Goal: Task Accomplishment & Management: Complete application form

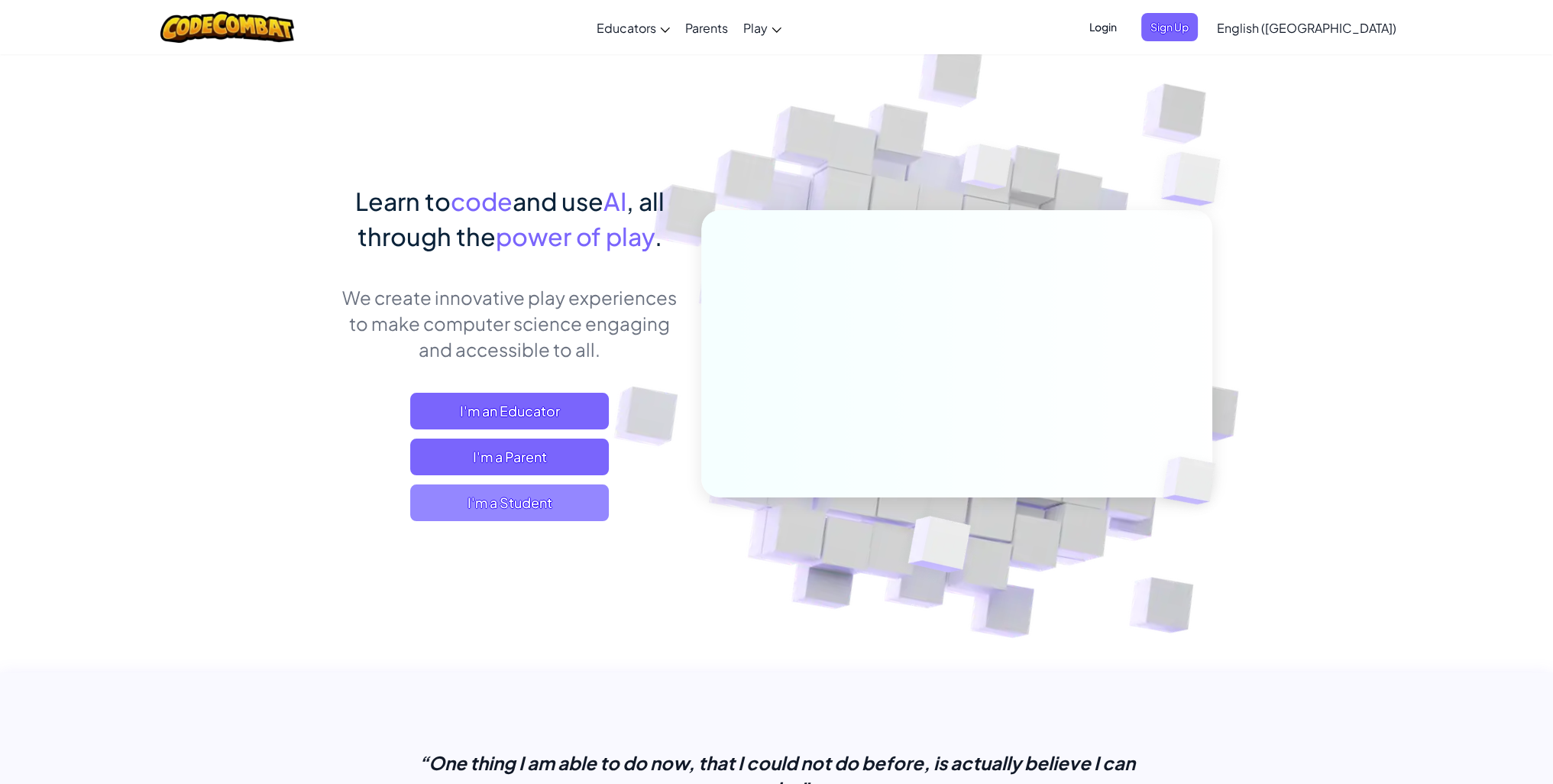
click at [504, 505] on span "I'm a Student" at bounding box center [509, 502] width 199 height 37
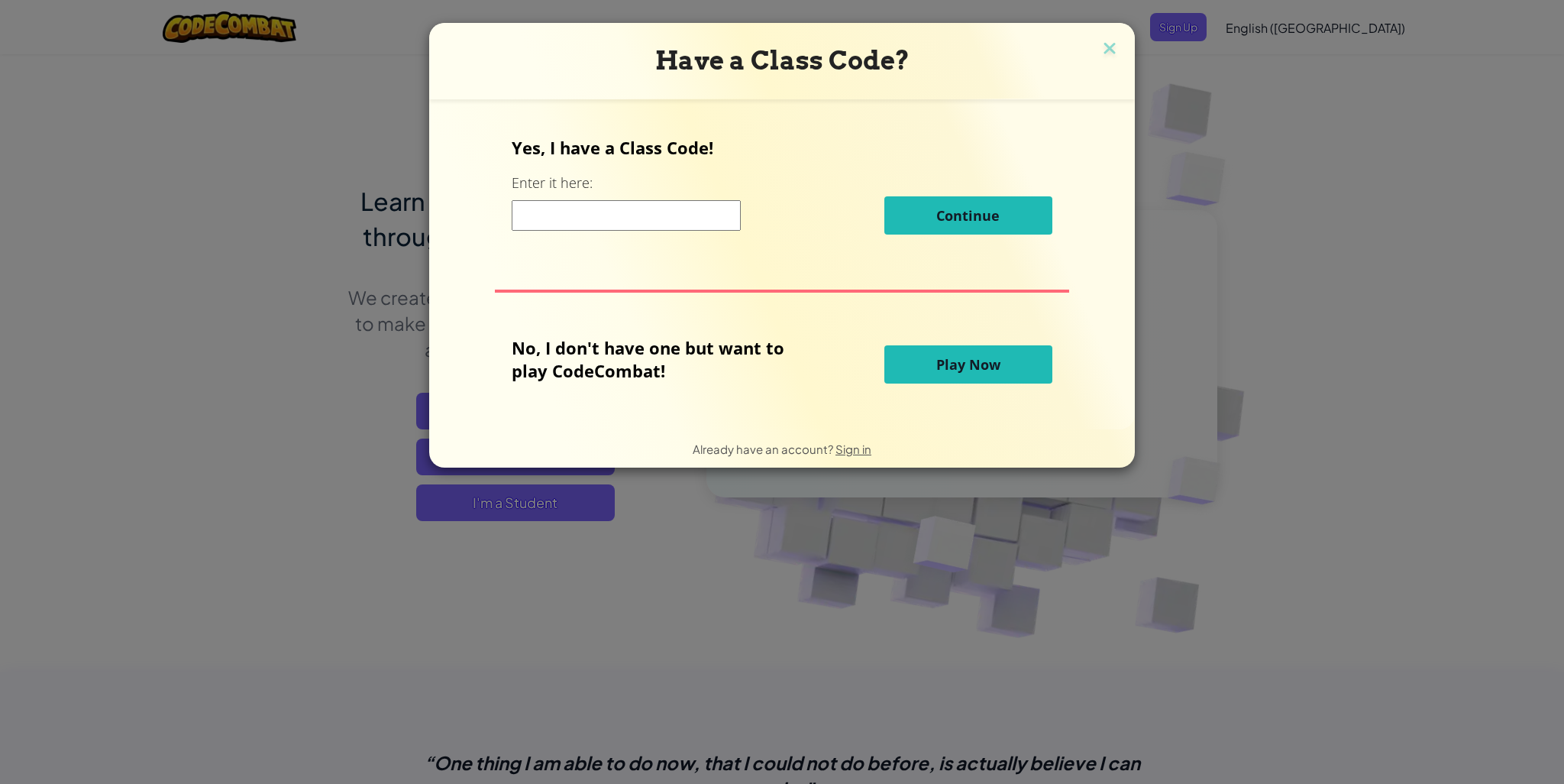
click at [971, 358] on span "Play Now" at bounding box center [969, 365] width 65 height 18
click at [972, 373] on button "Play Now" at bounding box center [969, 365] width 168 height 39
click at [970, 373] on button "Play Now" at bounding box center [969, 365] width 168 height 39
click at [970, 367] on span "Play Now" at bounding box center [969, 365] width 65 height 18
click at [969, 367] on span "Play Now" at bounding box center [969, 365] width 65 height 18
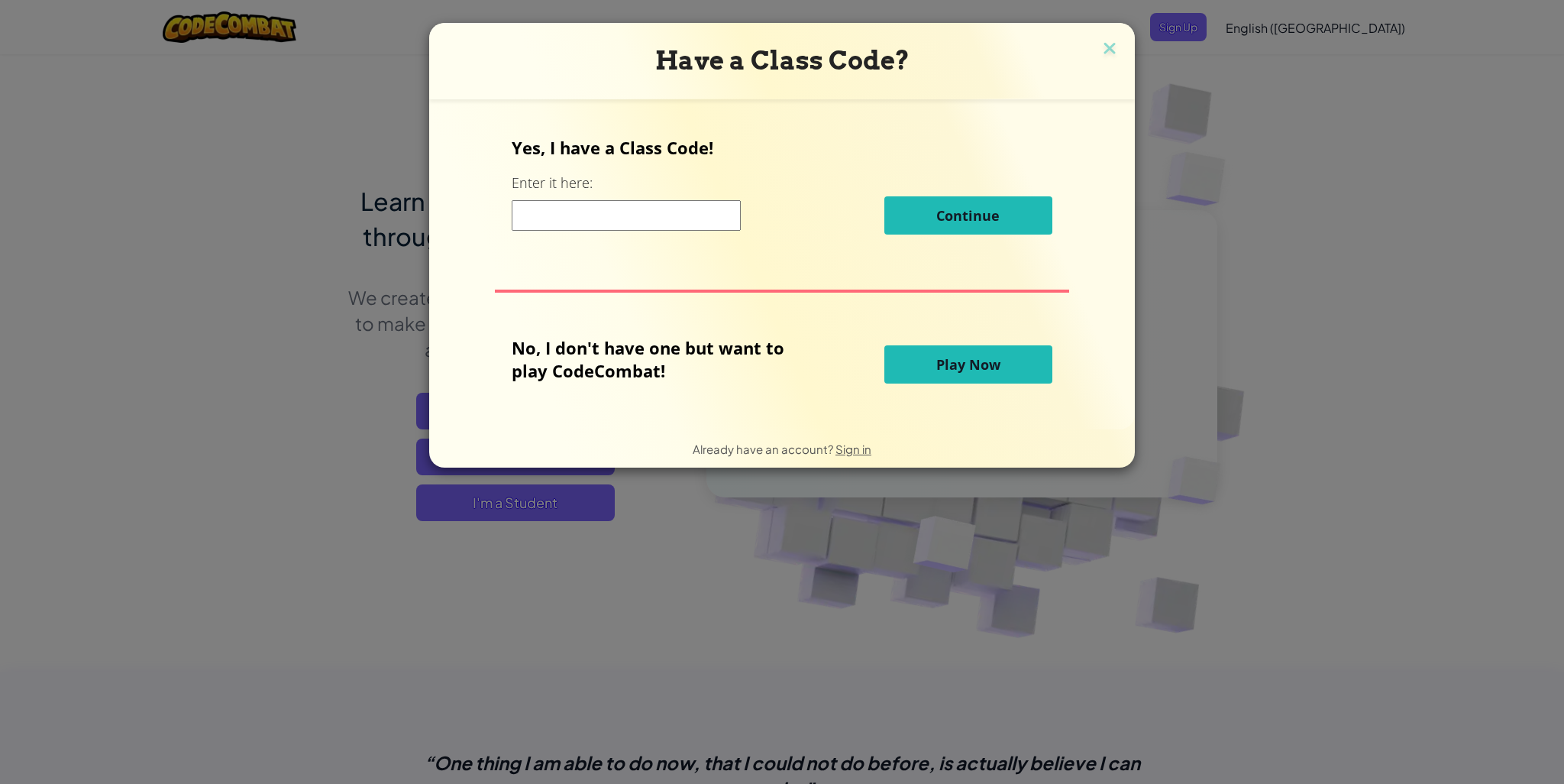
click at [970, 367] on span "Play Now" at bounding box center [969, 365] width 65 height 18
click at [553, 358] on div "Yes, I have a Class Code! Enter it here: Continue No, I don't have one but want…" at bounding box center [782, 264] width 675 height 299
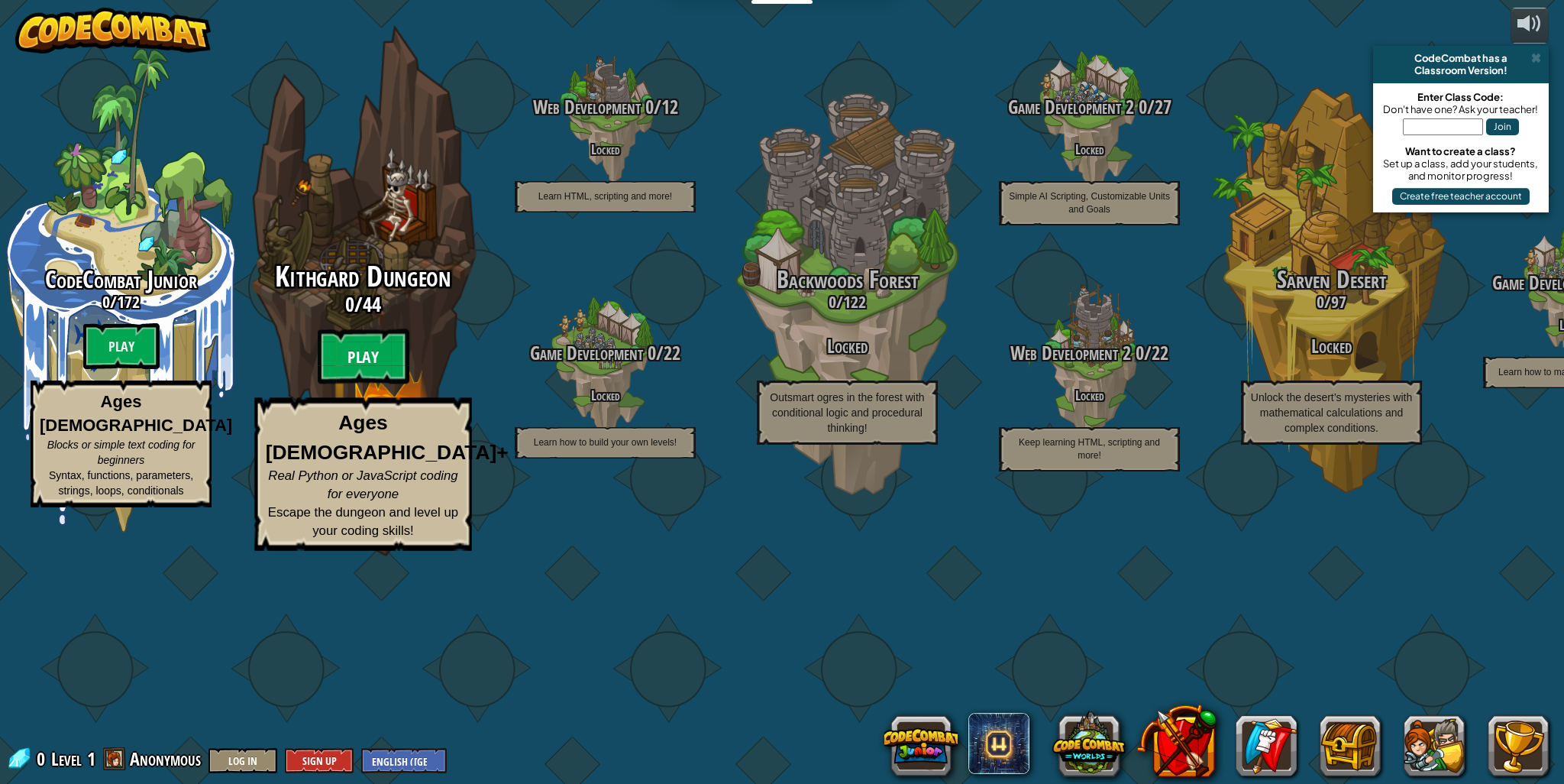
click at [379, 384] on btn "Play" at bounding box center [363, 357] width 91 height 55
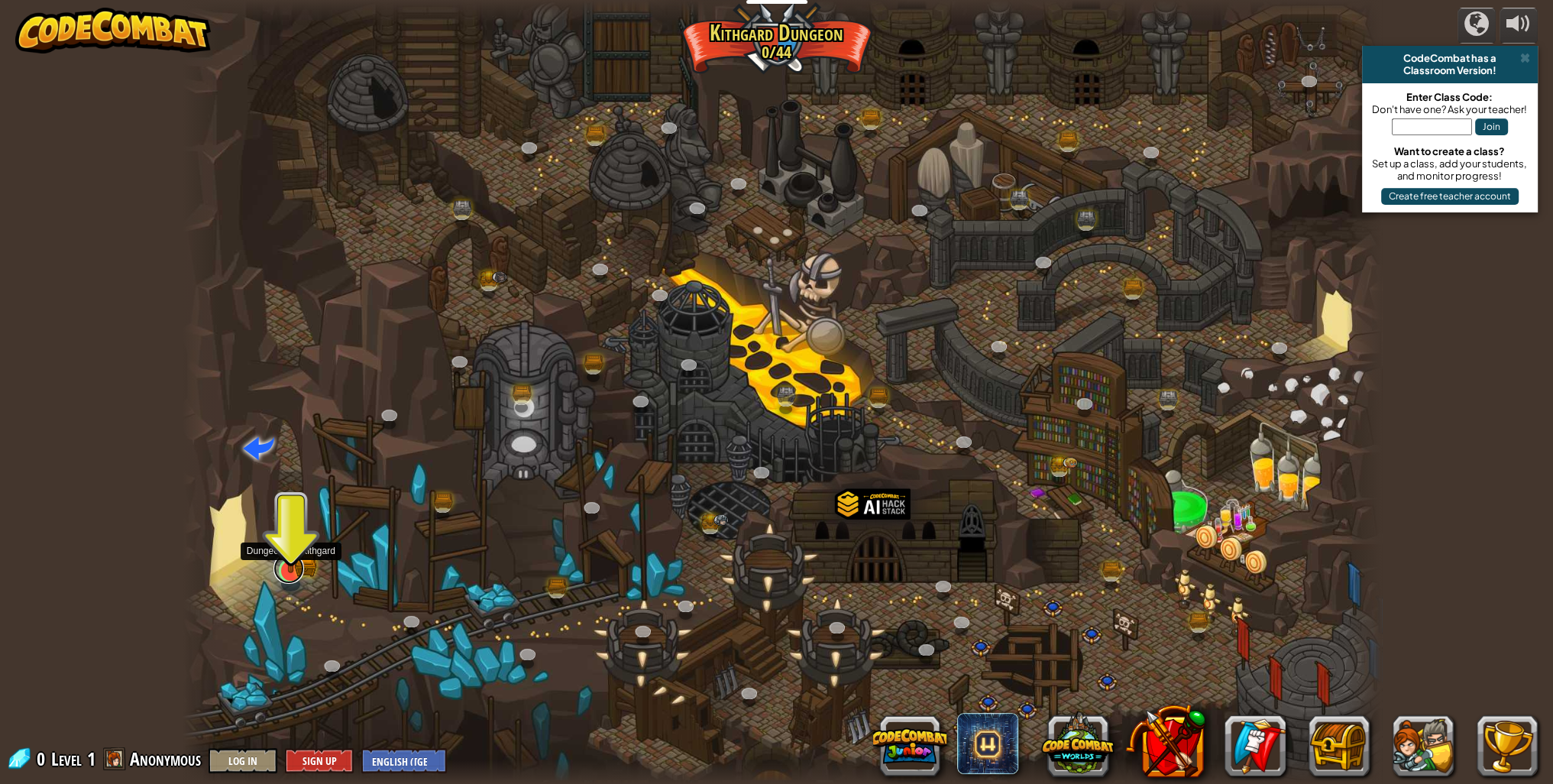
click at [298, 573] on link at bounding box center [288, 568] width 30 height 30
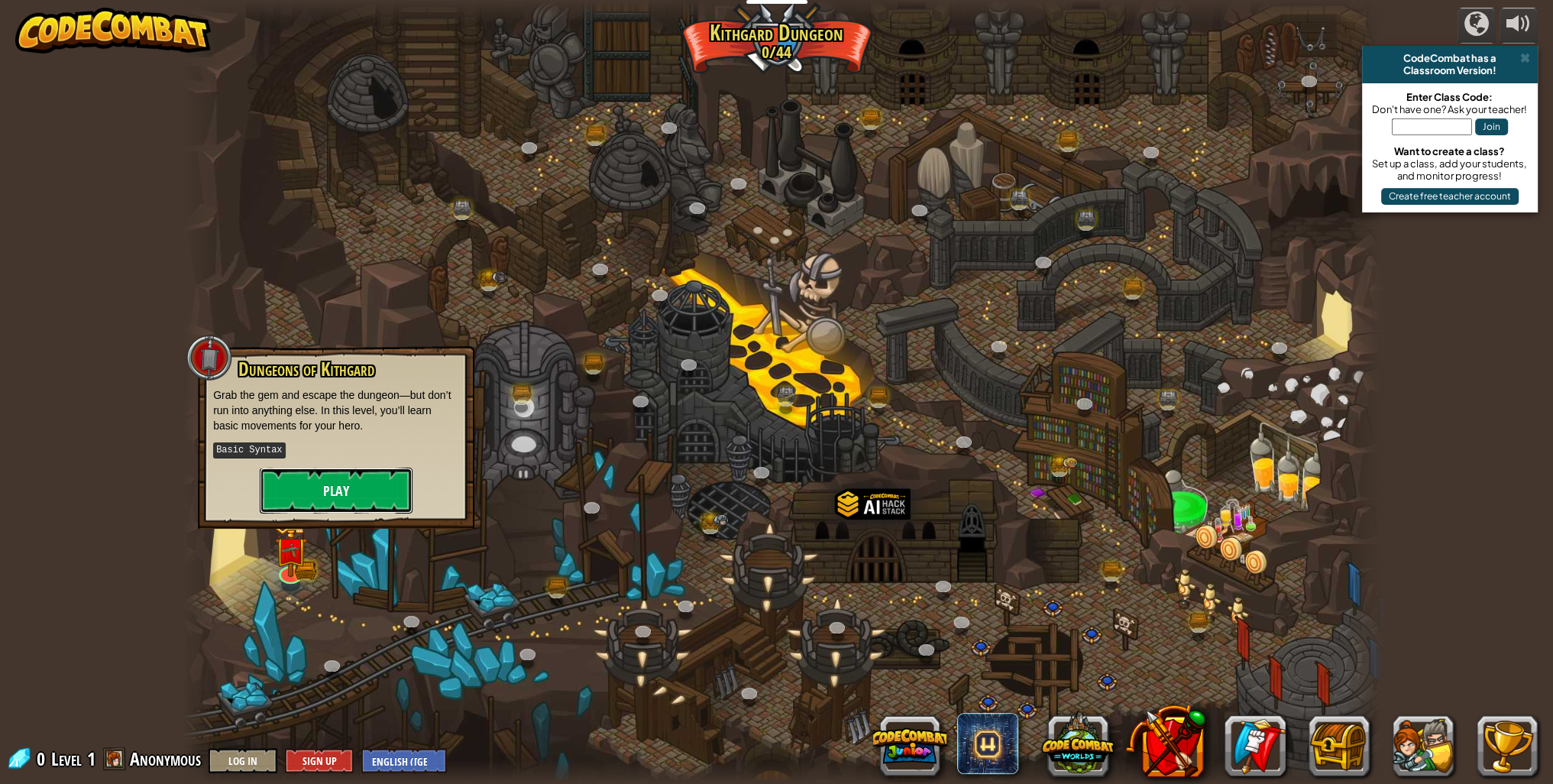
click at [318, 492] on button "Play" at bounding box center [336, 490] width 153 height 46
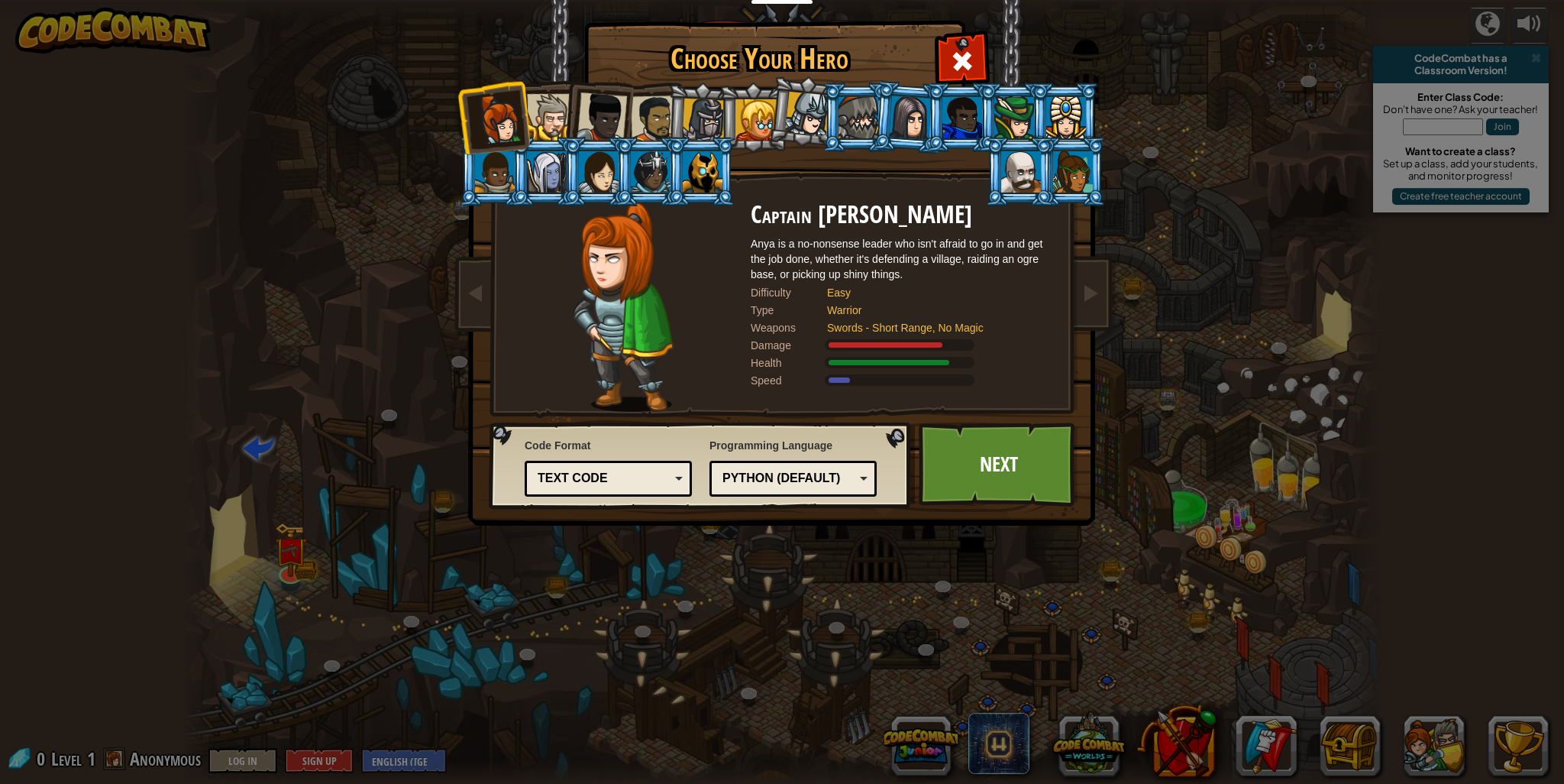
click at [560, 126] on div at bounding box center [550, 117] width 47 height 47
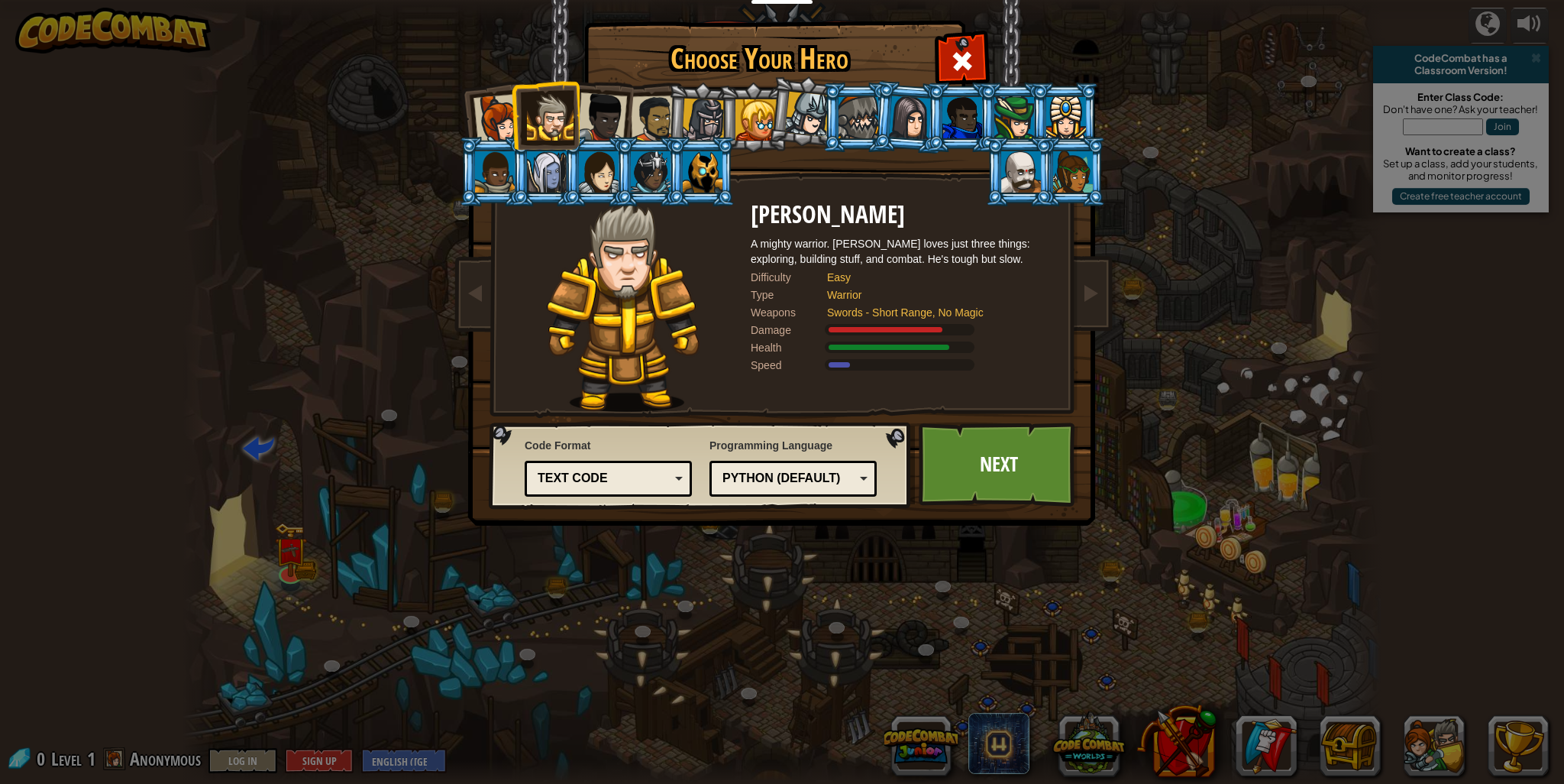
click at [510, 125] on div at bounding box center [499, 119] width 50 height 50
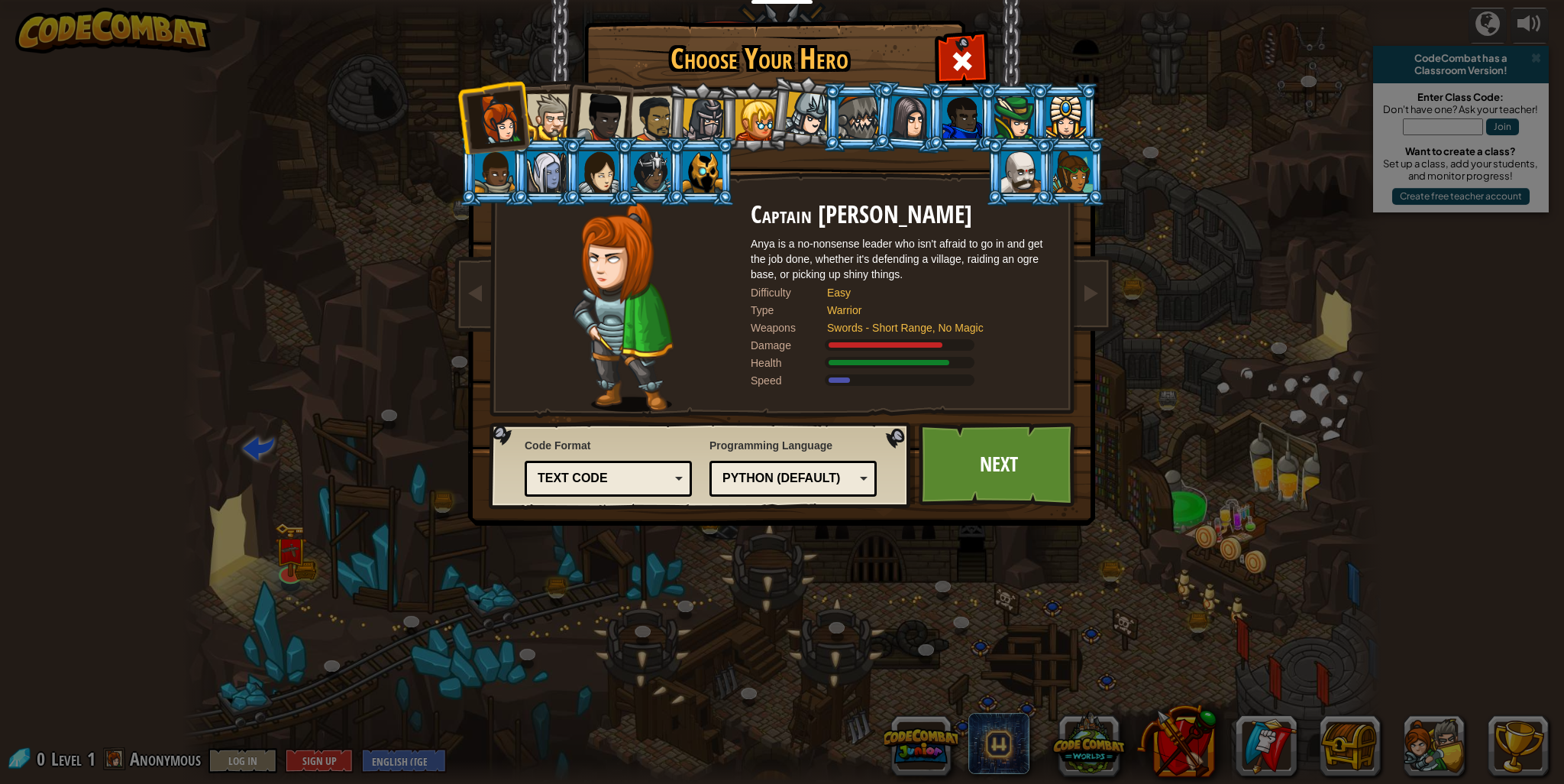
click at [550, 112] on div at bounding box center [550, 117] width 47 height 47
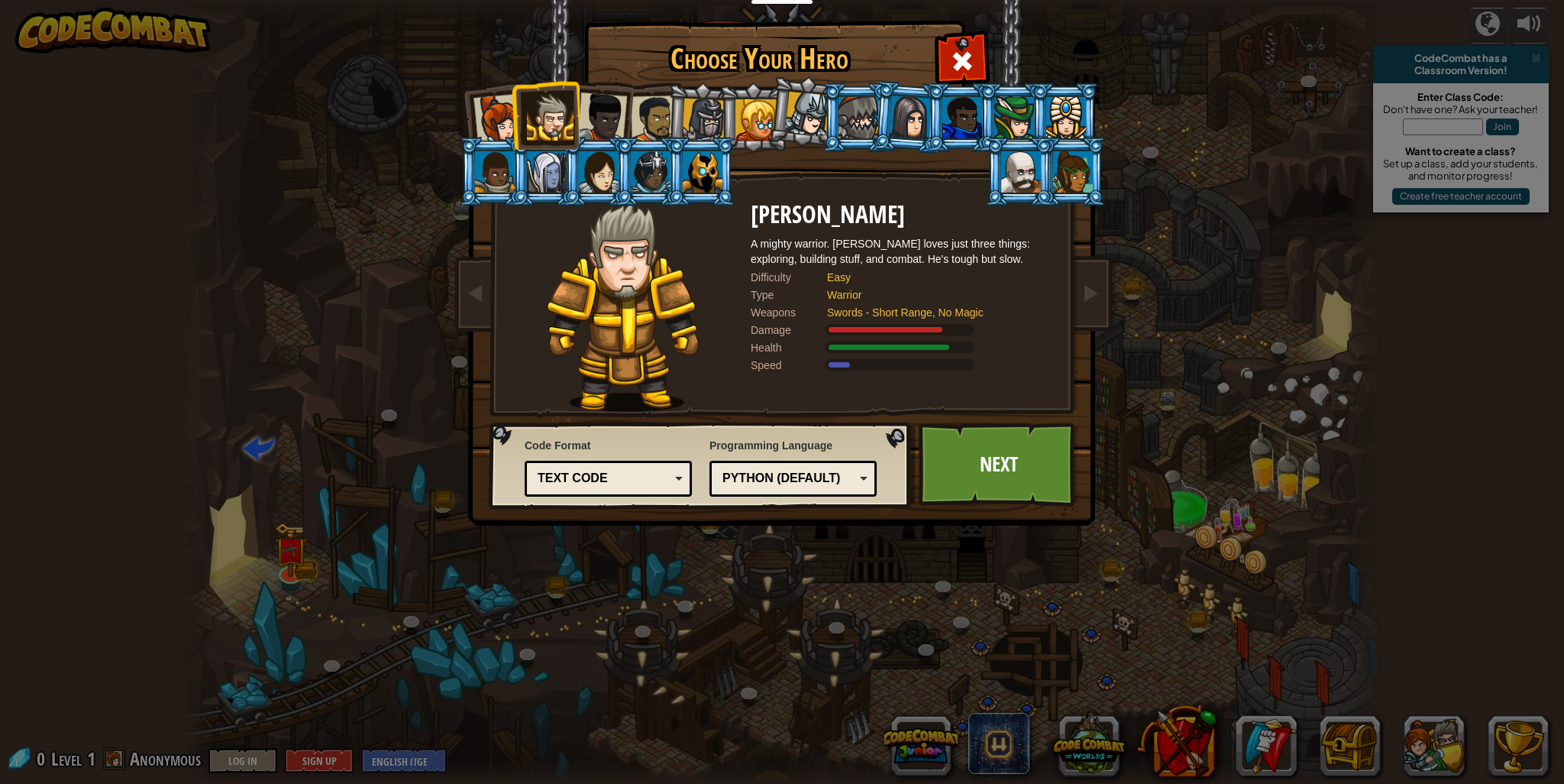
click at [612, 110] on div at bounding box center [602, 117] width 50 height 50
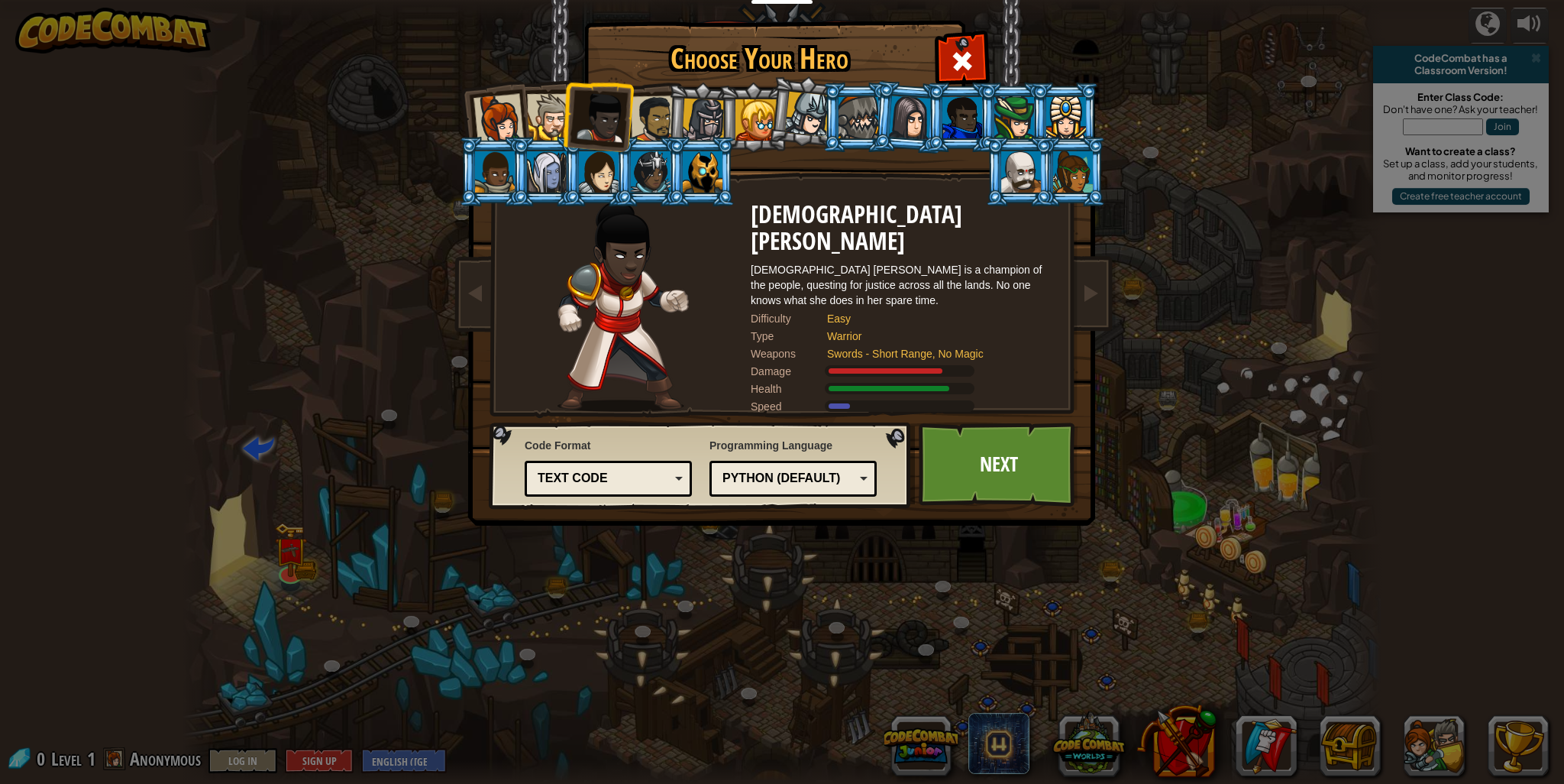
click at [658, 110] on div at bounding box center [654, 119] width 47 height 47
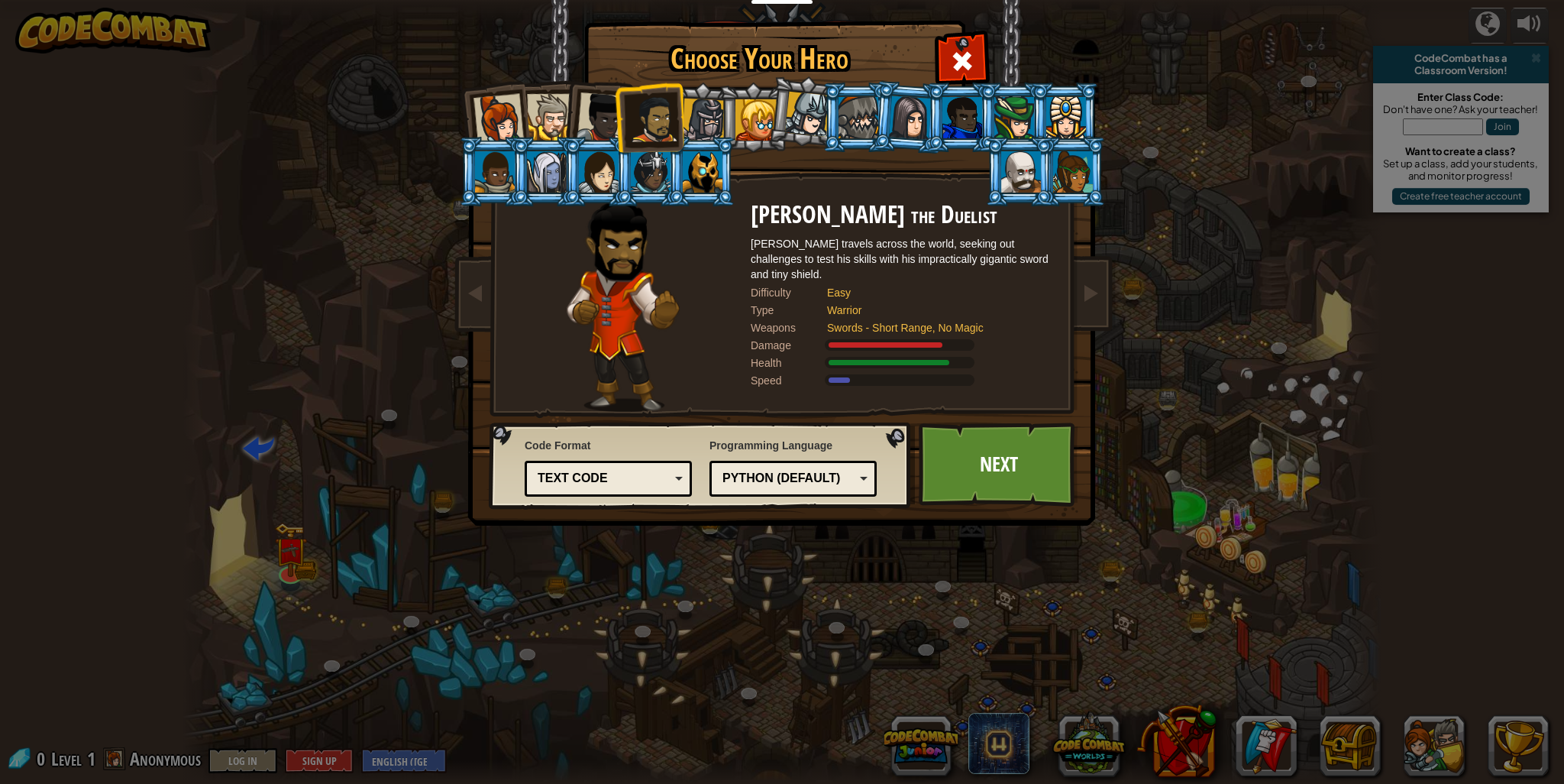
click at [714, 112] on div at bounding box center [704, 120] width 44 height 44
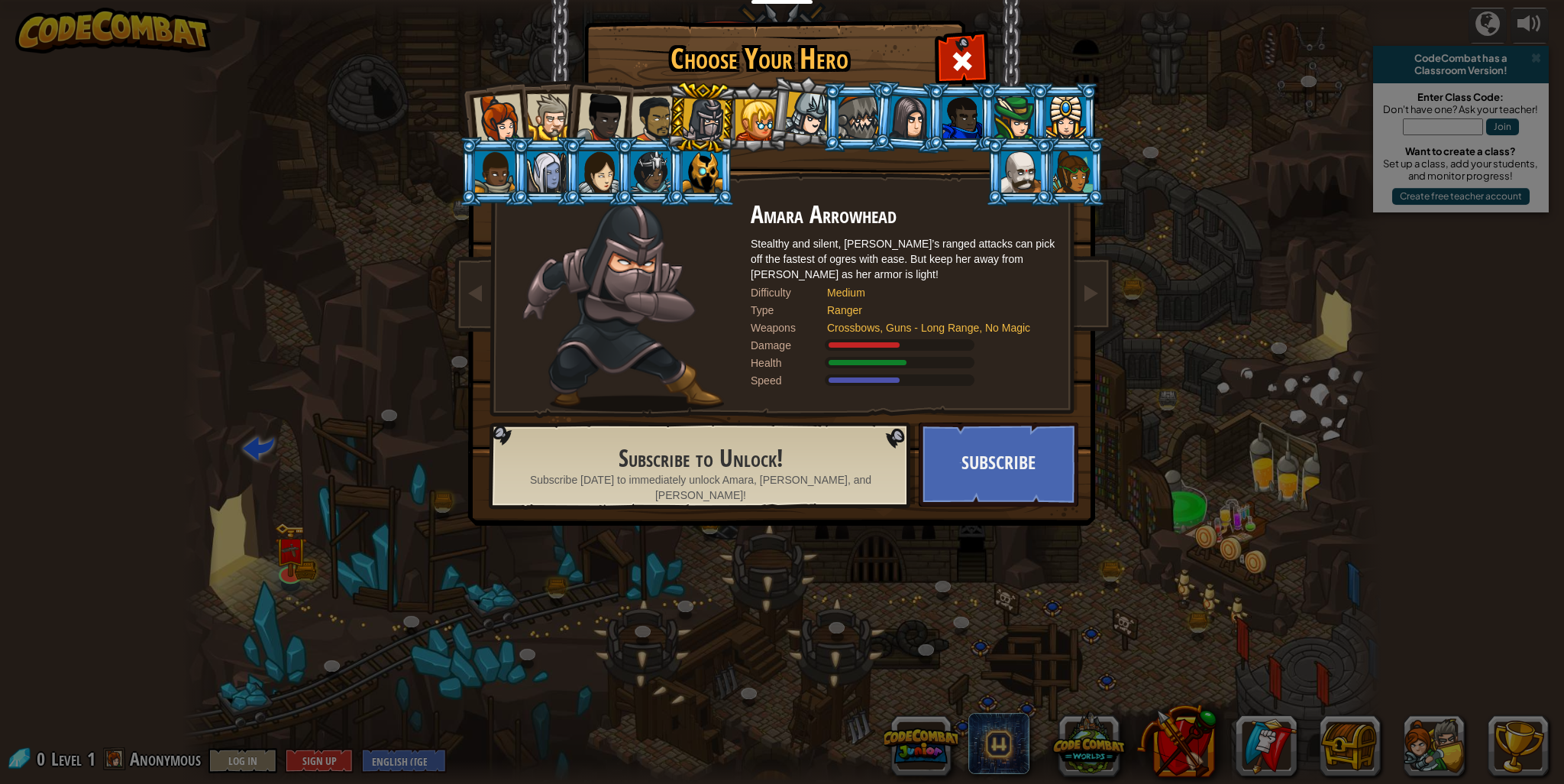
click at [759, 113] on div at bounding box center [756, 119] width 41 height 41
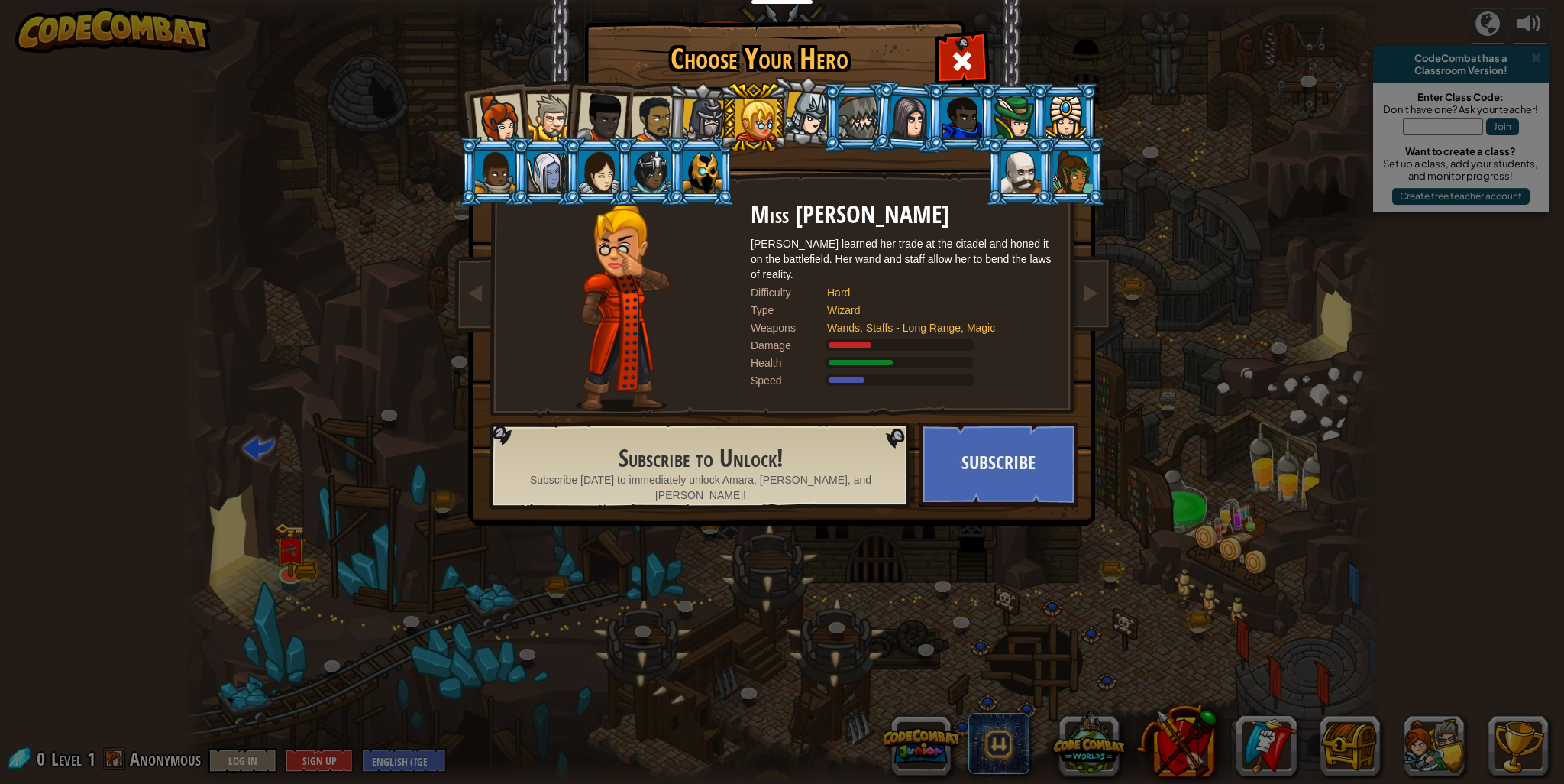
click at [795, 113] on div at bounding box center [808, 114] width 45 height 45
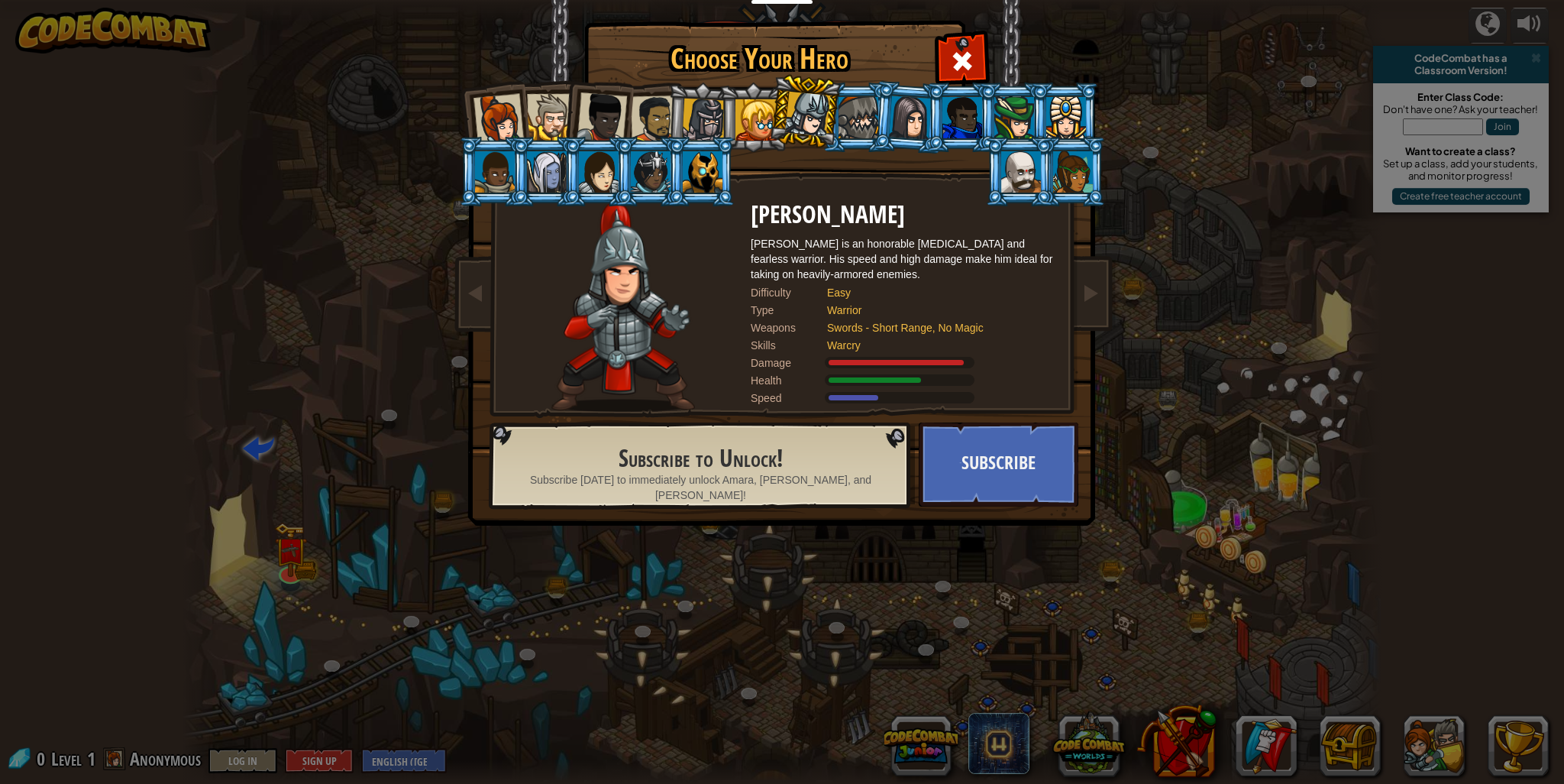
click at [852, 123] on div at bounding box center [858, 117] width 39 height 41
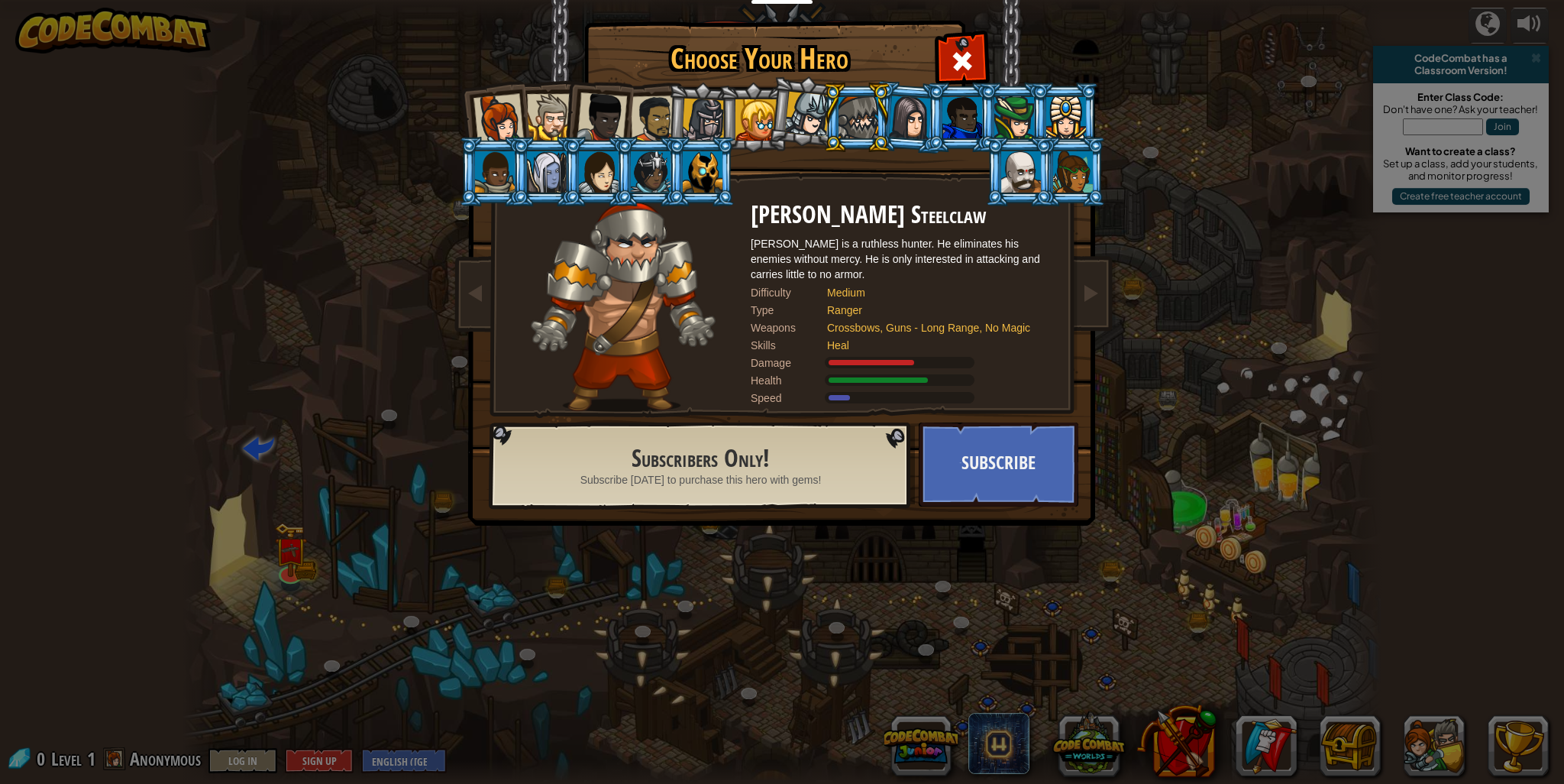
click at [492, 124] on div at bounding box center [499, 119] width 50 height 50
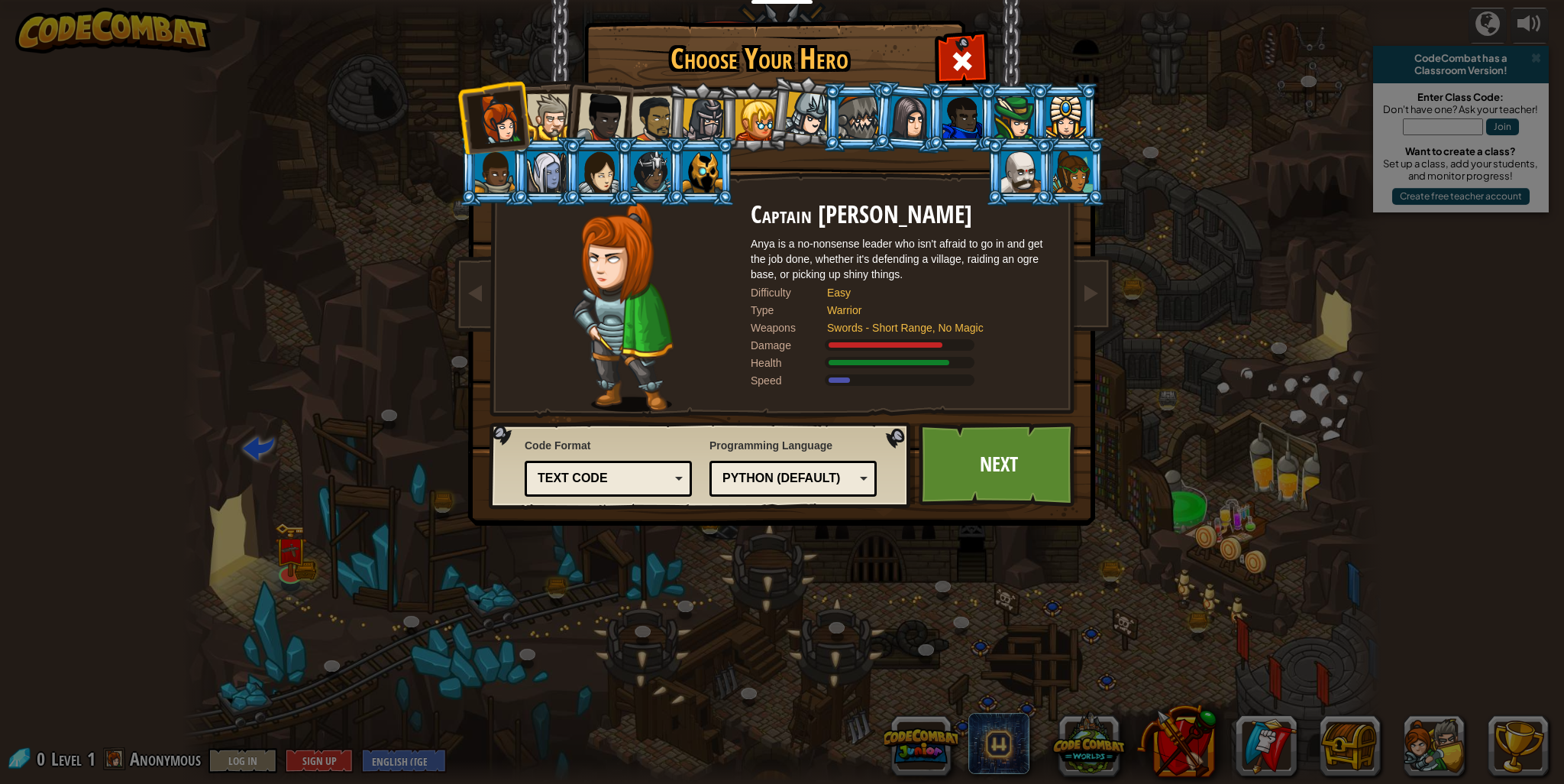
click at [735, 467] on div "Python (Default)" at bounding box center [793, 479] width 148 height 23
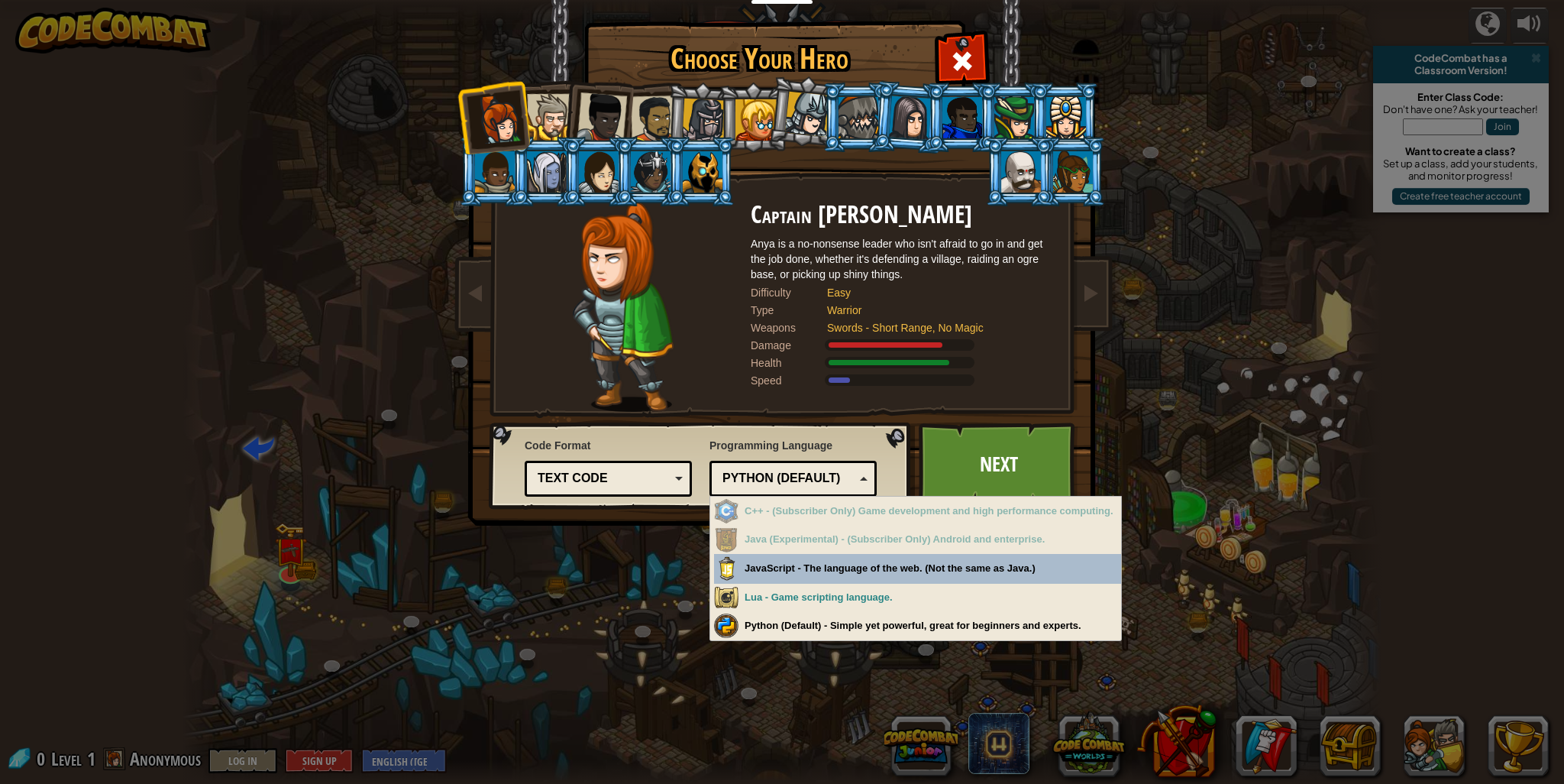
click at [735, 467] on div "Python (Default)" at bounding box center [793, 479] width 148 height 23
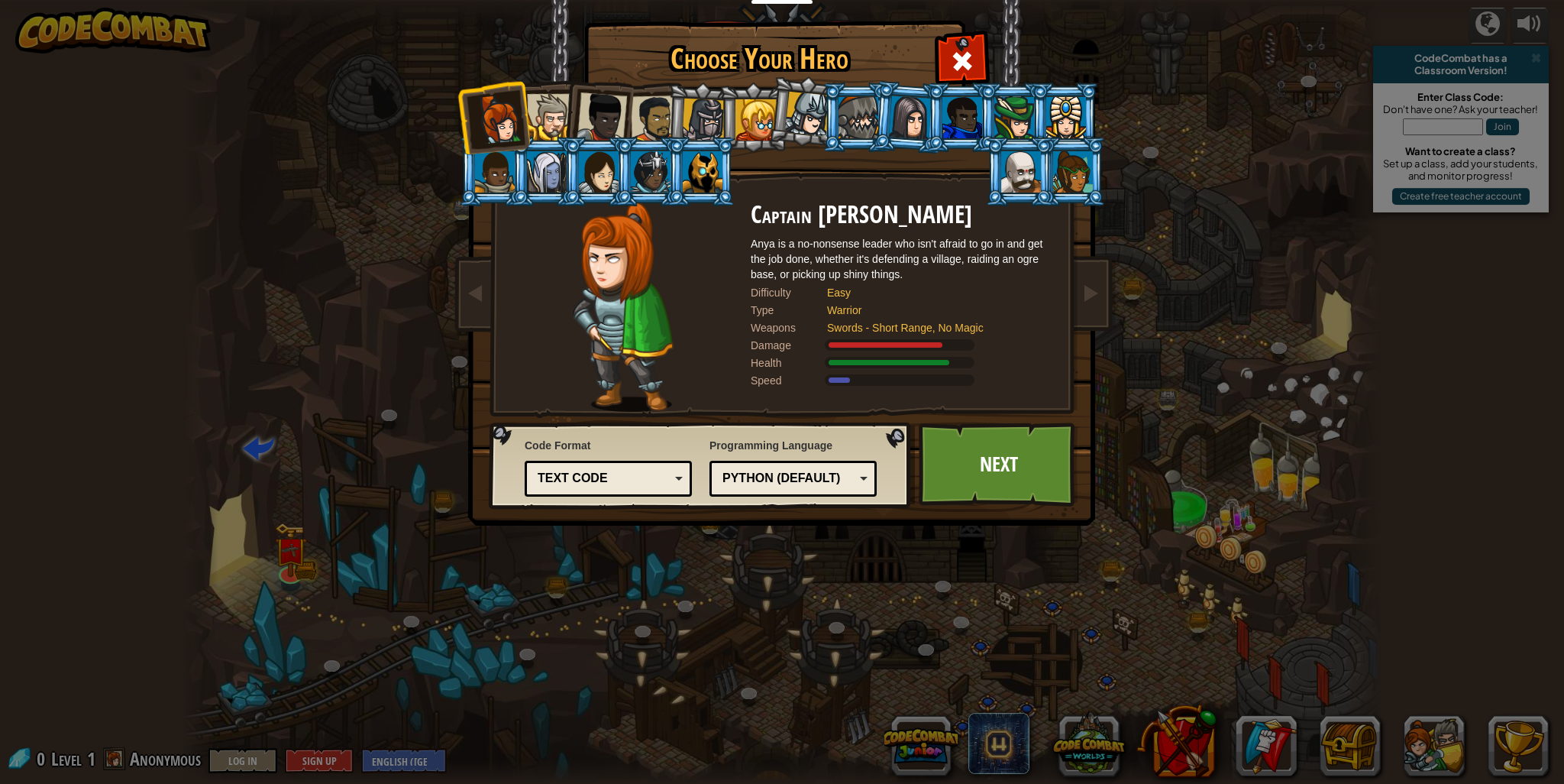
click at [637, 475] on div "Text code" at bounding box center [604, 478] width 132 height 18
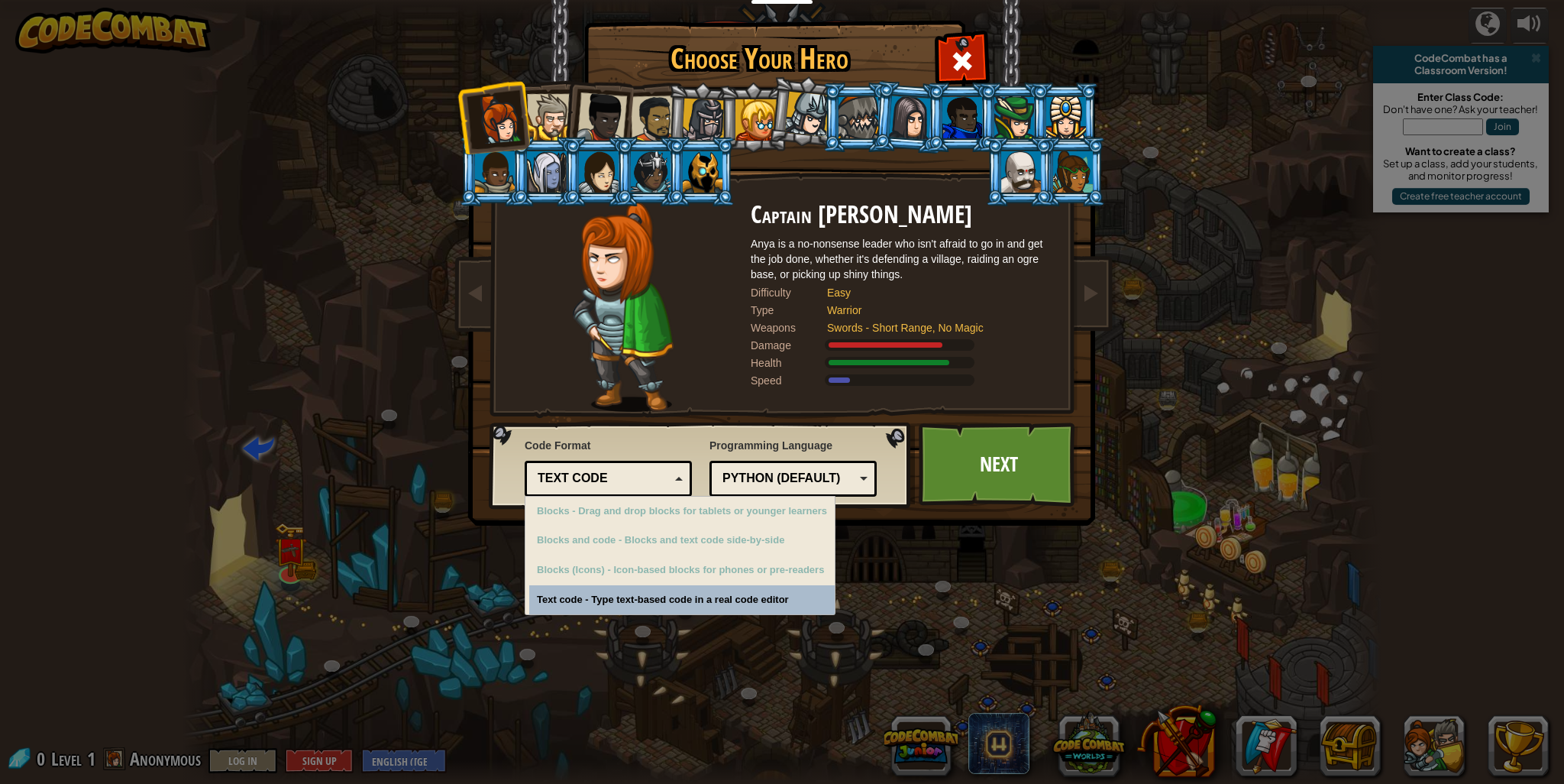
click at [634, 477] on div "Text code" at bounding box center [604, 478] width 132 height 18
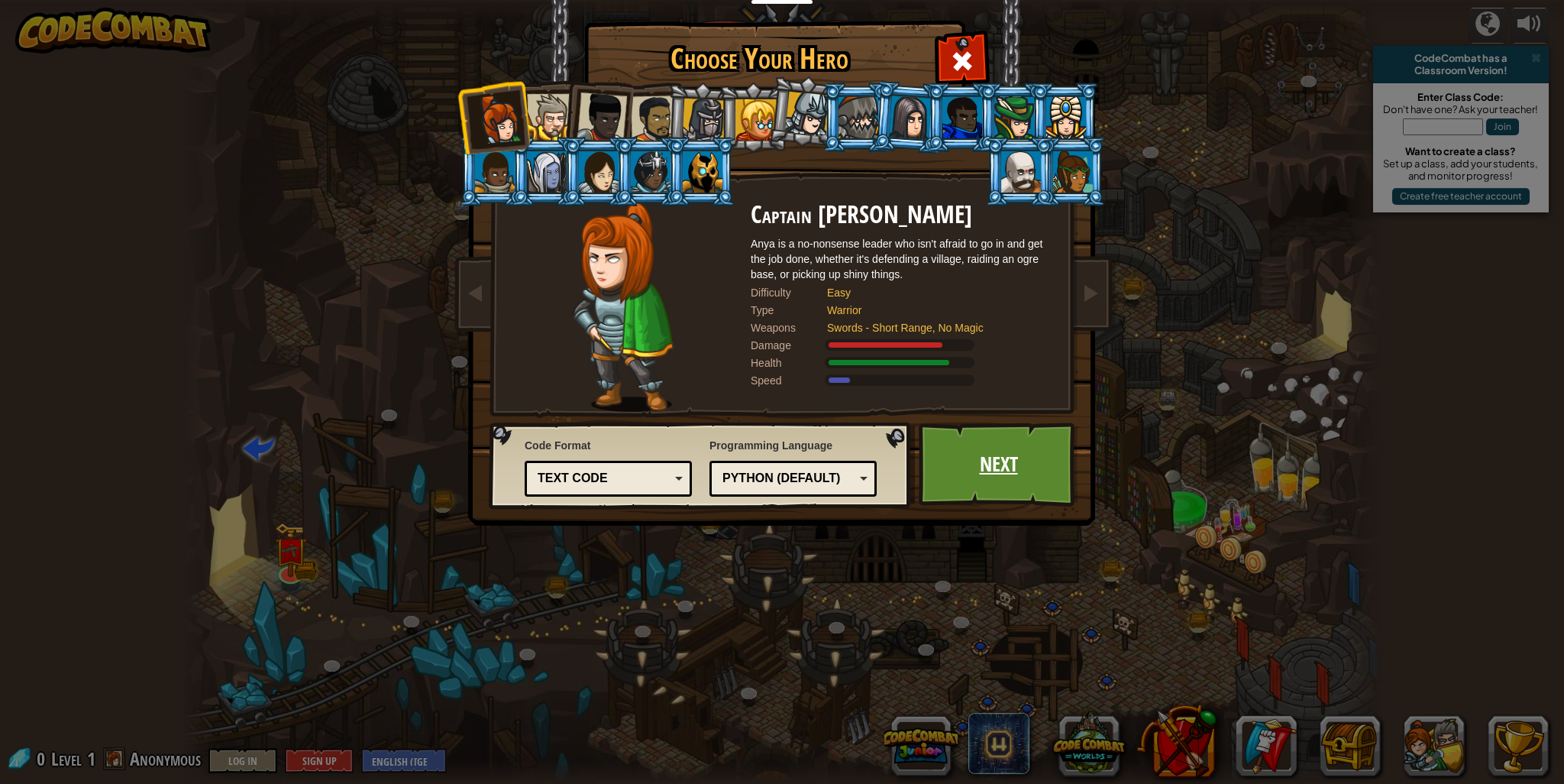
click at [1011, 464] on link "Next" at bounding box center [999, 465] width 159 height 84
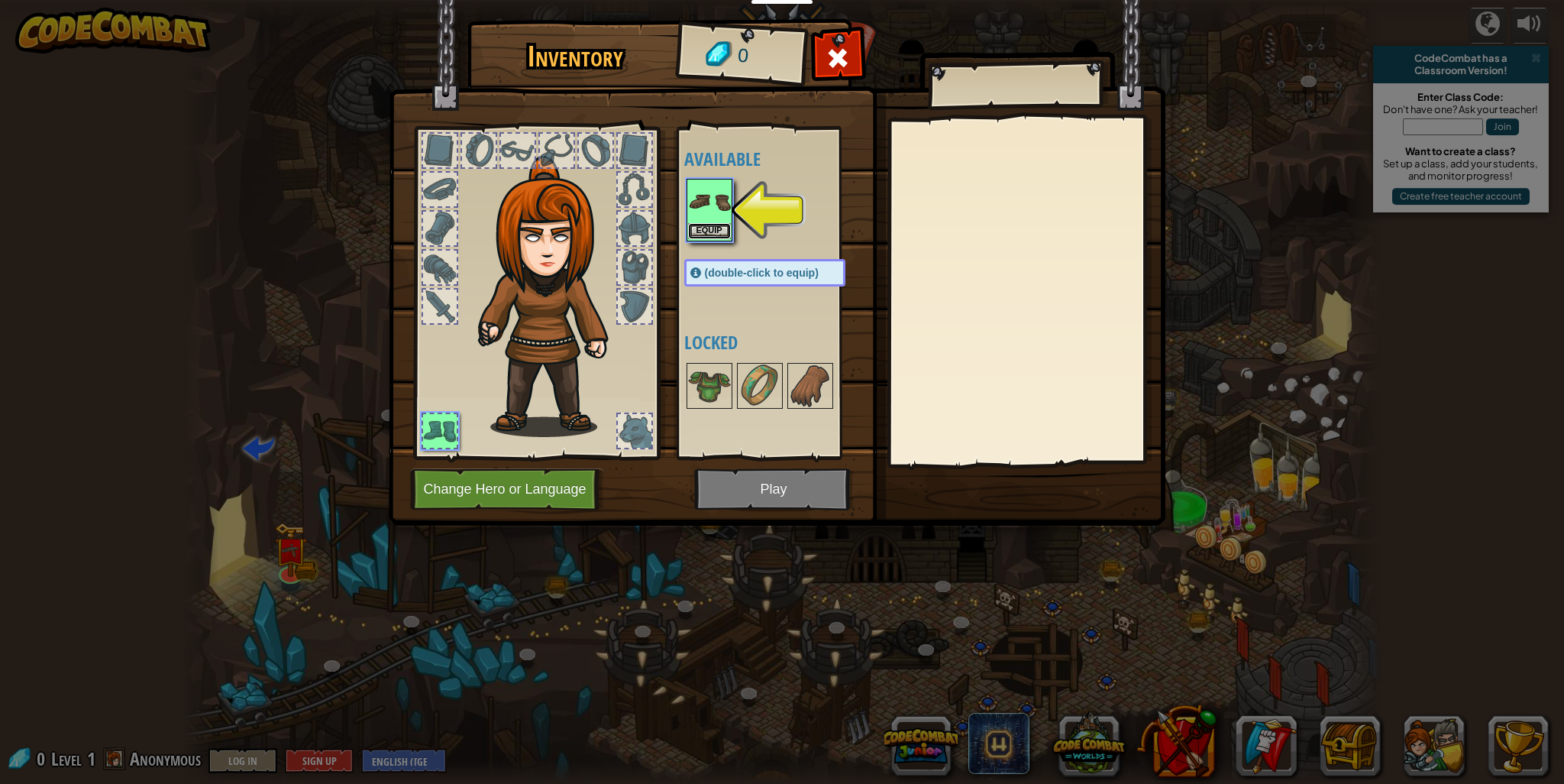
click at [704, 230] on button "Equip" at bounding box center [709, 231] width 43 height 16
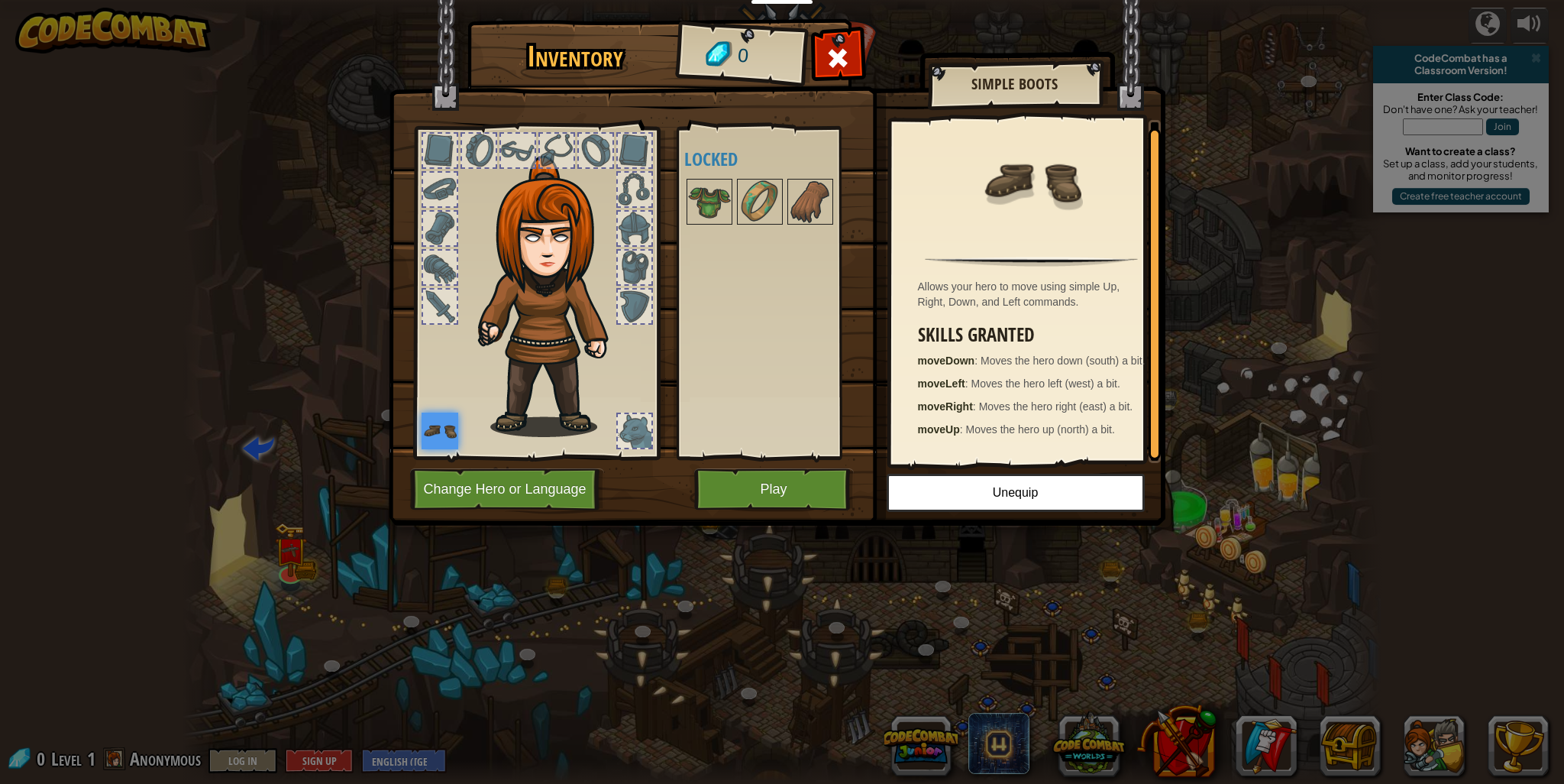
scroll to position [4, 0]
click at [813, 487] on button "Play" at bounding box center [774, 489] width 159 height 42
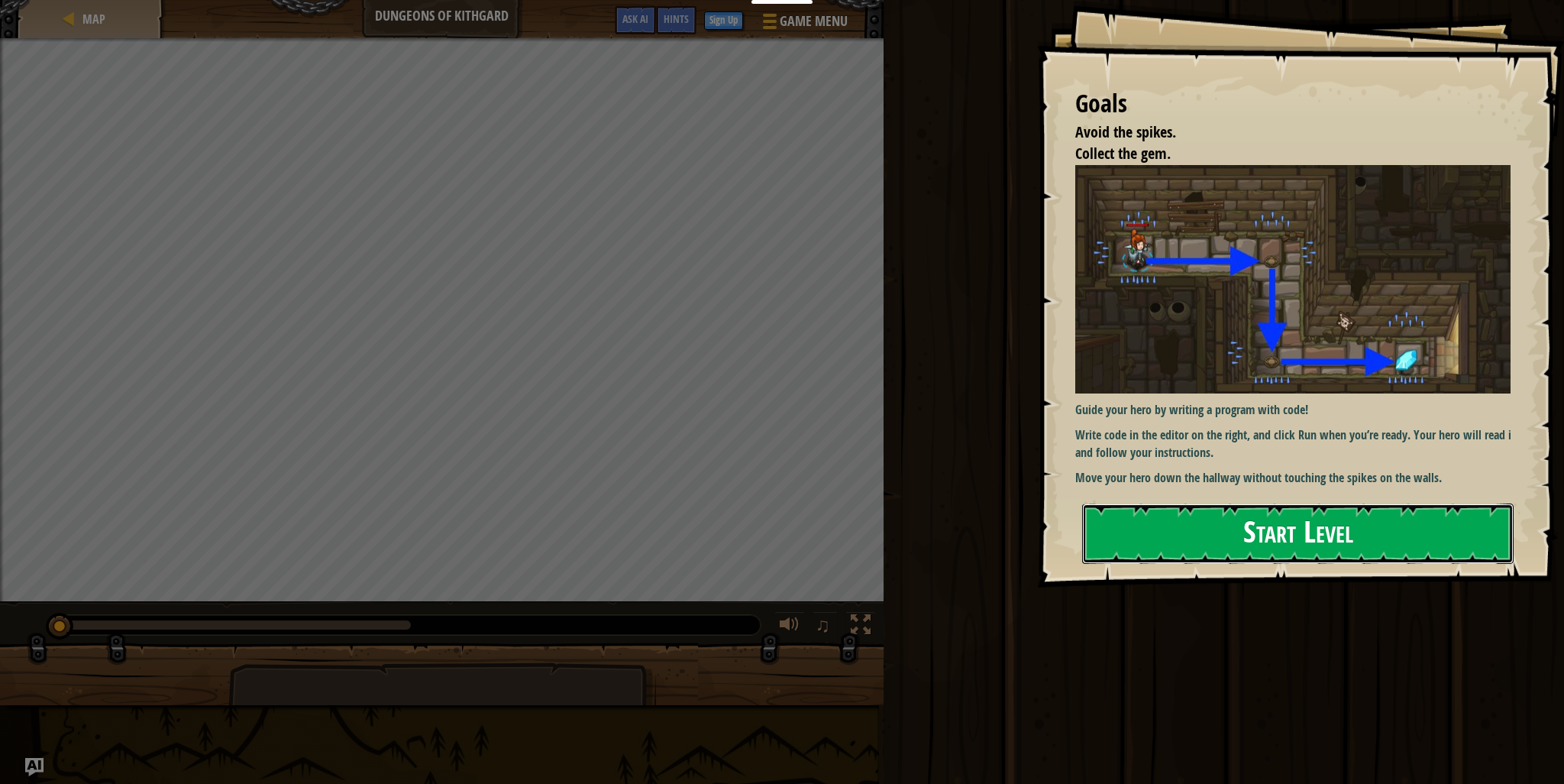
click at [1234, 558] on button "Start Level" at bounding box center [1298, 533] width 432 height 60
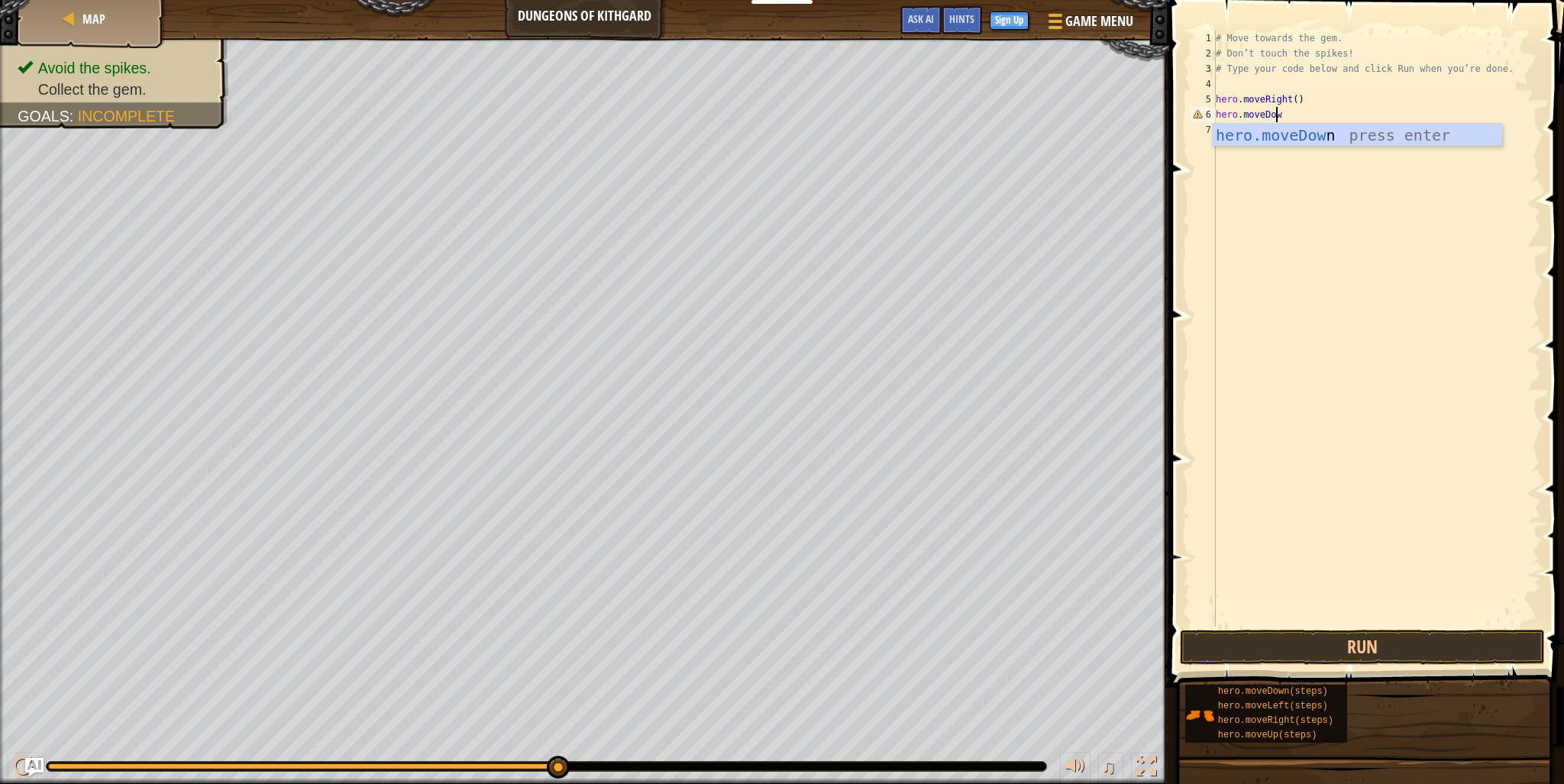
scroll to position [7, 4]
type textarea "hero.moveDown()"
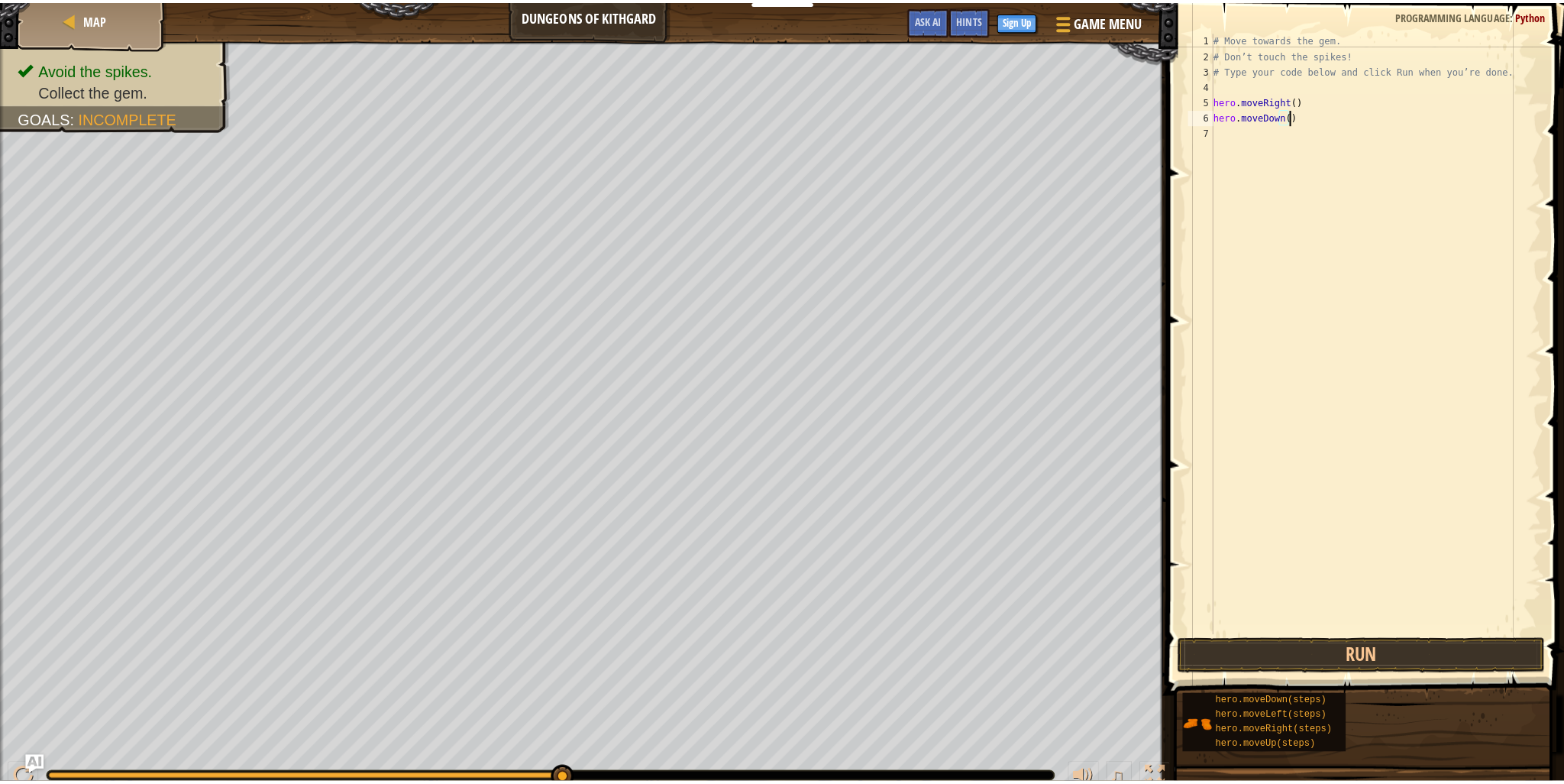
scroll to position [7, 0]
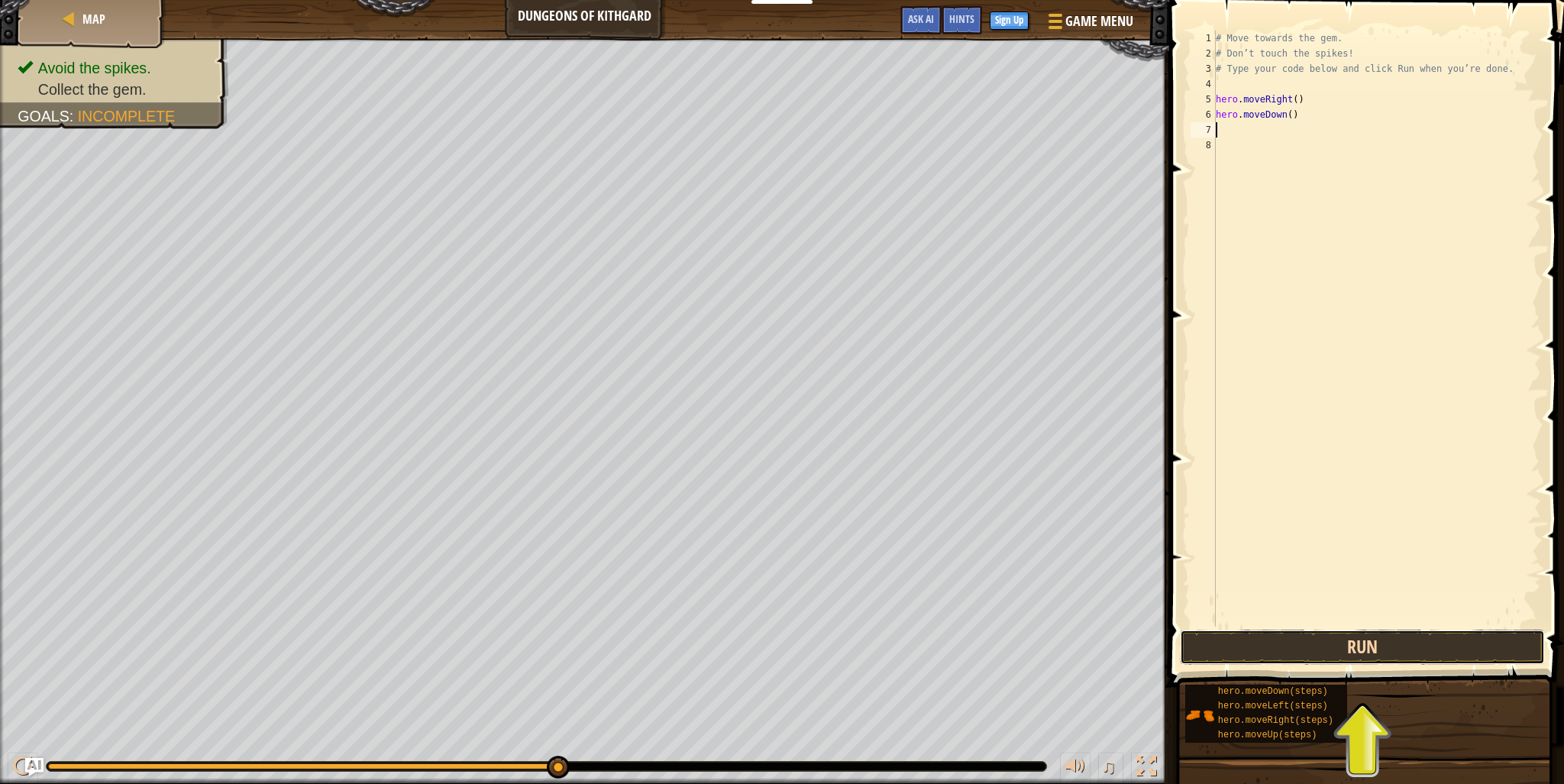
click at [1329, 649] on button "Run" at bounding box center [1362, 647] width 365 height 35
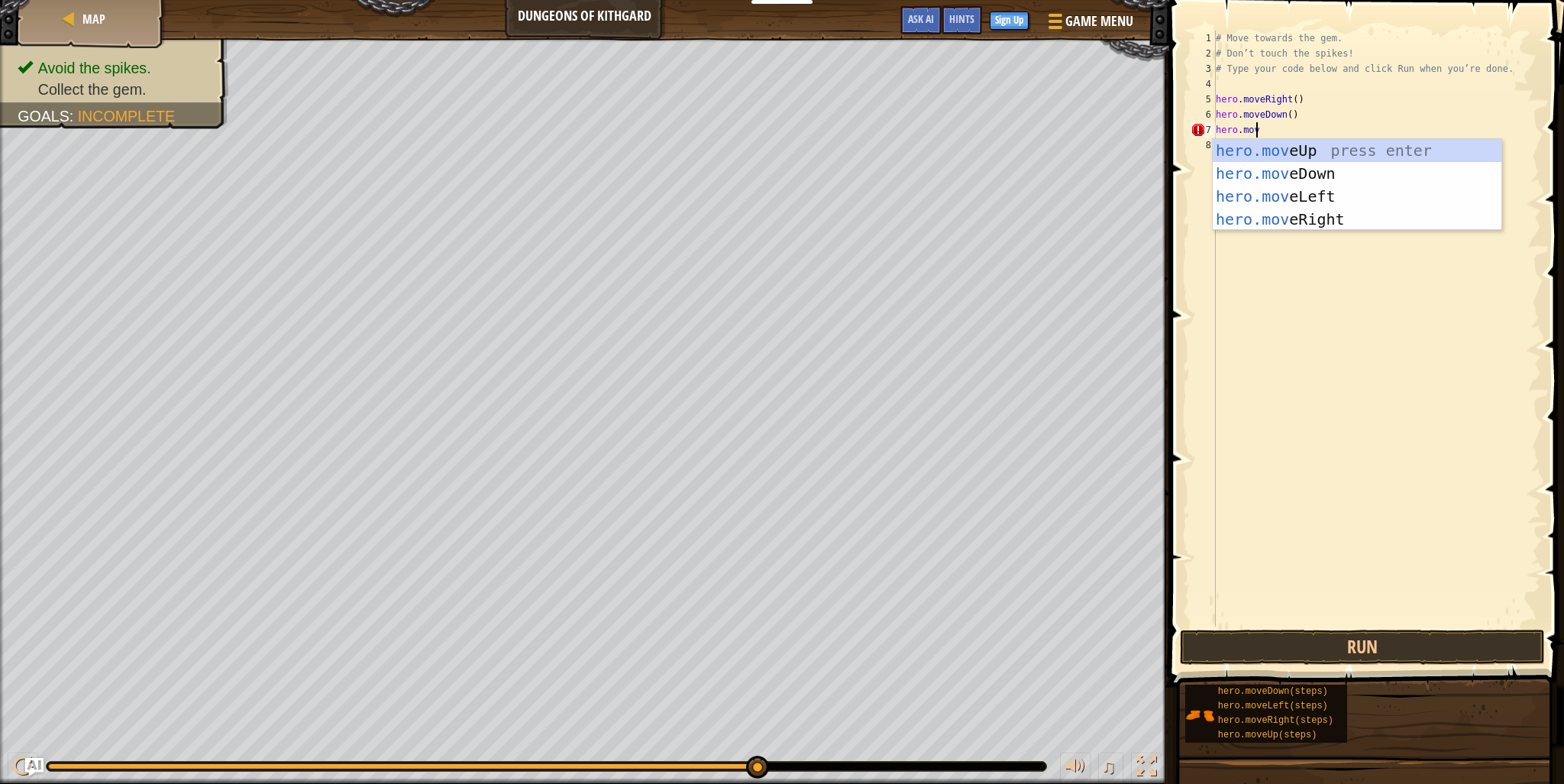
scroll to position [7, 3]
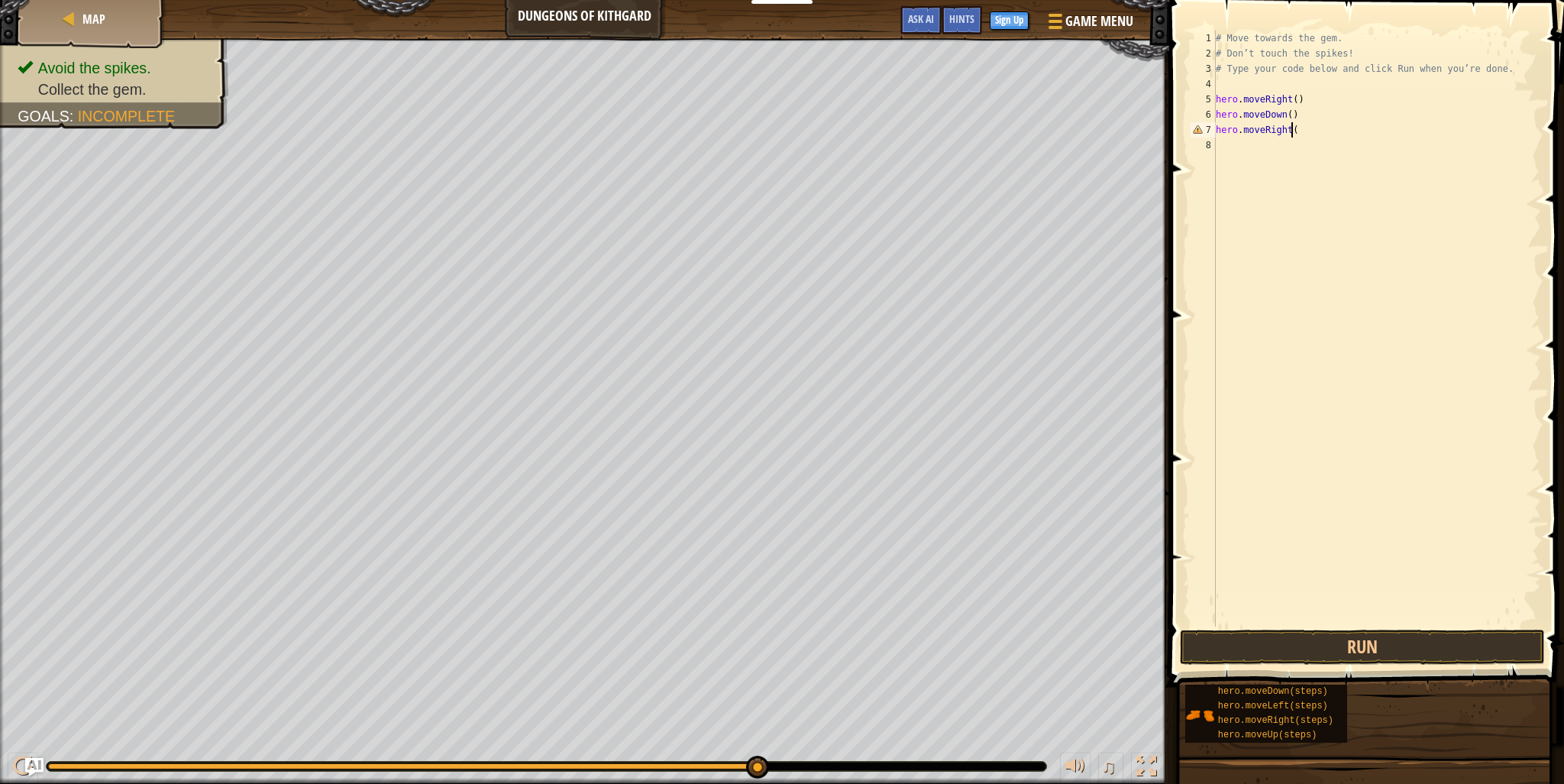
type textarea "hero.moveRight()"
click at [1307, 649] on button "Run" at bounding box center [1362, 647] width 365 height 35
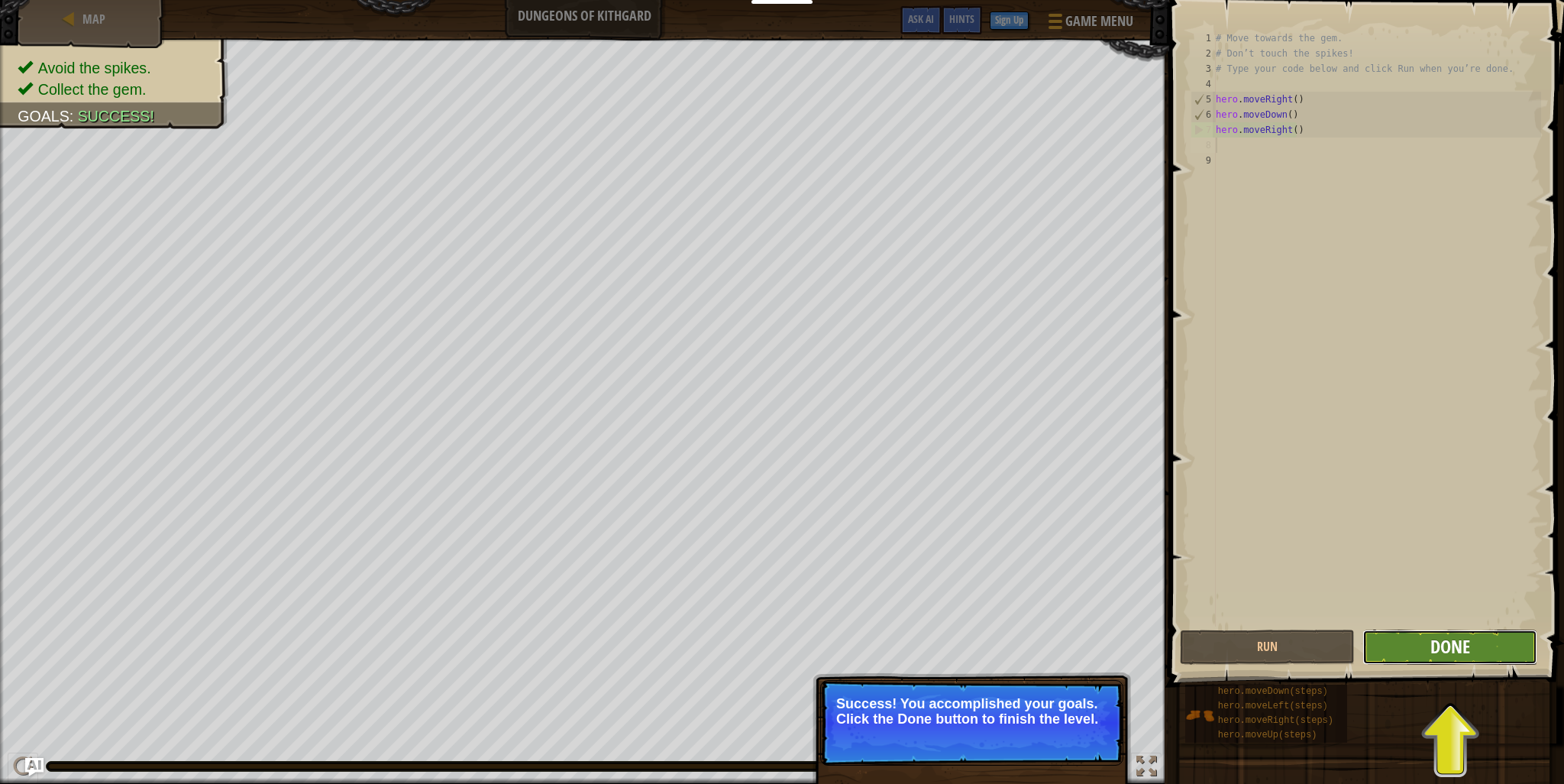
click at [1439, 654] on span "Done" at bounding box center [1450, 646] width 39 height 24
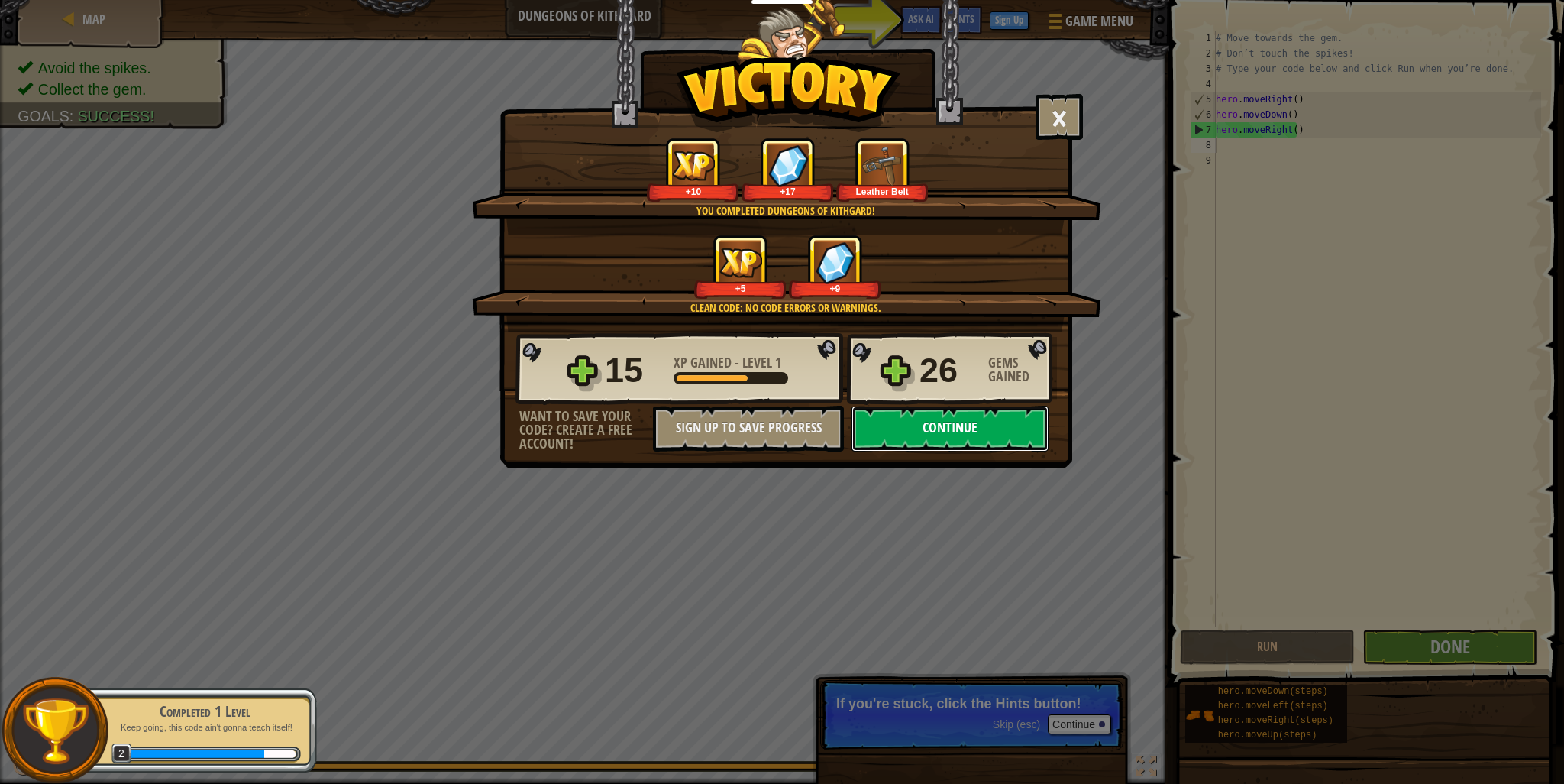
click at [953, 434] on button "Continue" at bounding box center [950, 428] width 197 height 46
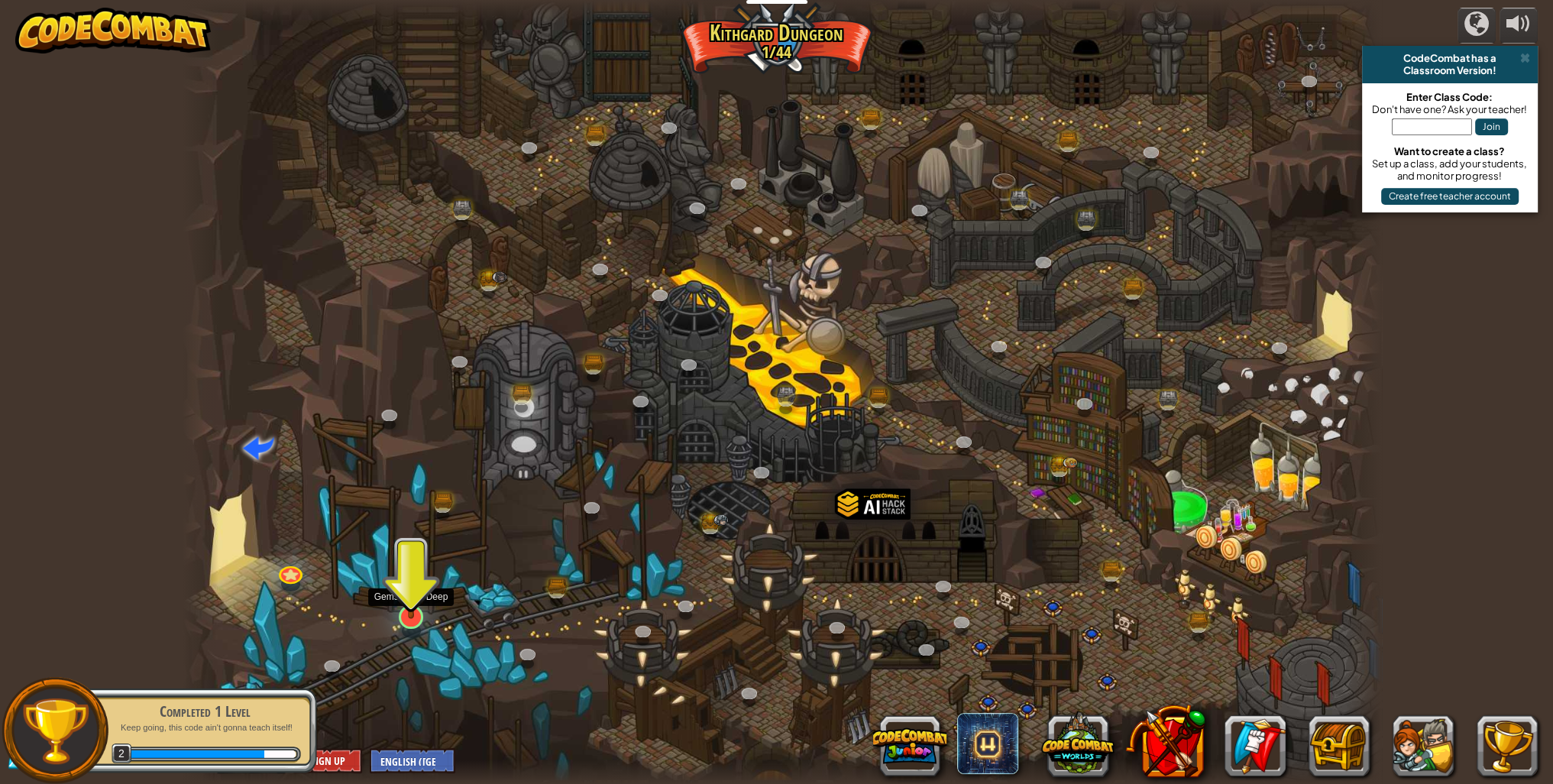
click at [415, 604] on img at bounding box center [411, 581] width 33 height 75
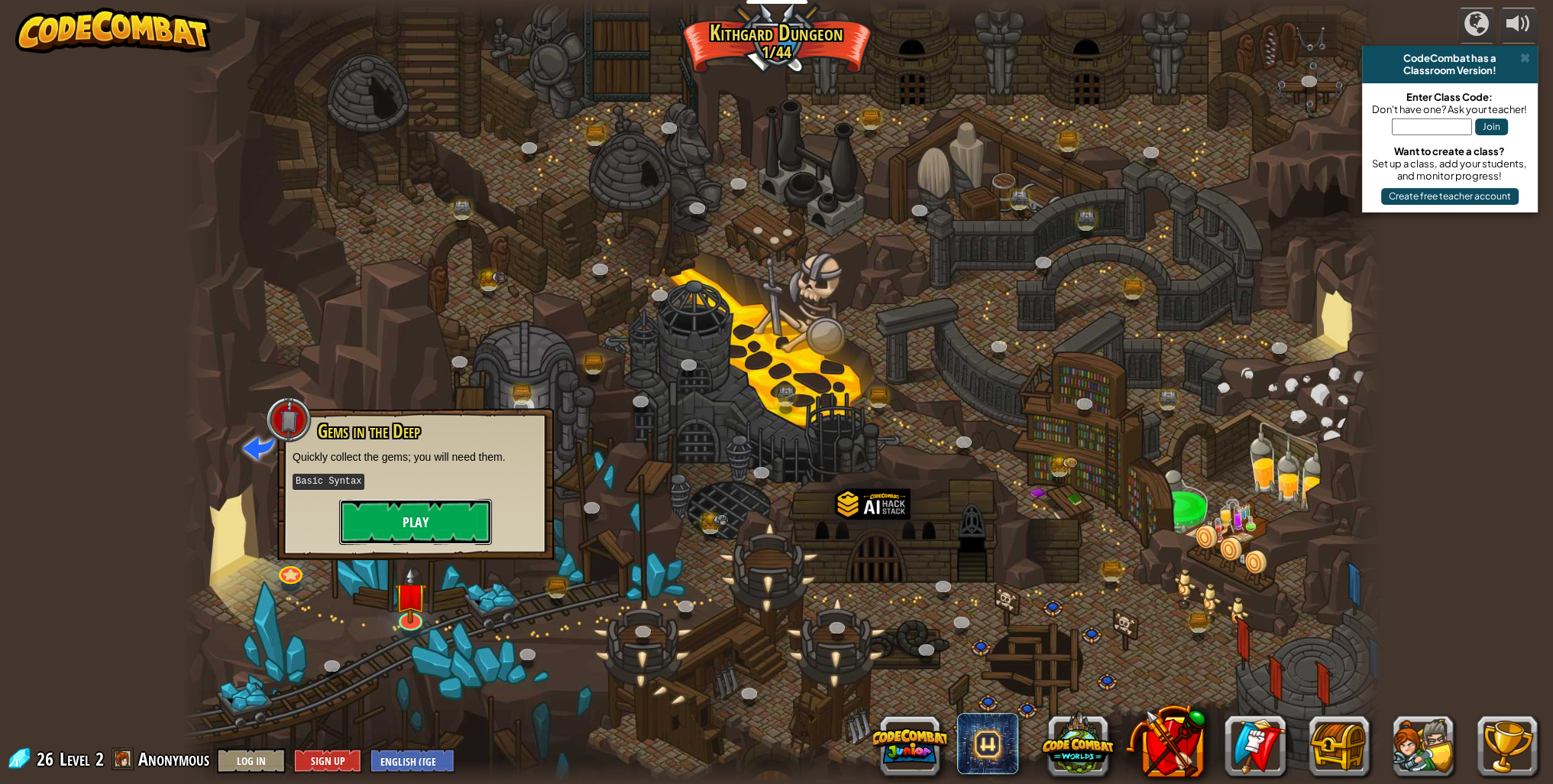
click at [450, 518] on button "Play" at bounding box center [415, 522] width 153 height 46
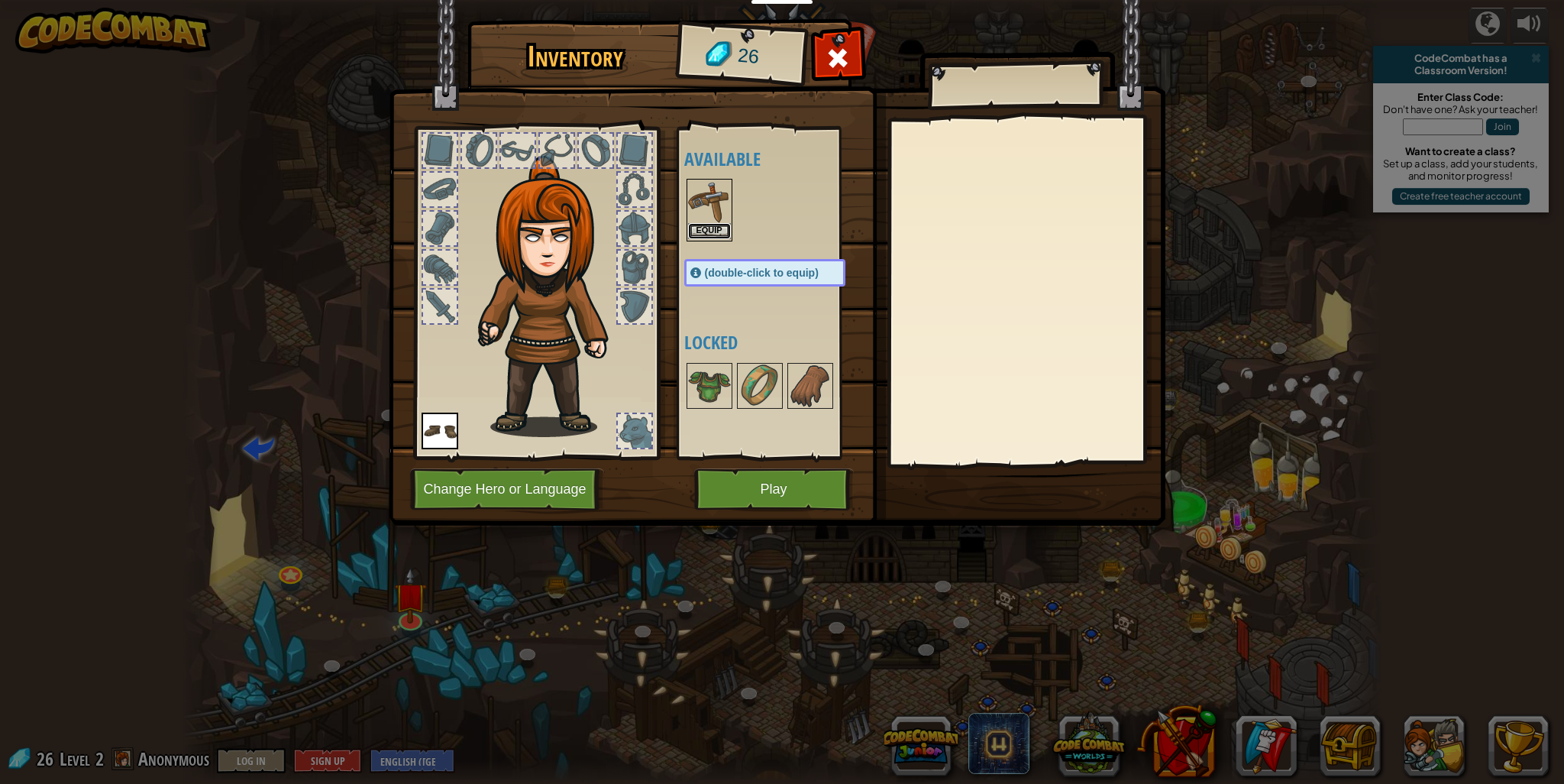
click at [701, 227] on button "Equip" at bounding box center [709, 231] width 43 height 16
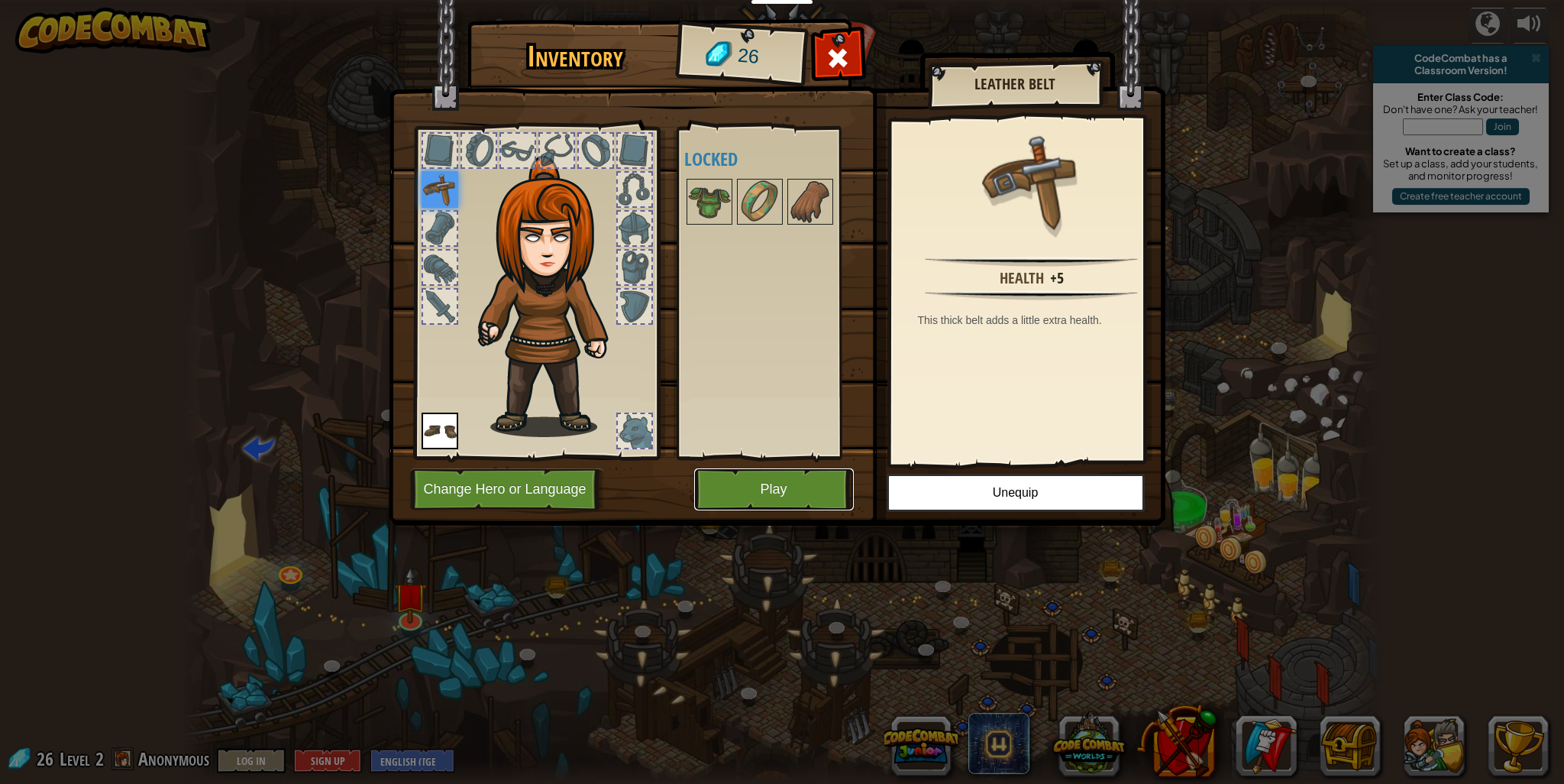
click at [755, 491] on button "Play" at bounding box center [774, 489] width 159 height 42
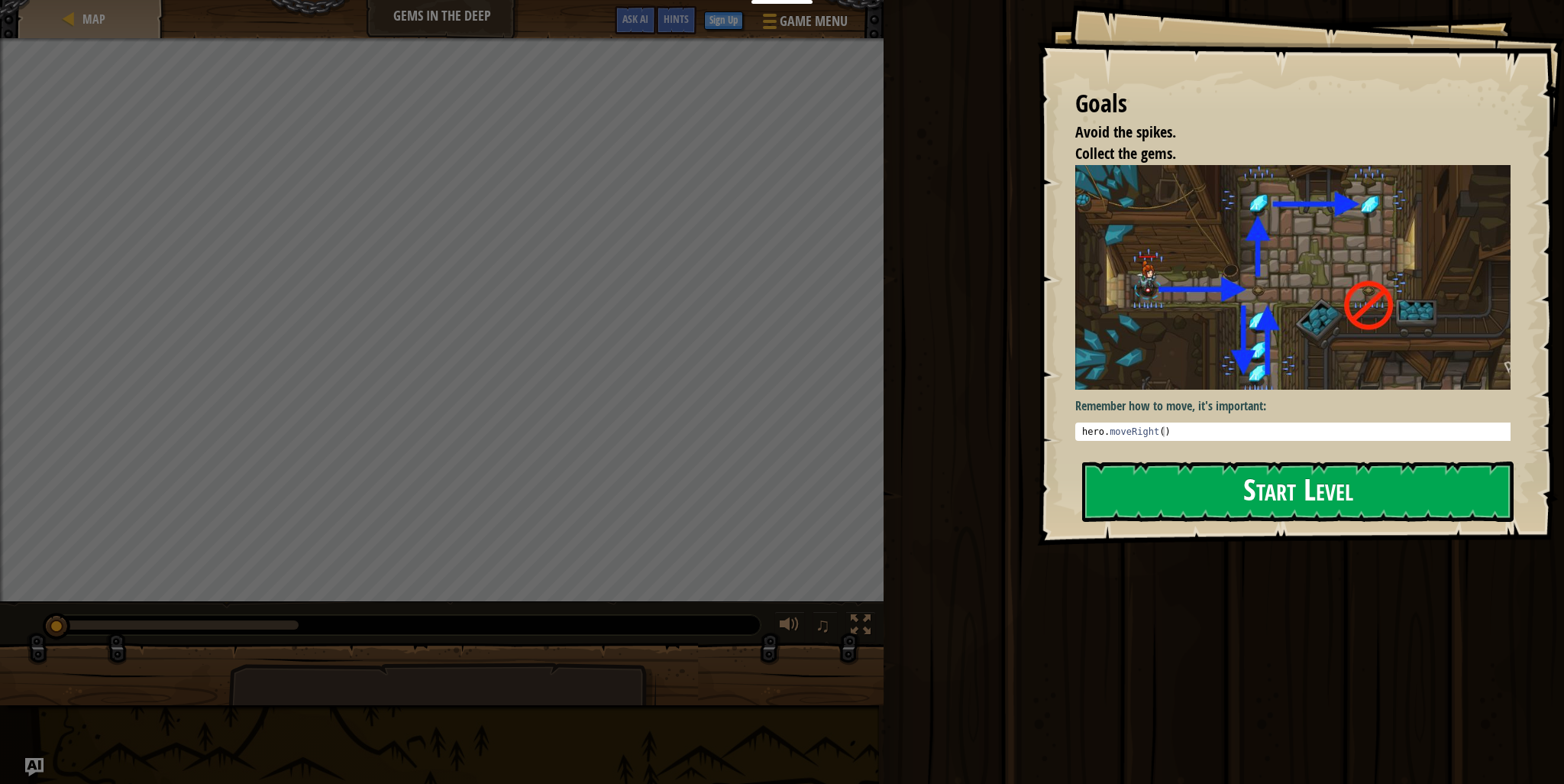
click at [1238, 485] on button "Start Level" at bounding box center [1298, 491] width 432 height 60
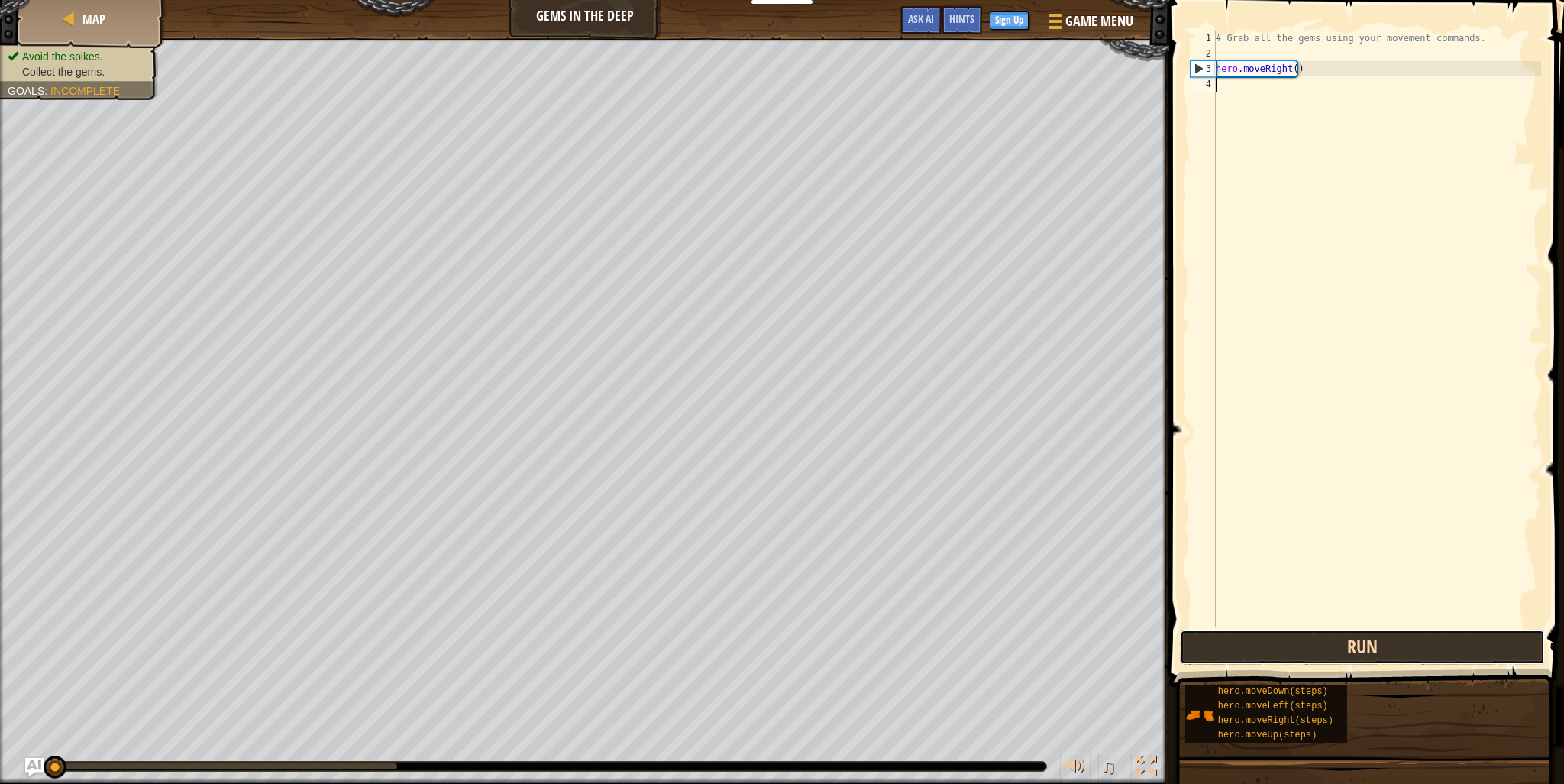
click at [1244, 661] on button "Run" at bounding box center [1362, 647] width 365 height 35
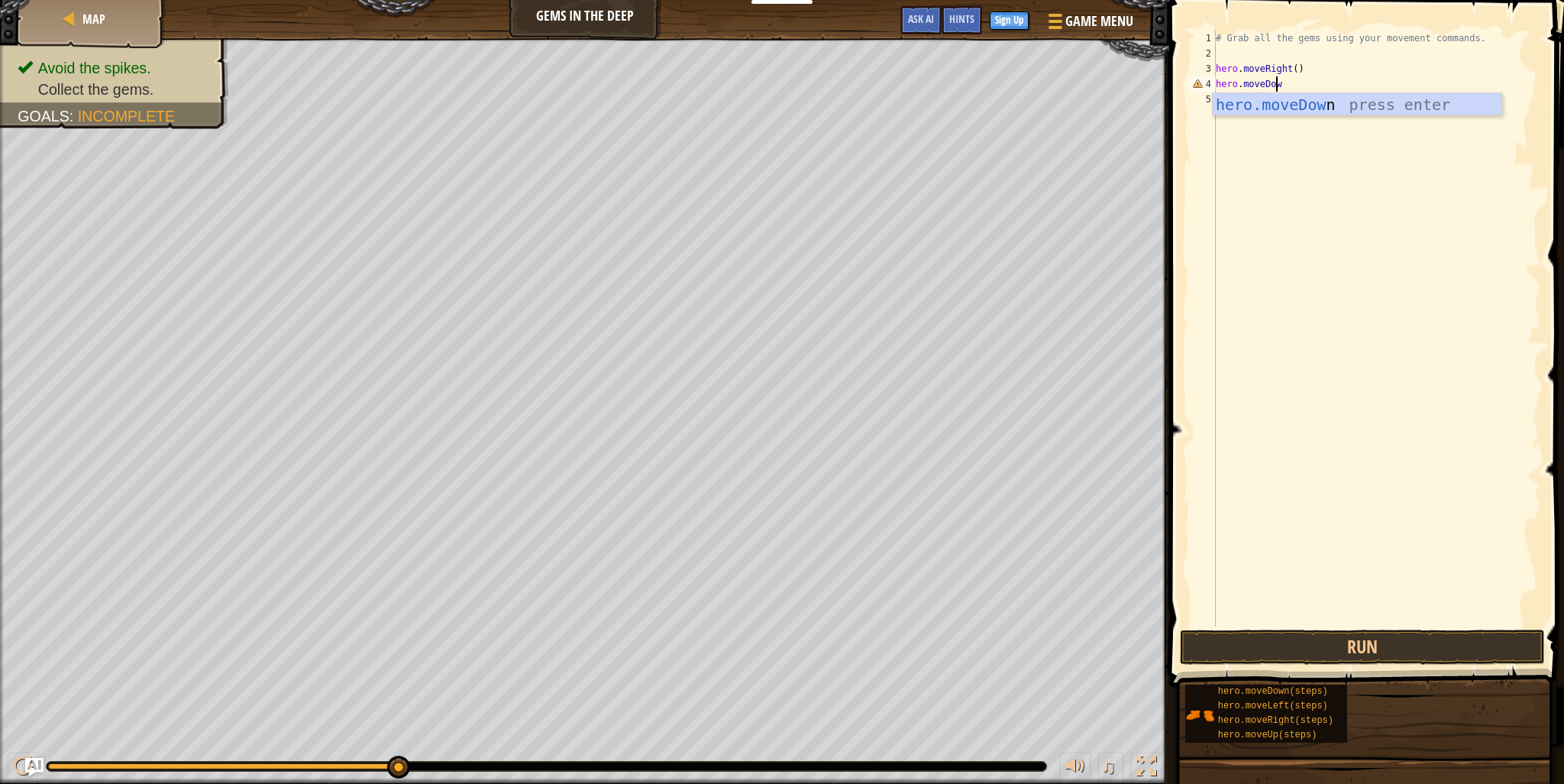
scroll to position [7, 4]
type textarea "hero.moveDown()"
type textarea "H"
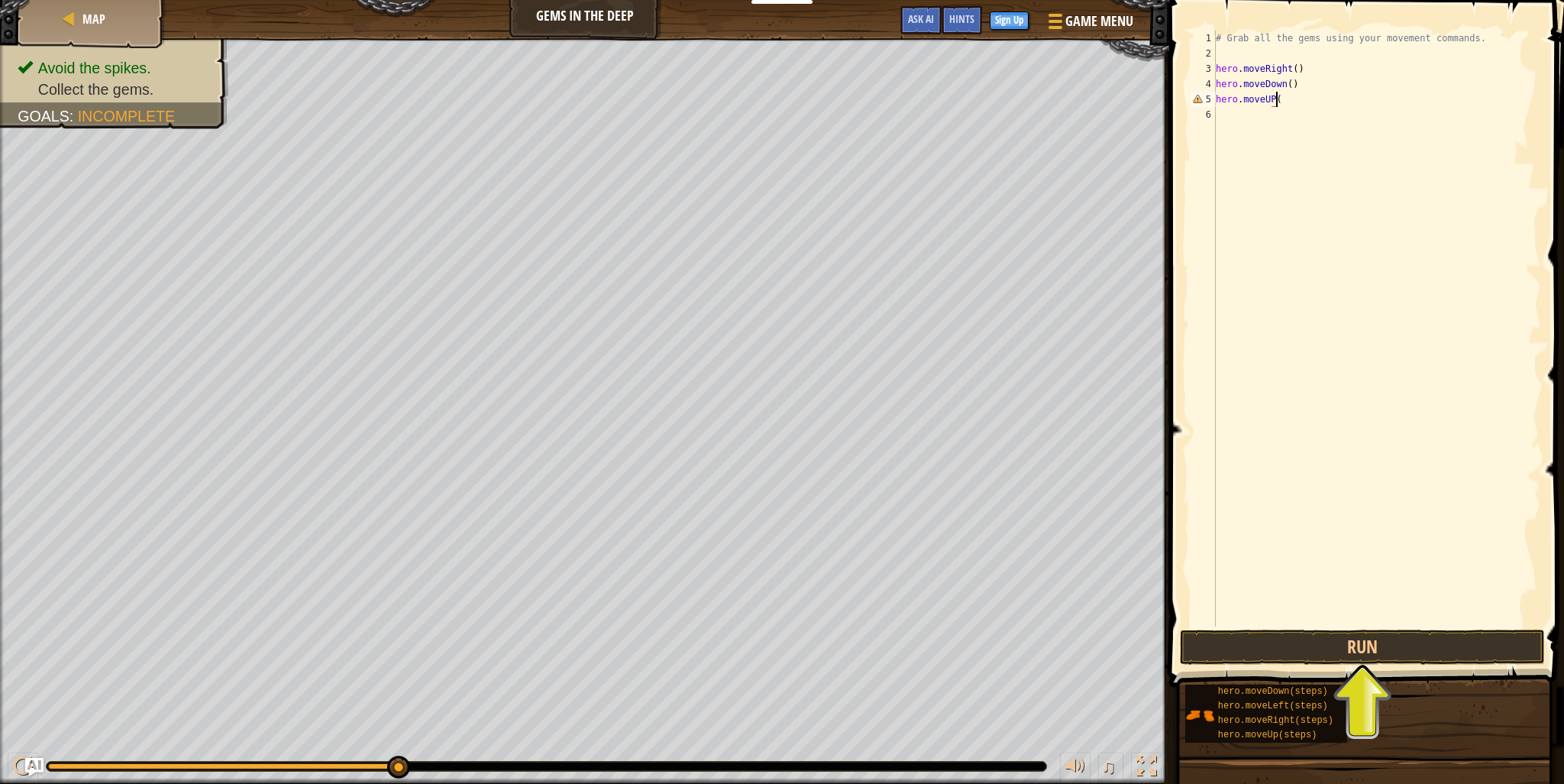
scroll to position [7, 4]
type textarea "hero.moveUP(2)"
type textarea "hero.moveRight()"
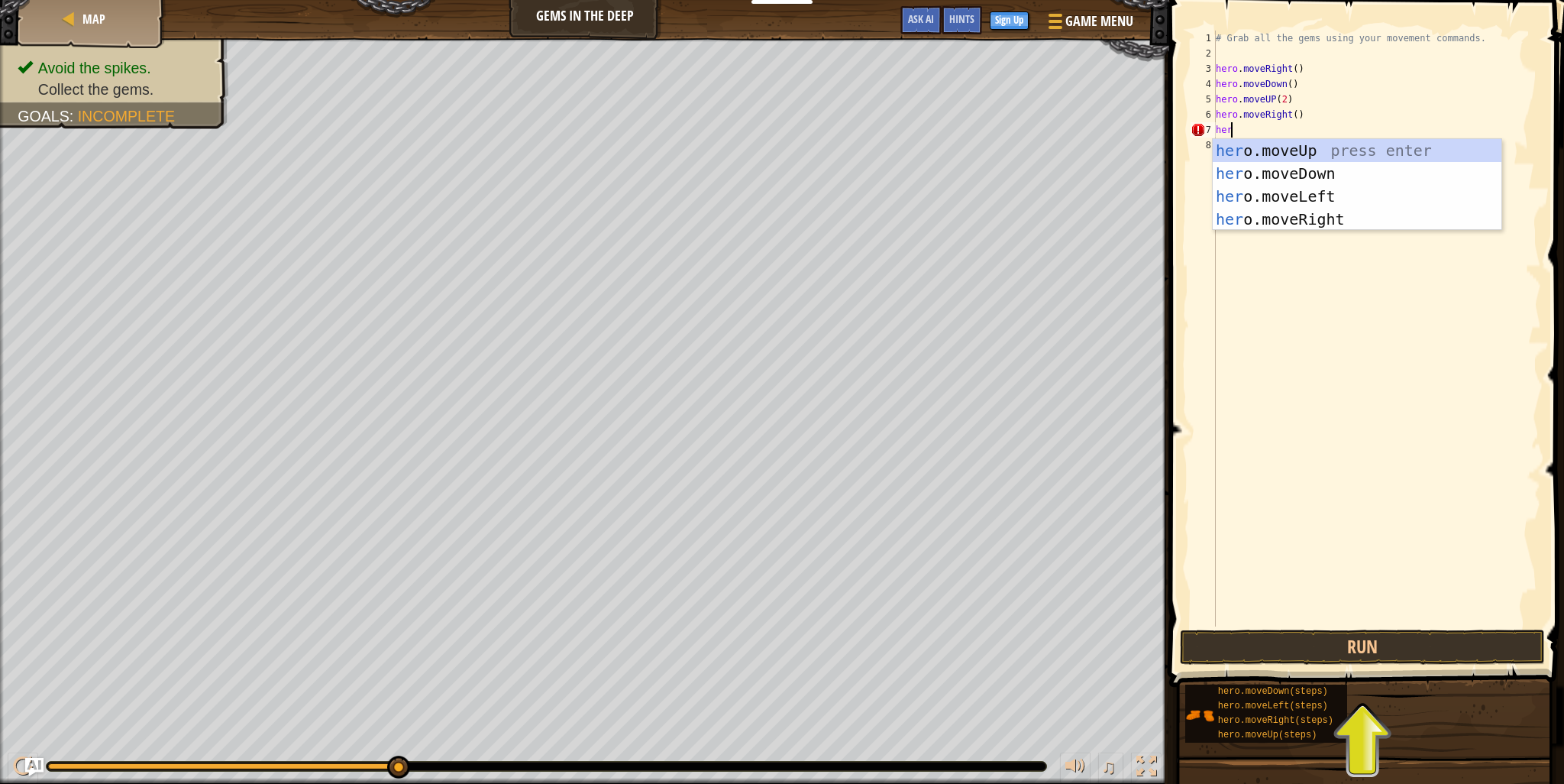
scroll to position [7, 0]
type textarea "h"
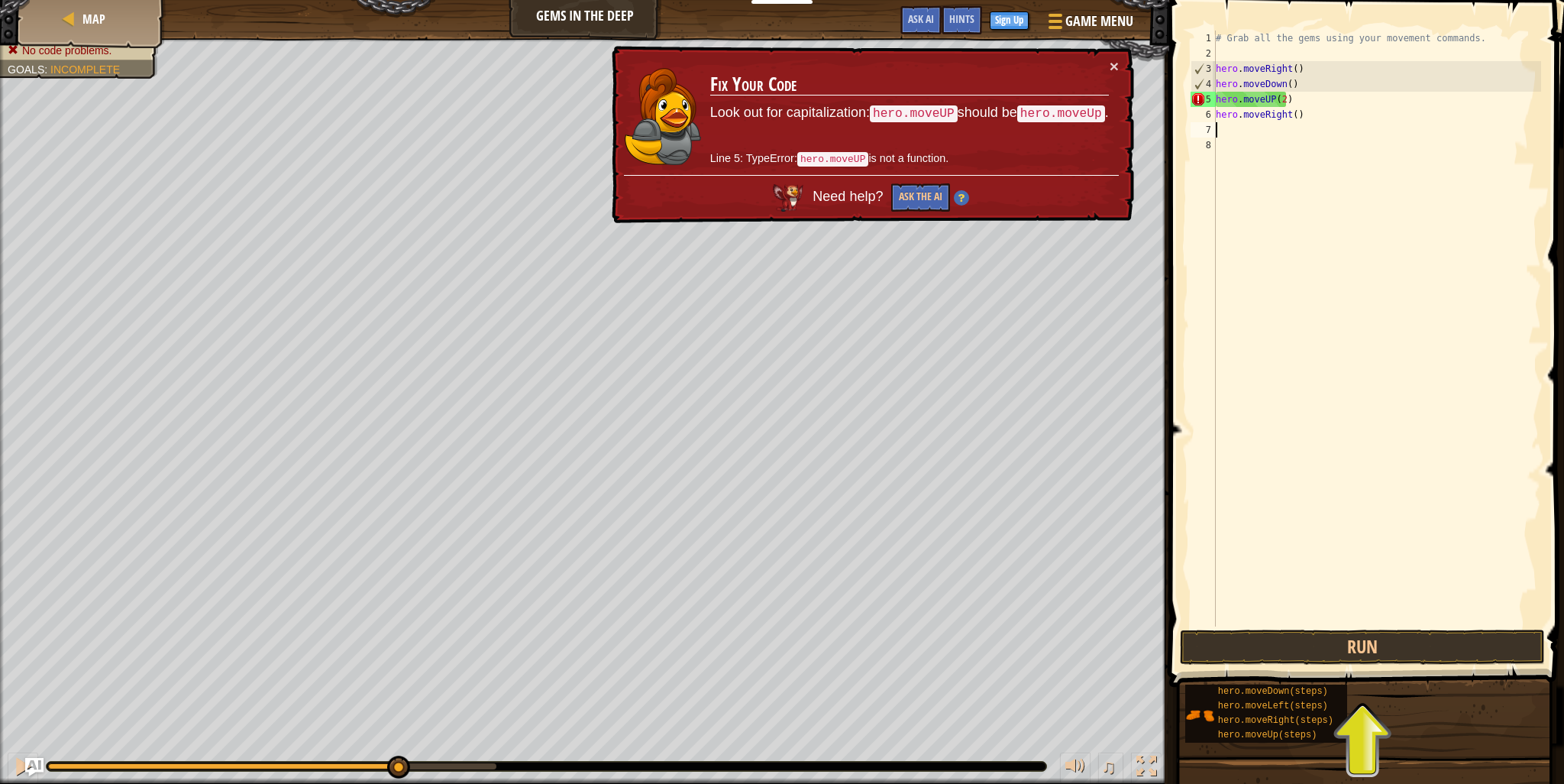
click at [1366, 628] on span at bounding box center [1368, 321] width 407 height 732
click at [1281, 104] on div "# Grab all the gems using your movement commands. hero . moveRight ( ) hero . m…" at bounding box center [1377, 343] width 329 height 626
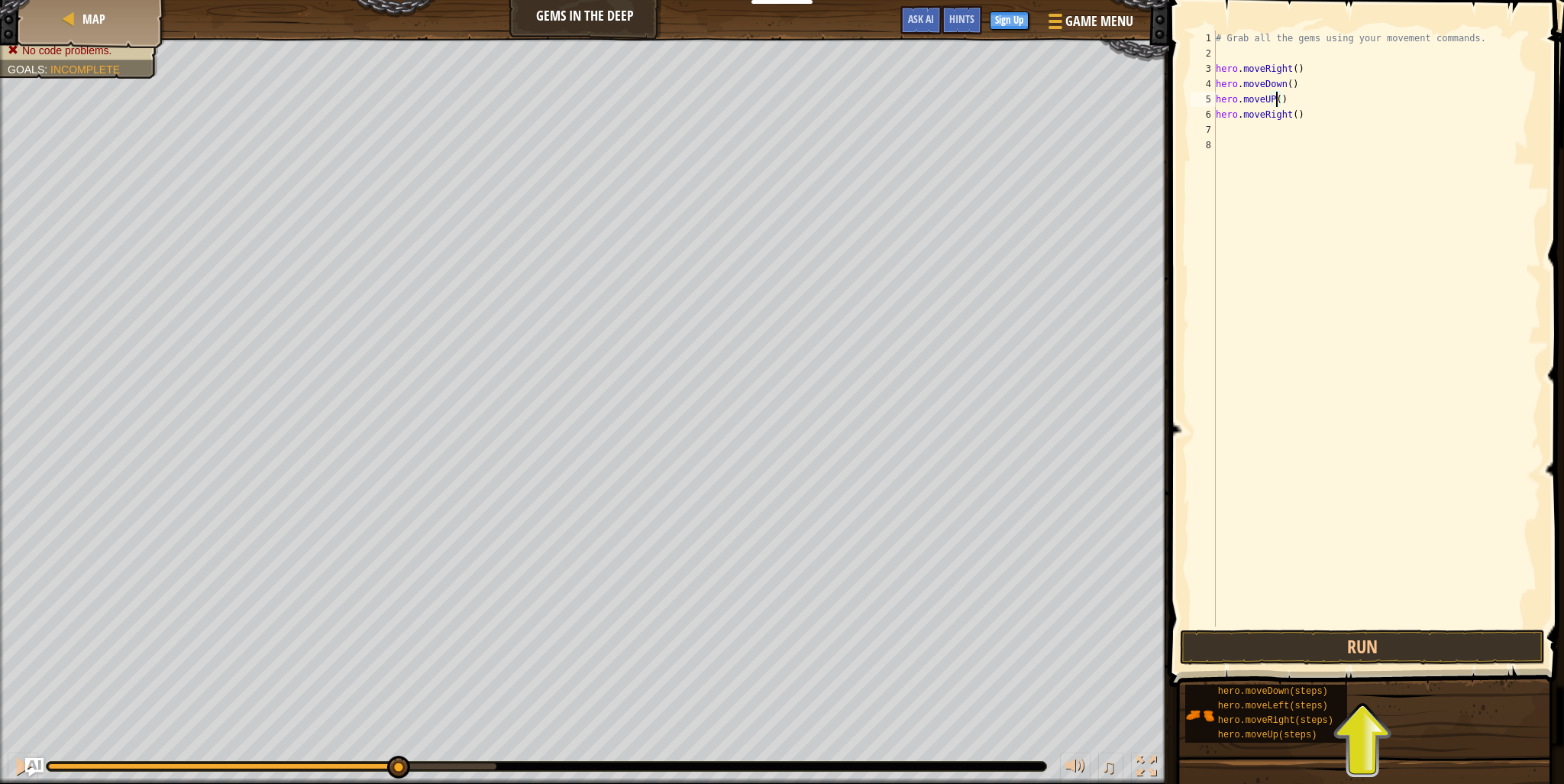
scroll to position [7, 4]
type textarea "hero.moveUP()"
click at [1337, 657] on button "Run" at bounding box center [1362, 647] width 365 height 35
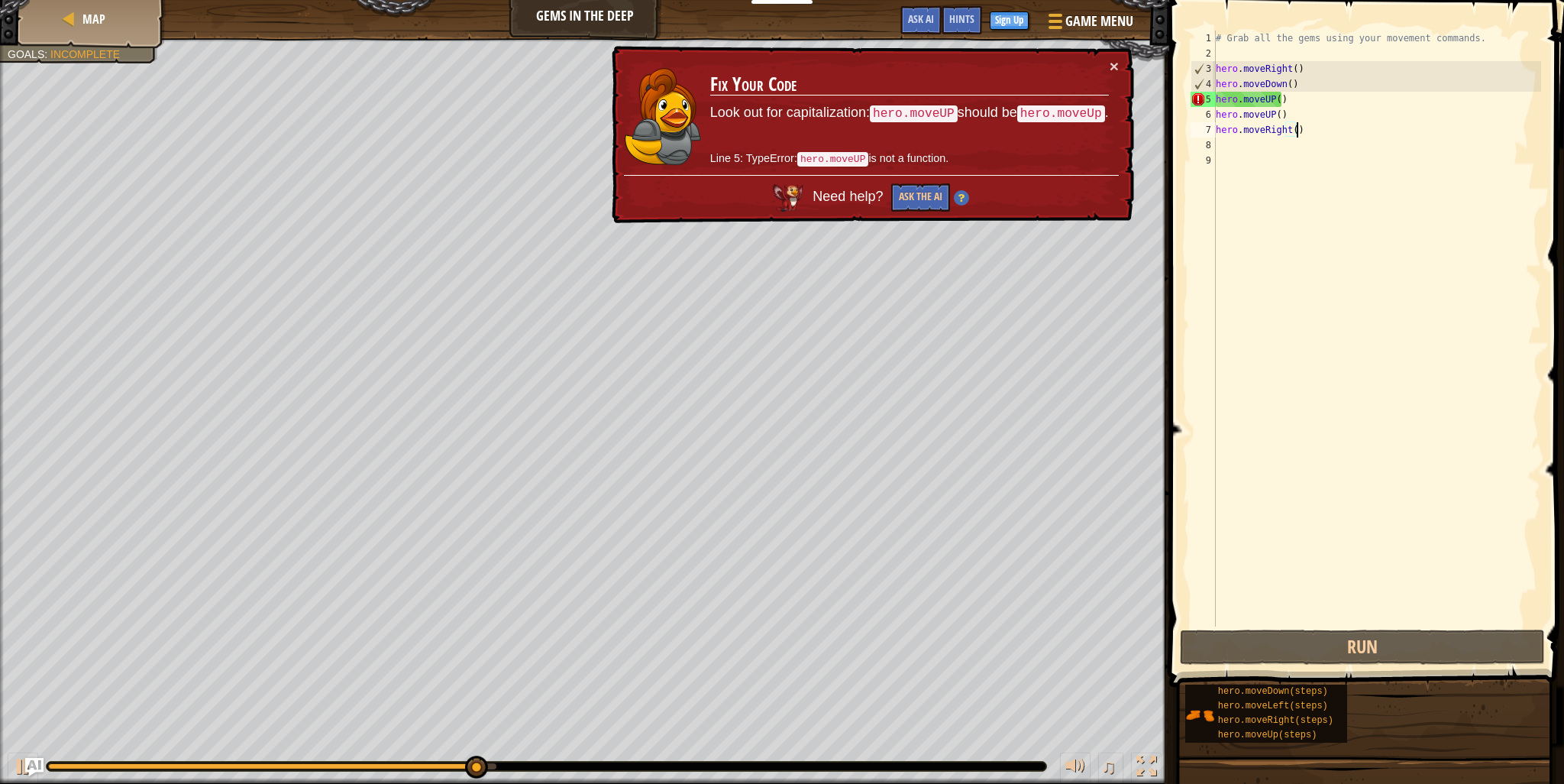
click at [1305, 96] on div "# Grab all the gems using your movement commands. hero . moveRight ( ) hero . m…" at bounding box center [1377, 343] width 329 height 626
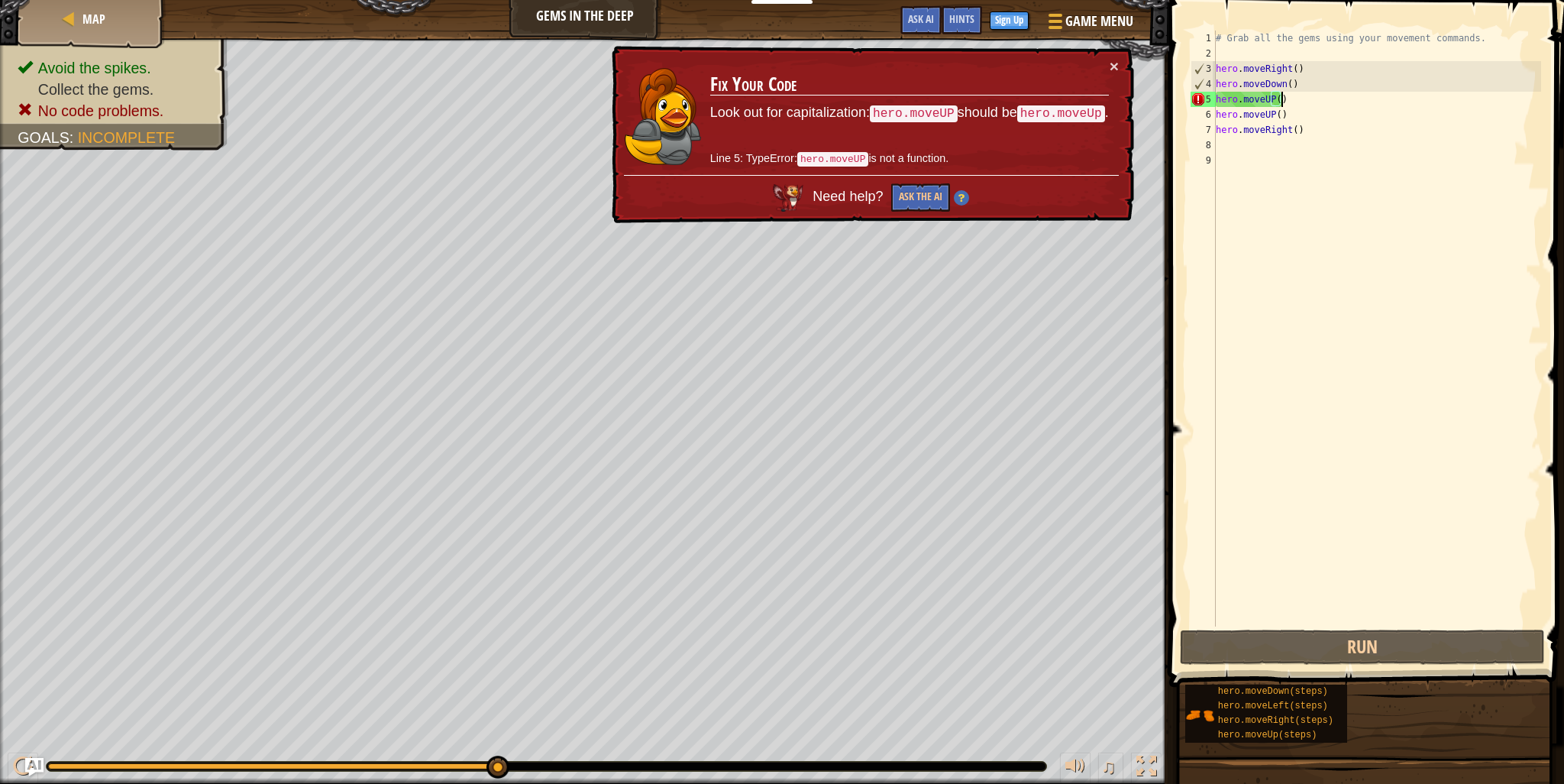
click at [1274, 99] on div "# Grab all the gems using your movement commands. hero . moveRight ( ) hero . m…" at bounding box center [1377, 343] width 329 height 626
click at [1274, 96] on div "# Grab all the gems using your movement commands. hero . moveRight ( ) hero . m…" at bounding box center [1377, 343] width 329 height 626
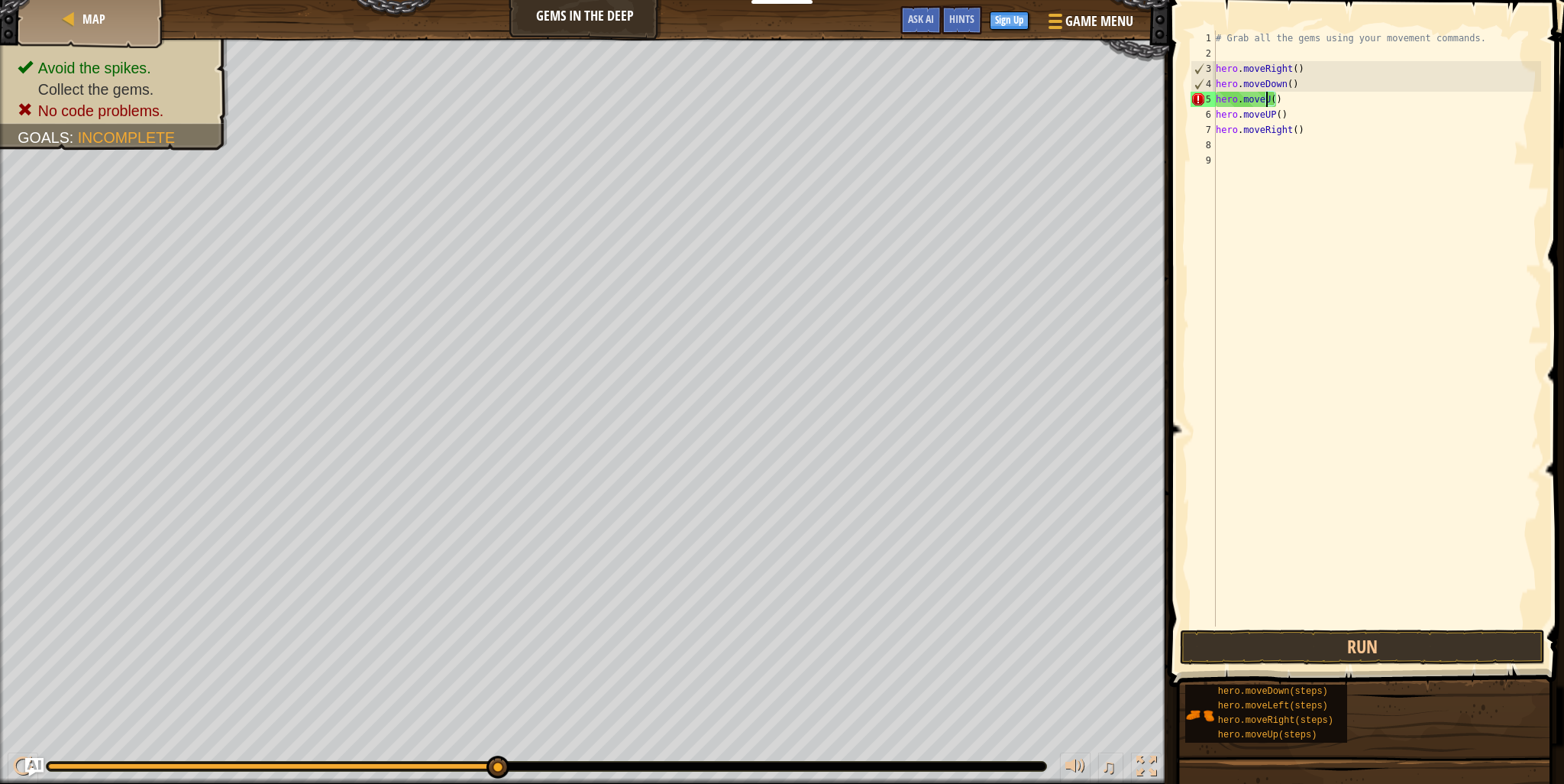
type textarea "hero.moveUp()"
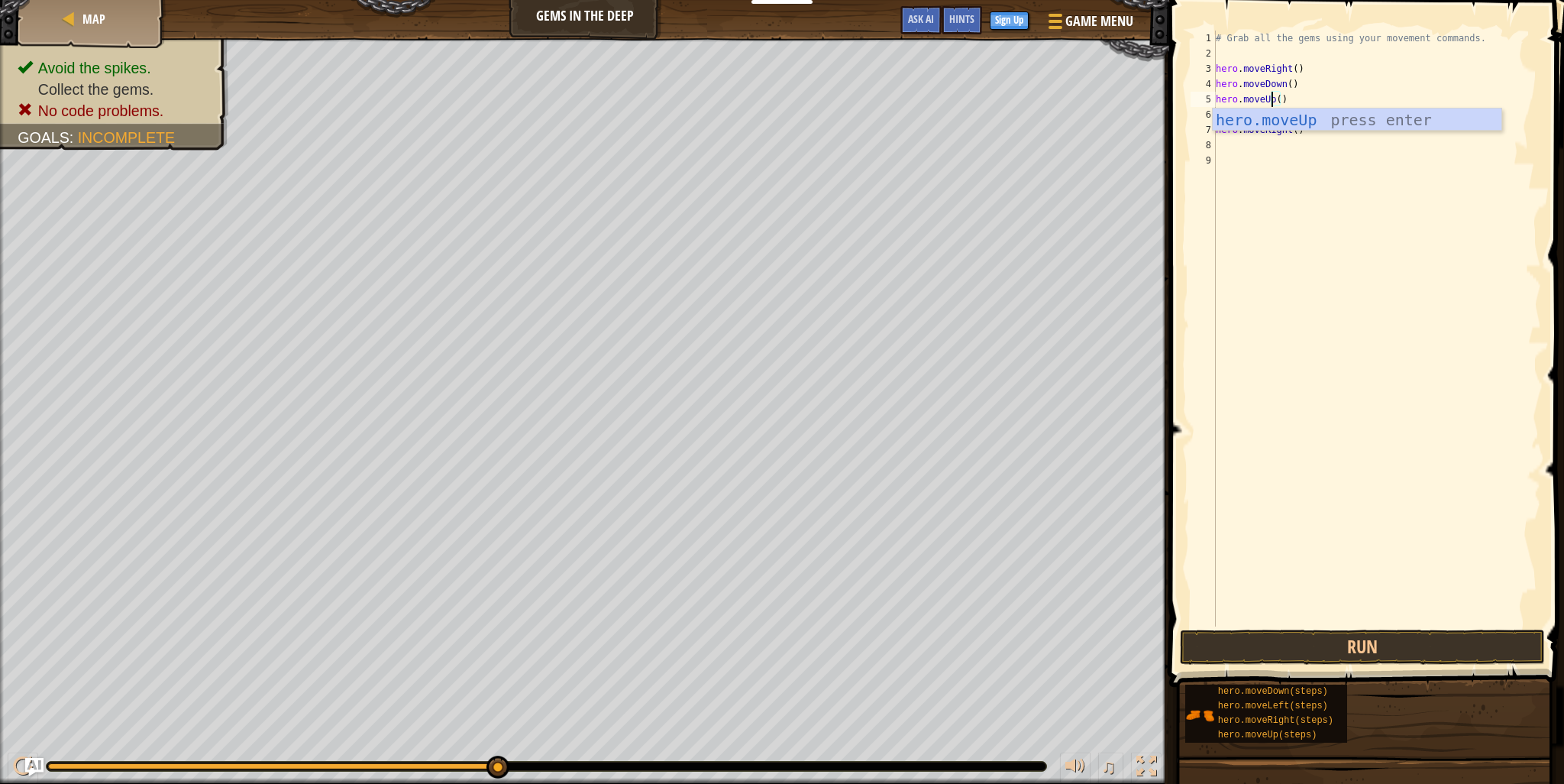
click at [1333, 152] on div "# Grab all the gems using your movement commands. hero . moveRight ( ) hero . m…" at bounding box center [1377, 343] width 329 height 626
click at [1265, 114] on div "# Grab all the gems using your movement commands. hero . moveRight ( ) hero . m…" at bounding box center [1377, 343] width 329 height 626
click at [1277, 106] on div "# Grab all the gems using your movement commands. hero . moveRight ( ) hero . m…" at bounding box center [1377, 343] width 329 height 626
click at [1271, 119] on div "# Grab all the gems using your movement commands. hero . moveRight ( ) hero . m…" at bounding box center [1377, 343] width 329 height 626
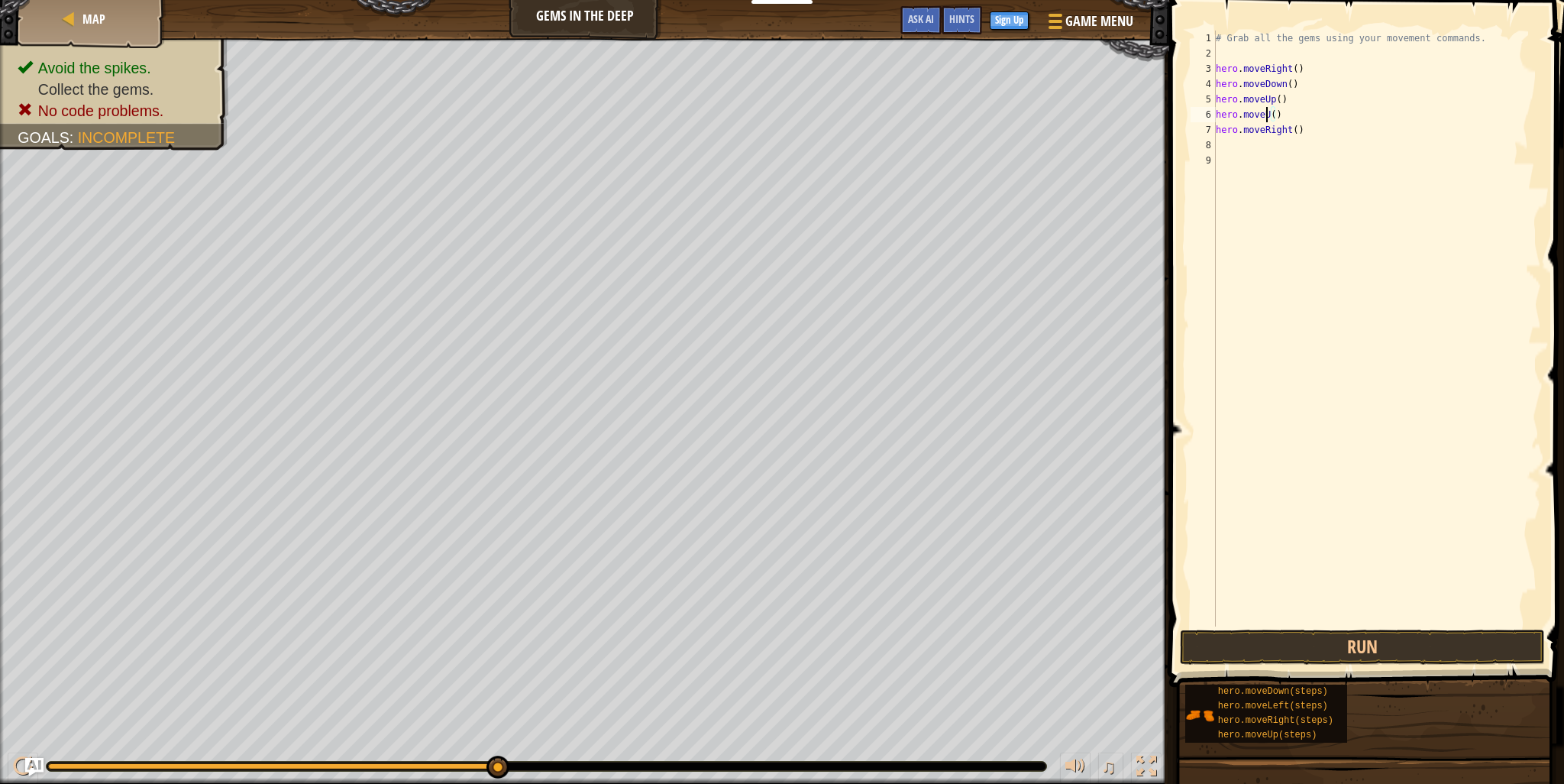
type textarea "hero.moveUp()"
click at [1363, 227] on div "# Grab all the gems using your movement commands. hero . moveRight ( ) hero . m…" at bounding box center [1377, 343] width 329 height 626
click at [1363, 646] on button "Run" at bounding box center [1362, 647] width 365 height 35
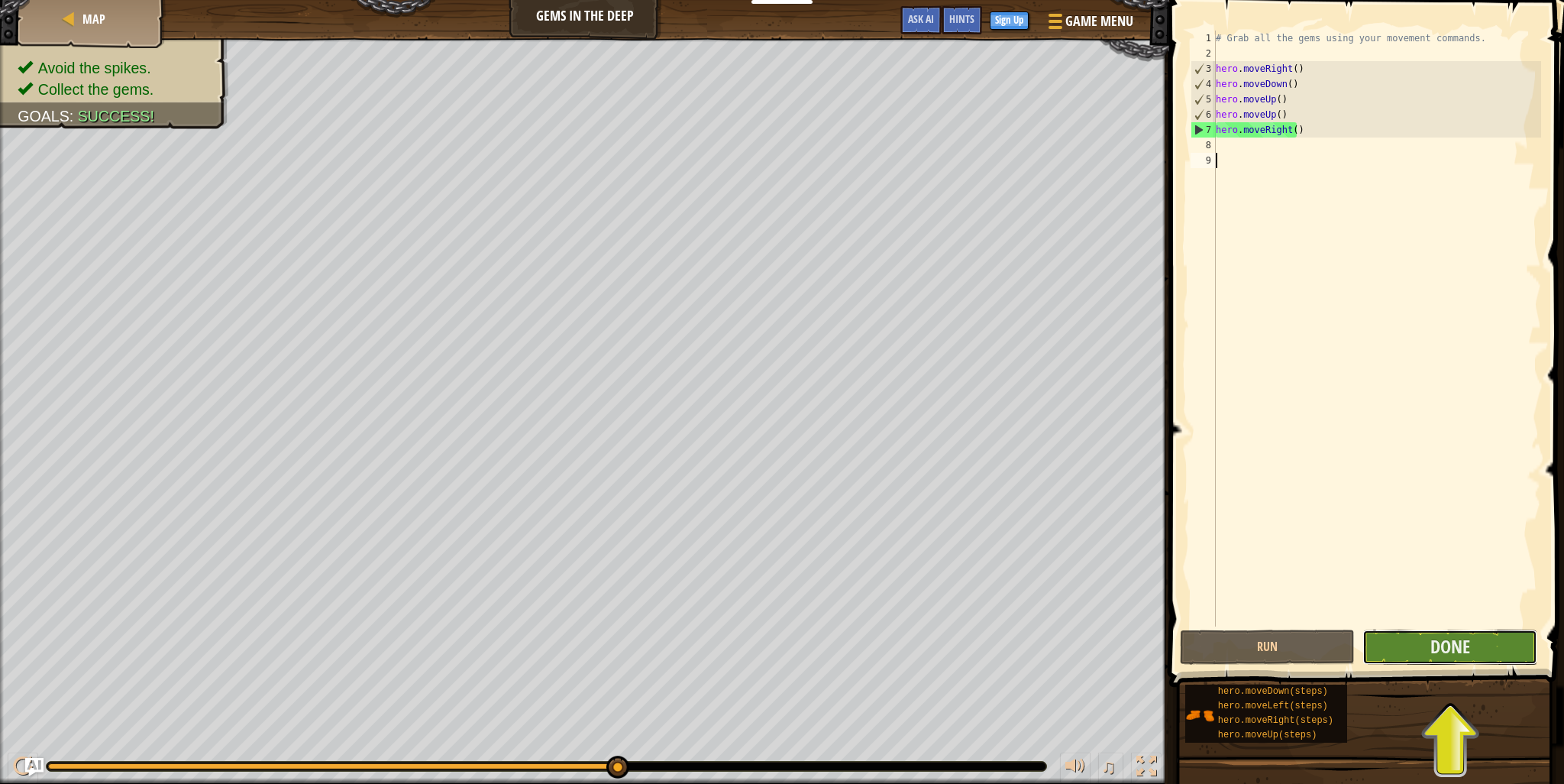
click at [1488, 638] on button "Done" at bounding box center [1450, 647] width 175 height 35
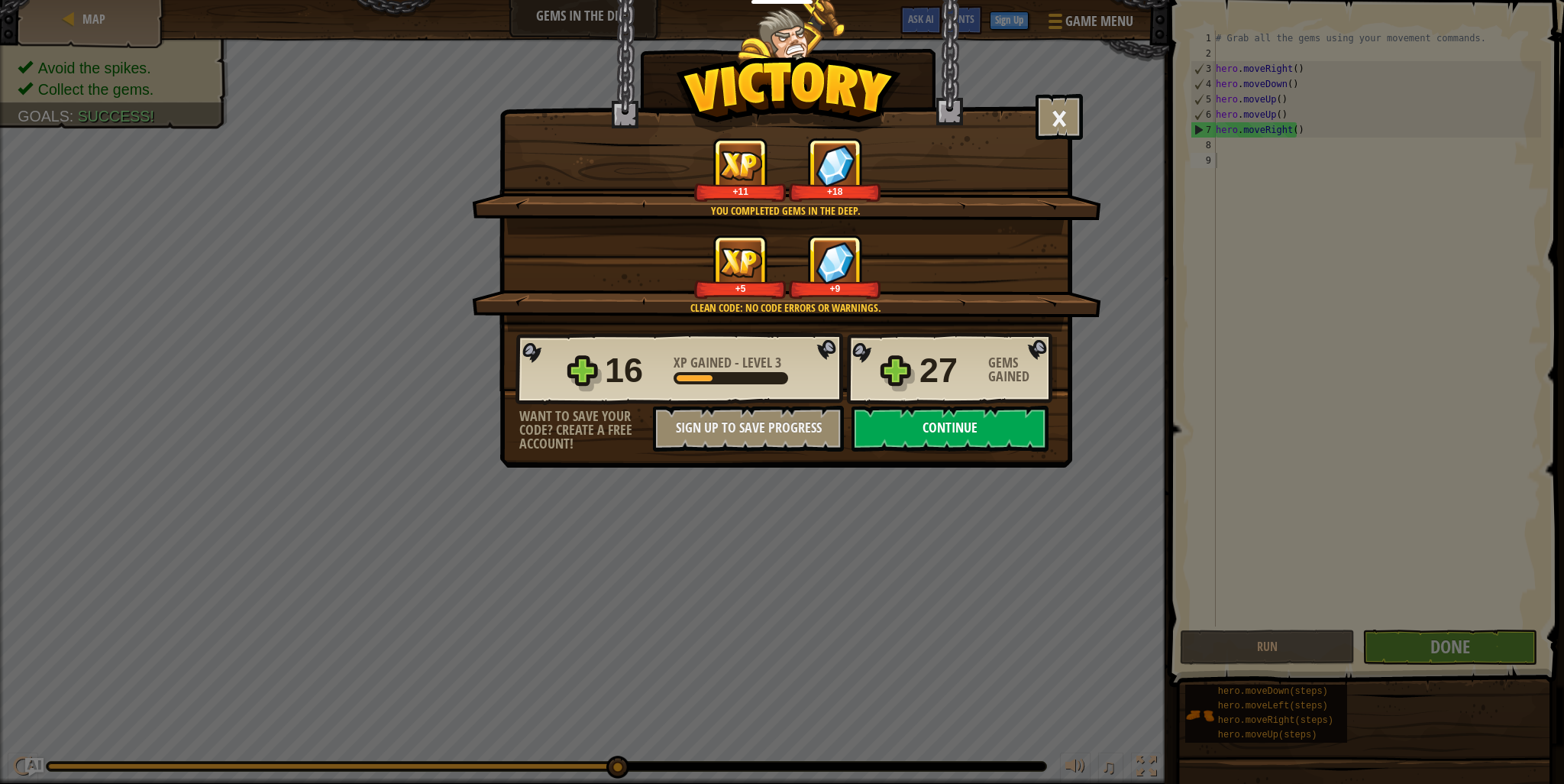
click at [1004, 428] on button "Continue" at bounding box center [950, 428] width 197 height 46
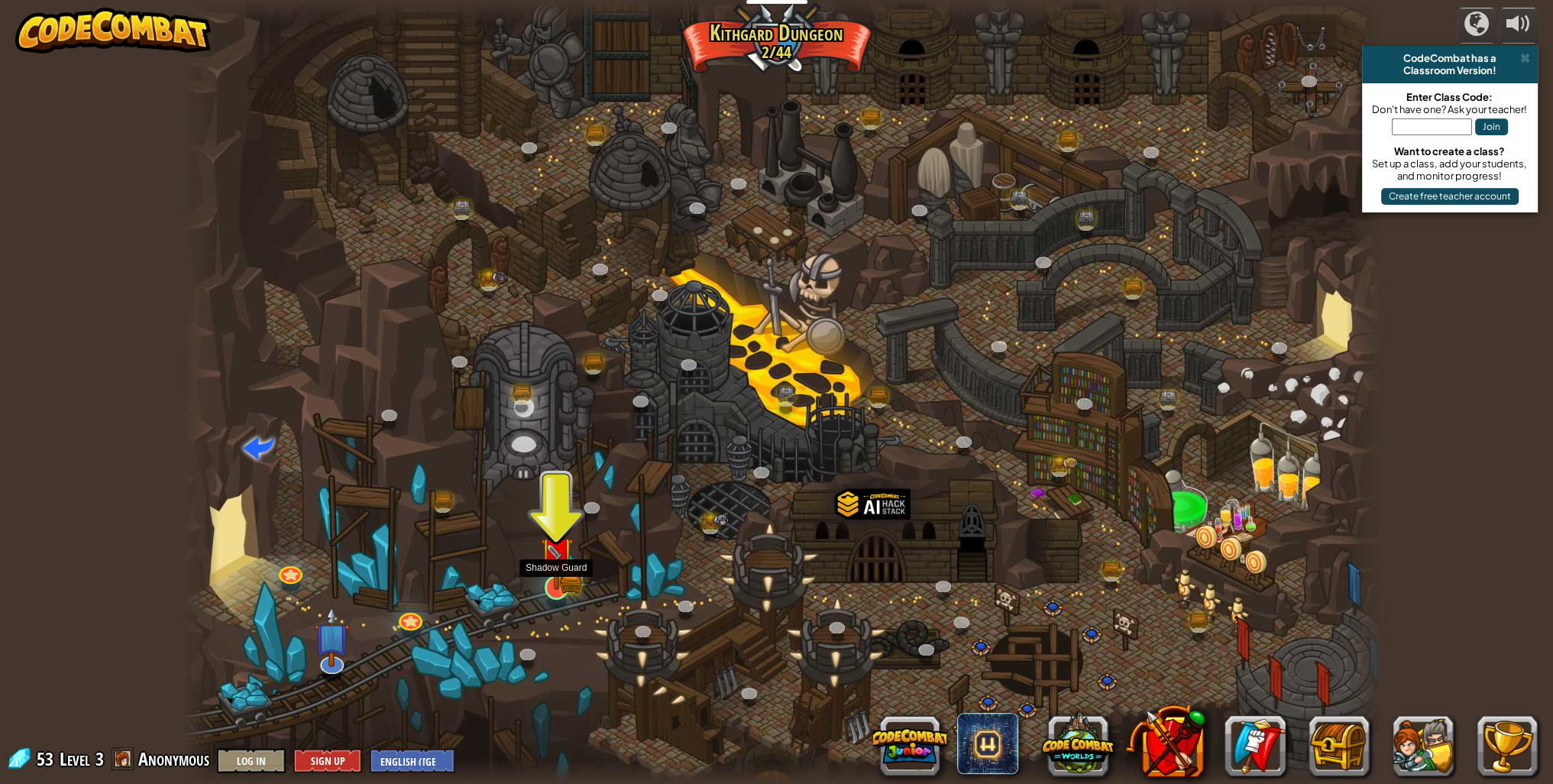
click at [556, 587] on img at bounding box center [556, 553] width 33 height 73
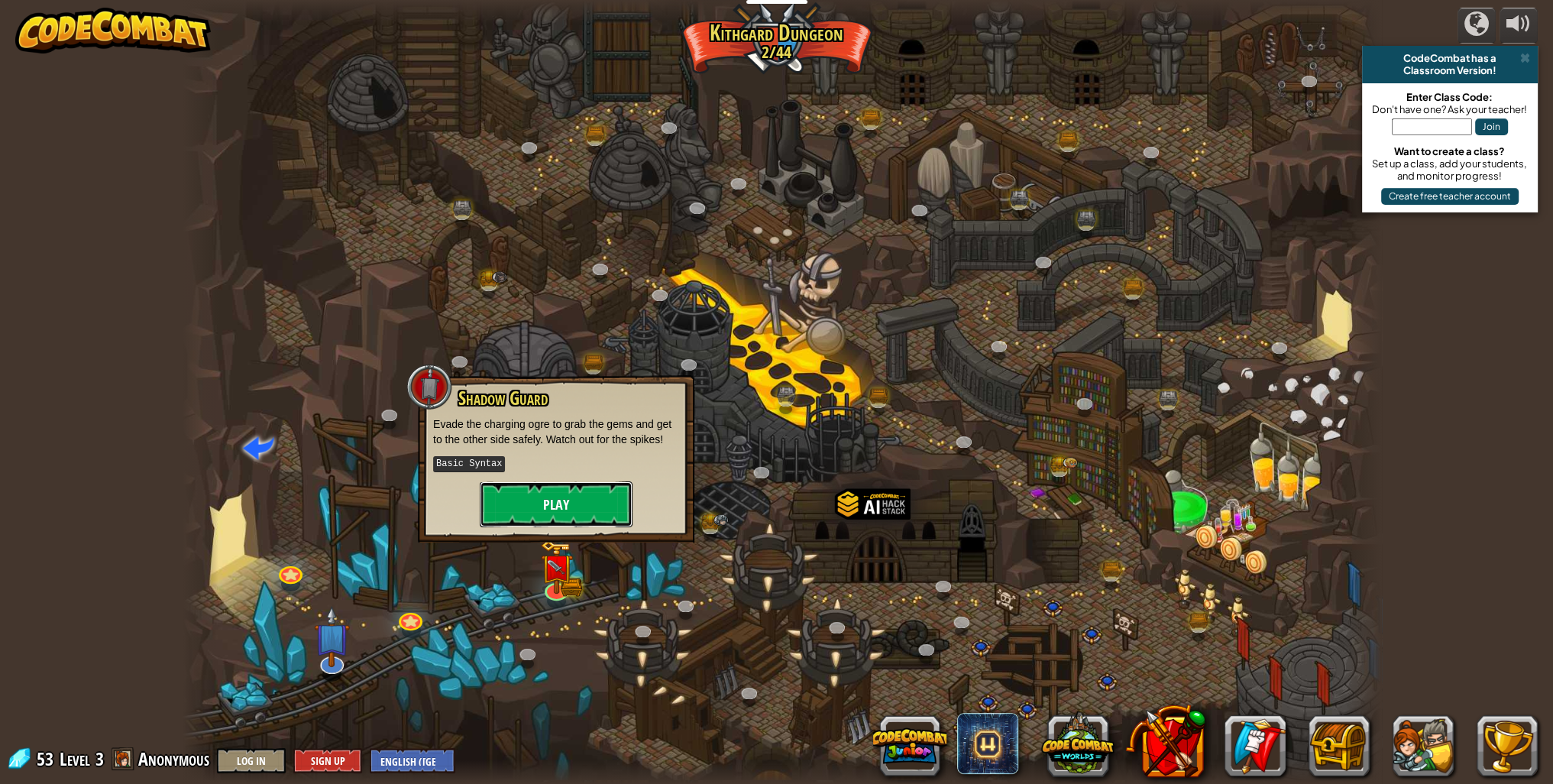
click at [562, 508] on button "Play" at bounding box center [556, 504] width 153 height 46
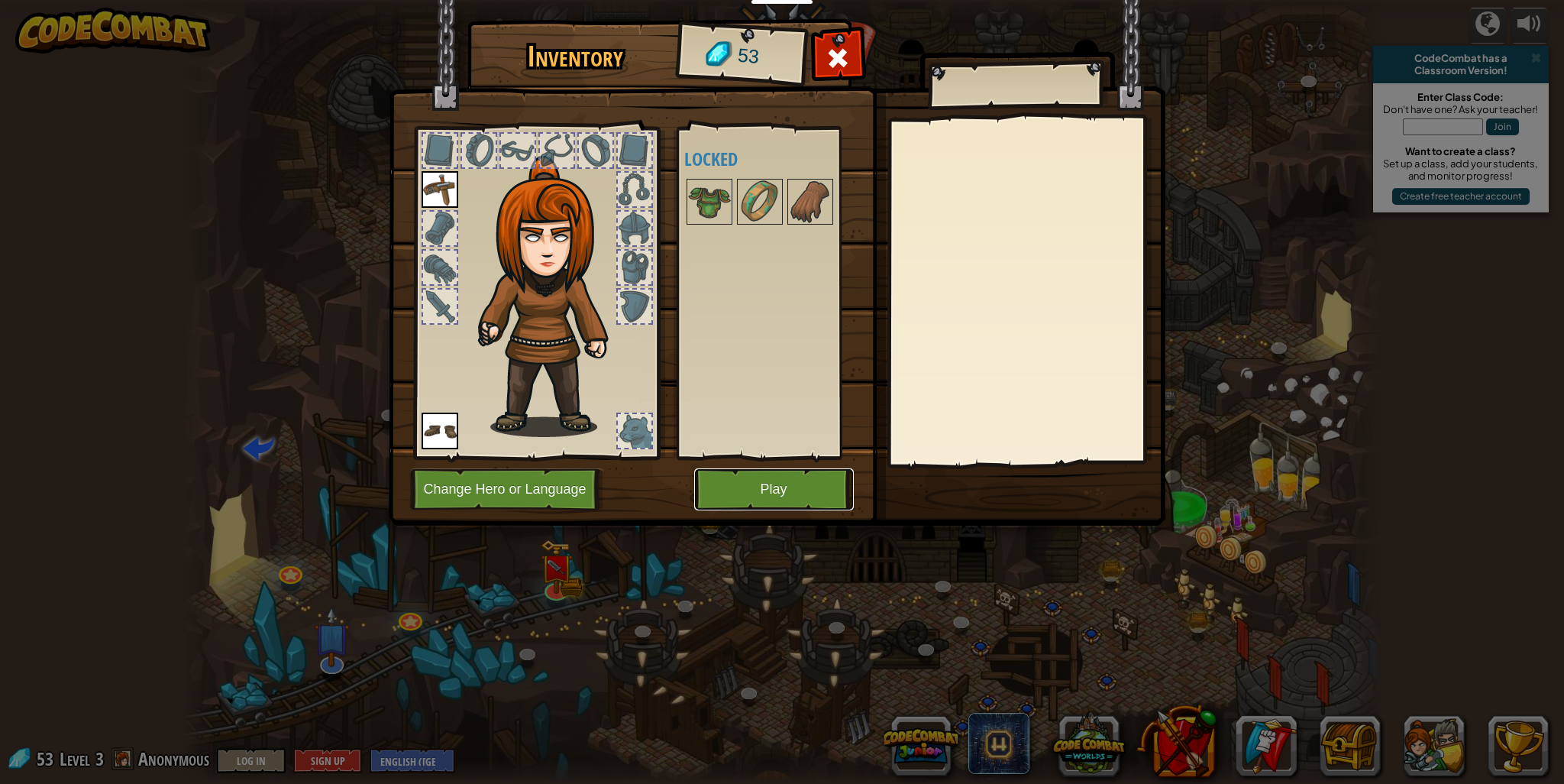
click at [766, 485] on button "Play" at bounding box center [774, 489] width 159 height 42
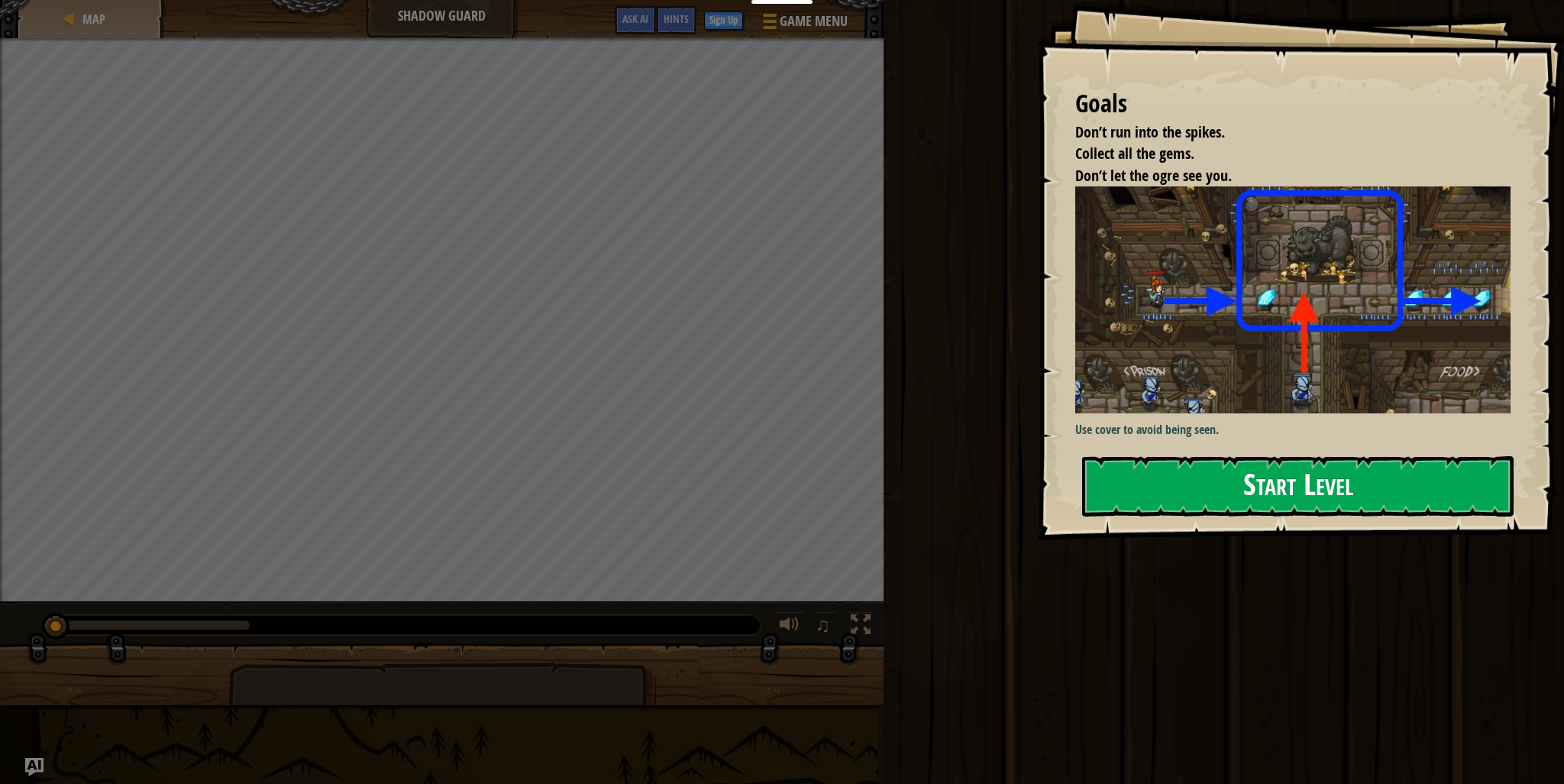
click at [1276, 469] on button "Start Level" at bounding box center [1298, 486] width 432 height 60
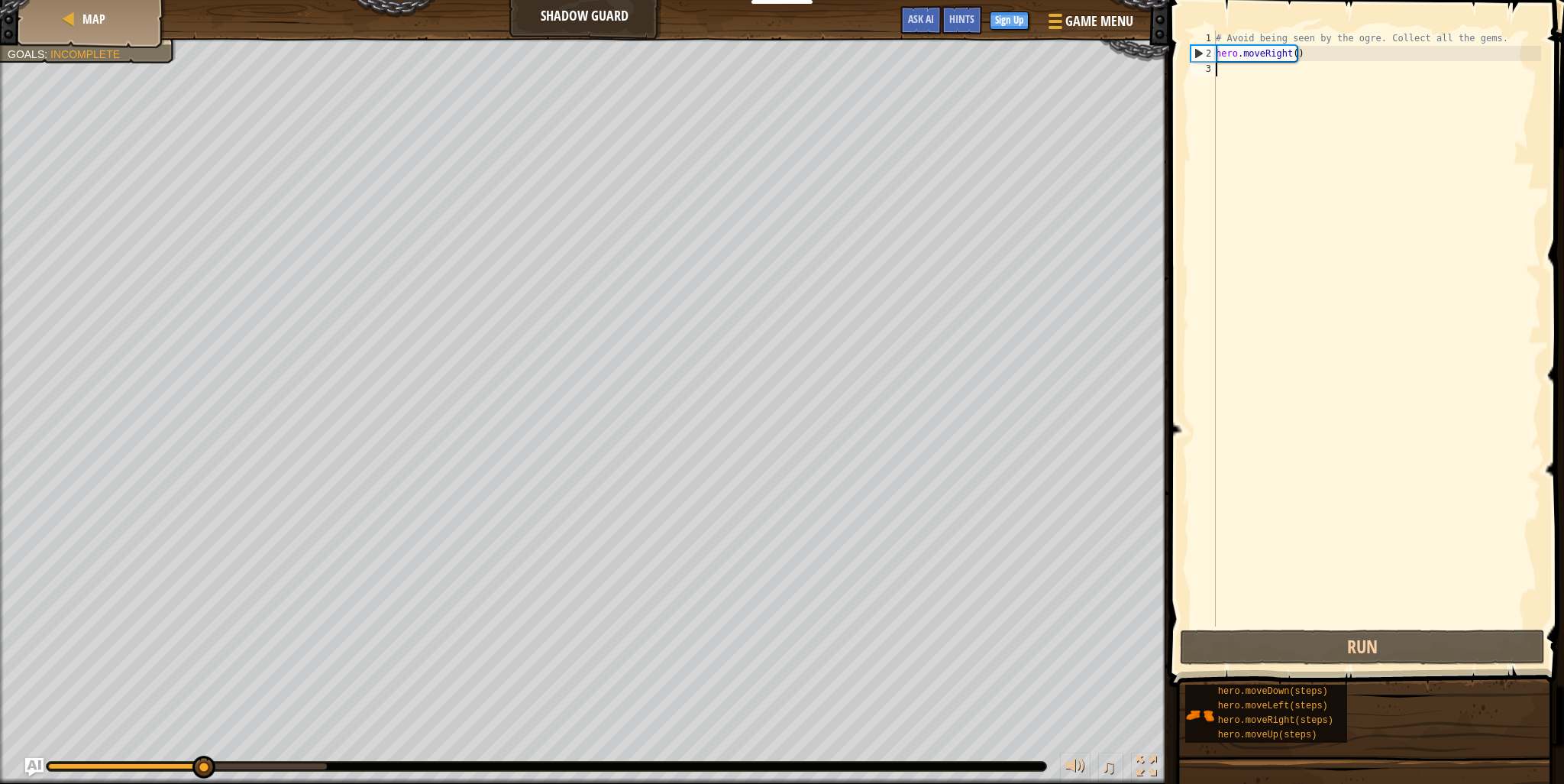
click at [1240, 77] on div "# Avoid being seen by the ogre. Collect all the gems. hero . moveRight ( )" at bounding box center [1377, 343] width 329 height 626
type textarea "h"
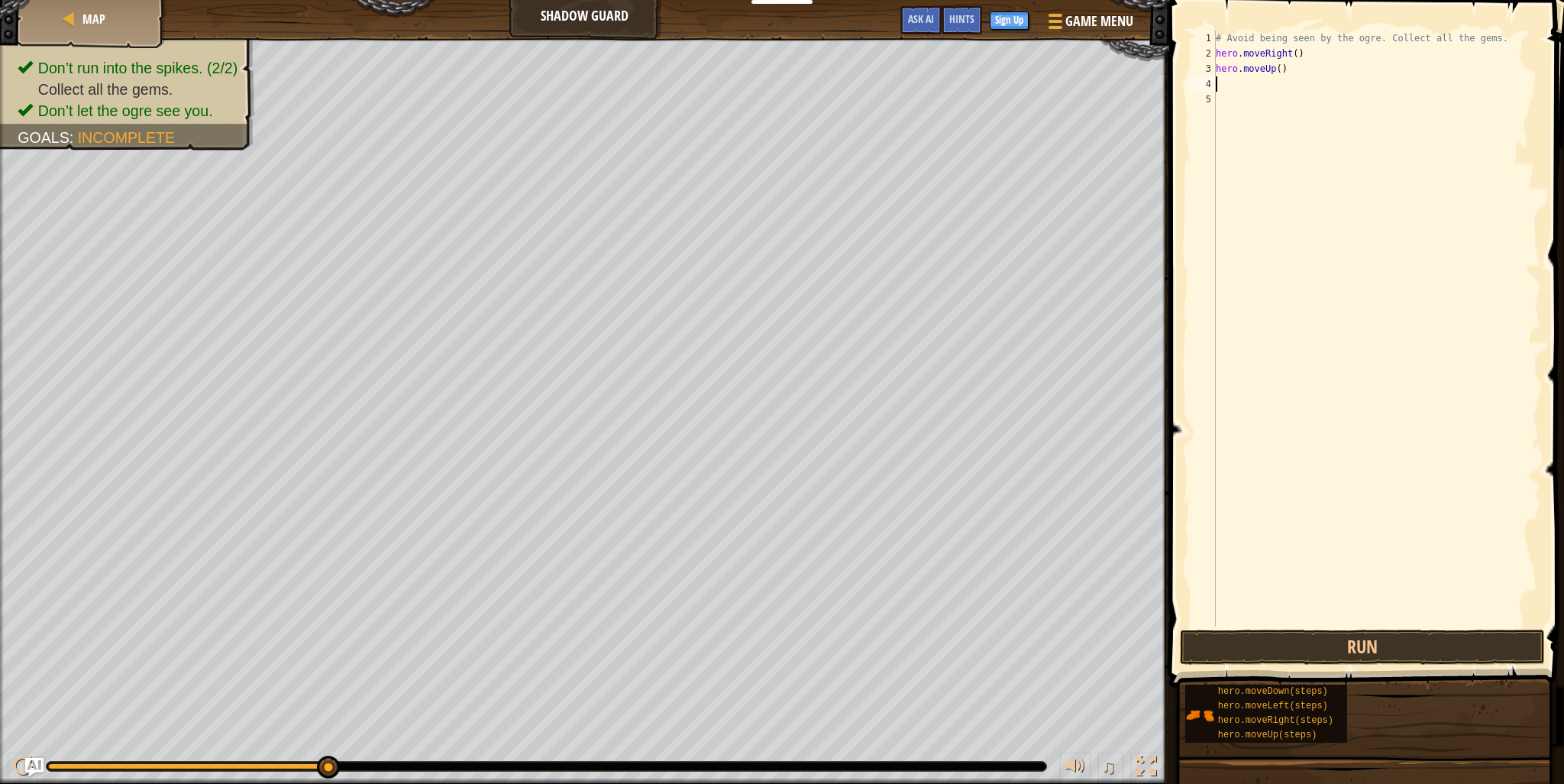
type textarea "h"
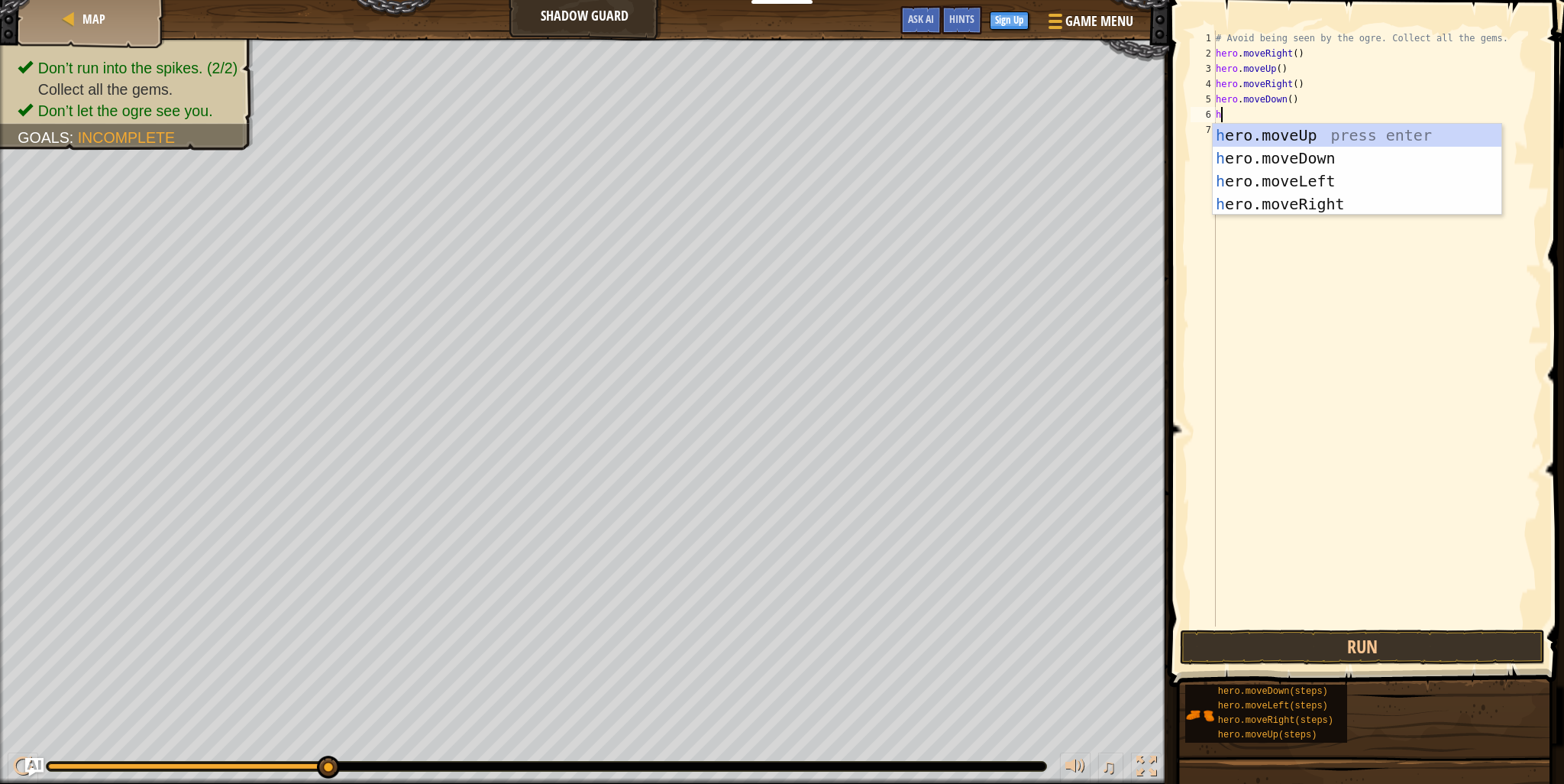
type textarea "h"
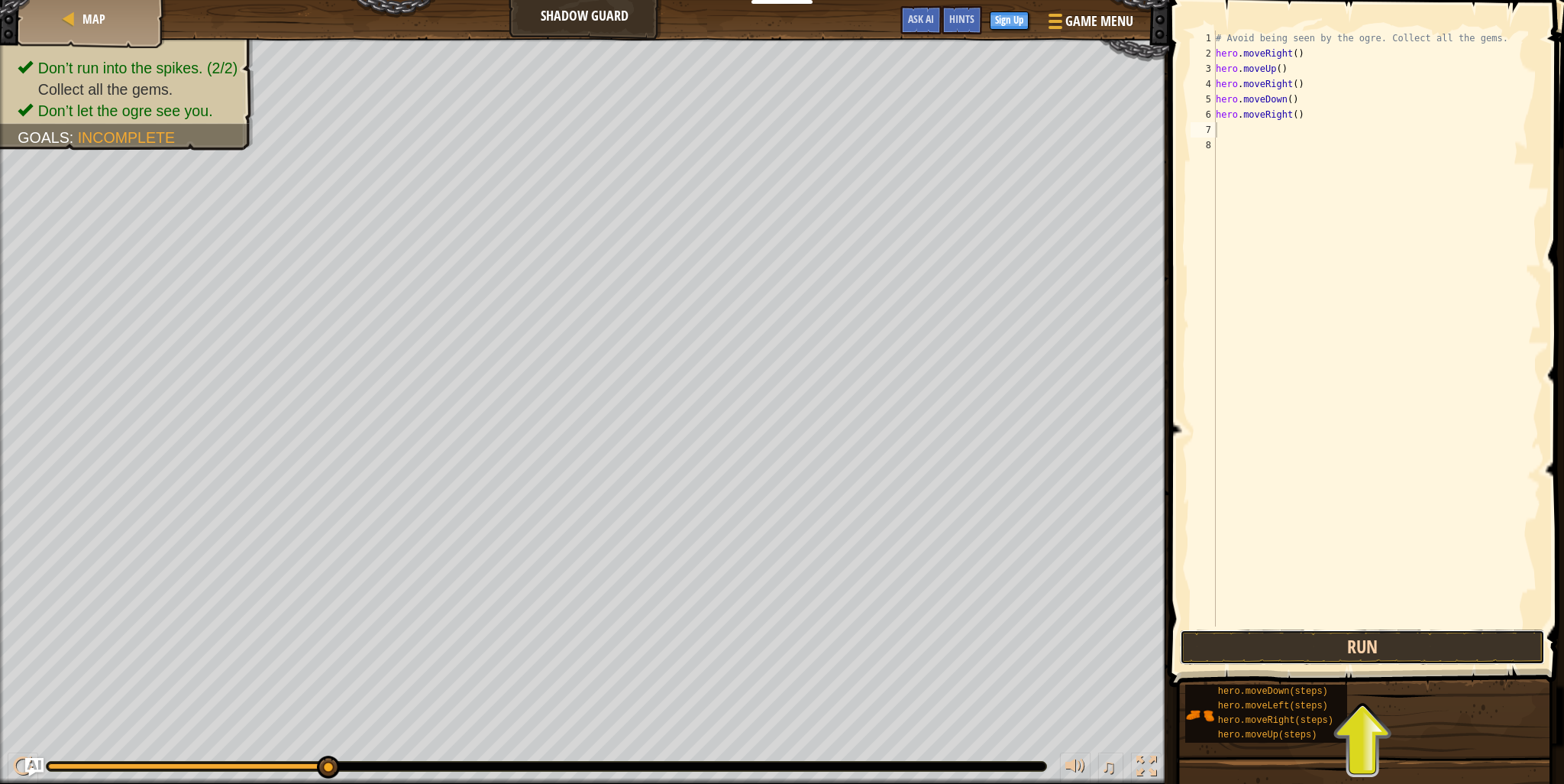
click at [1366, 646] on button "Run" at bounding box center [1362, 647] width 365 height 35
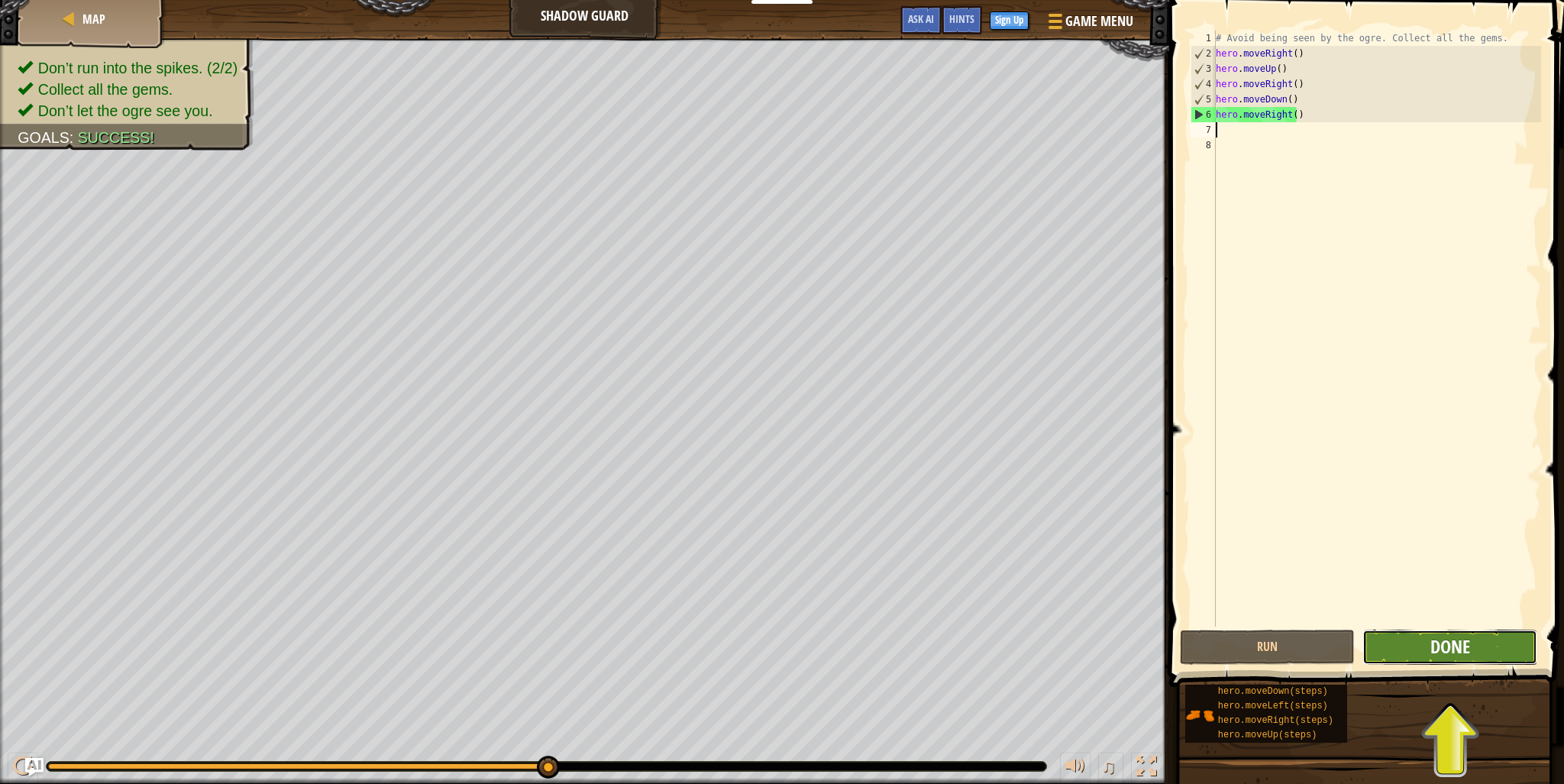
click at [1435, 646] on span "Done" at bounding box center [1450, 646] width 39 height 24
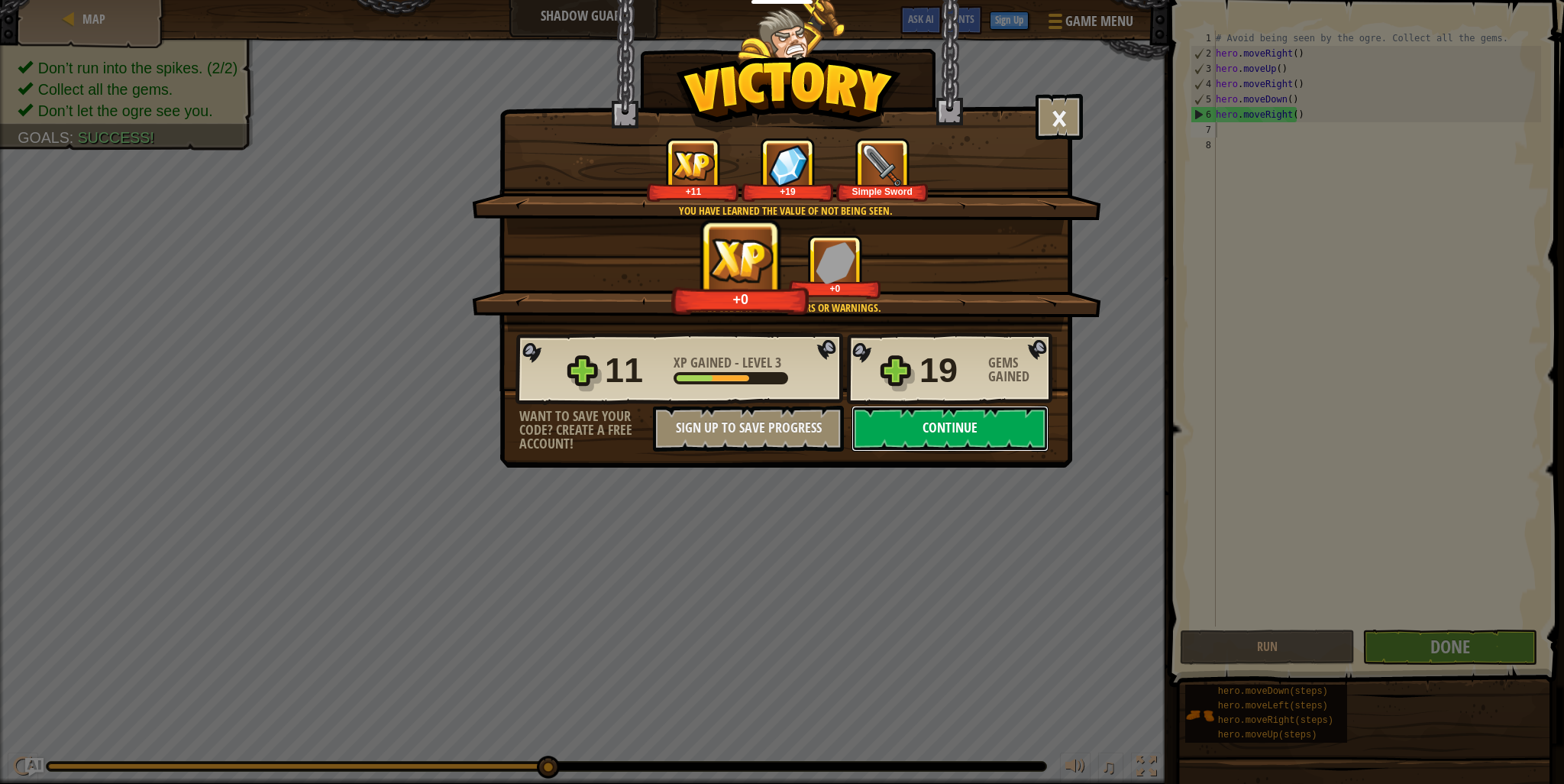
click at [959, 418] on button "Continue" at bounding box center [950, 428] width 197 height 46
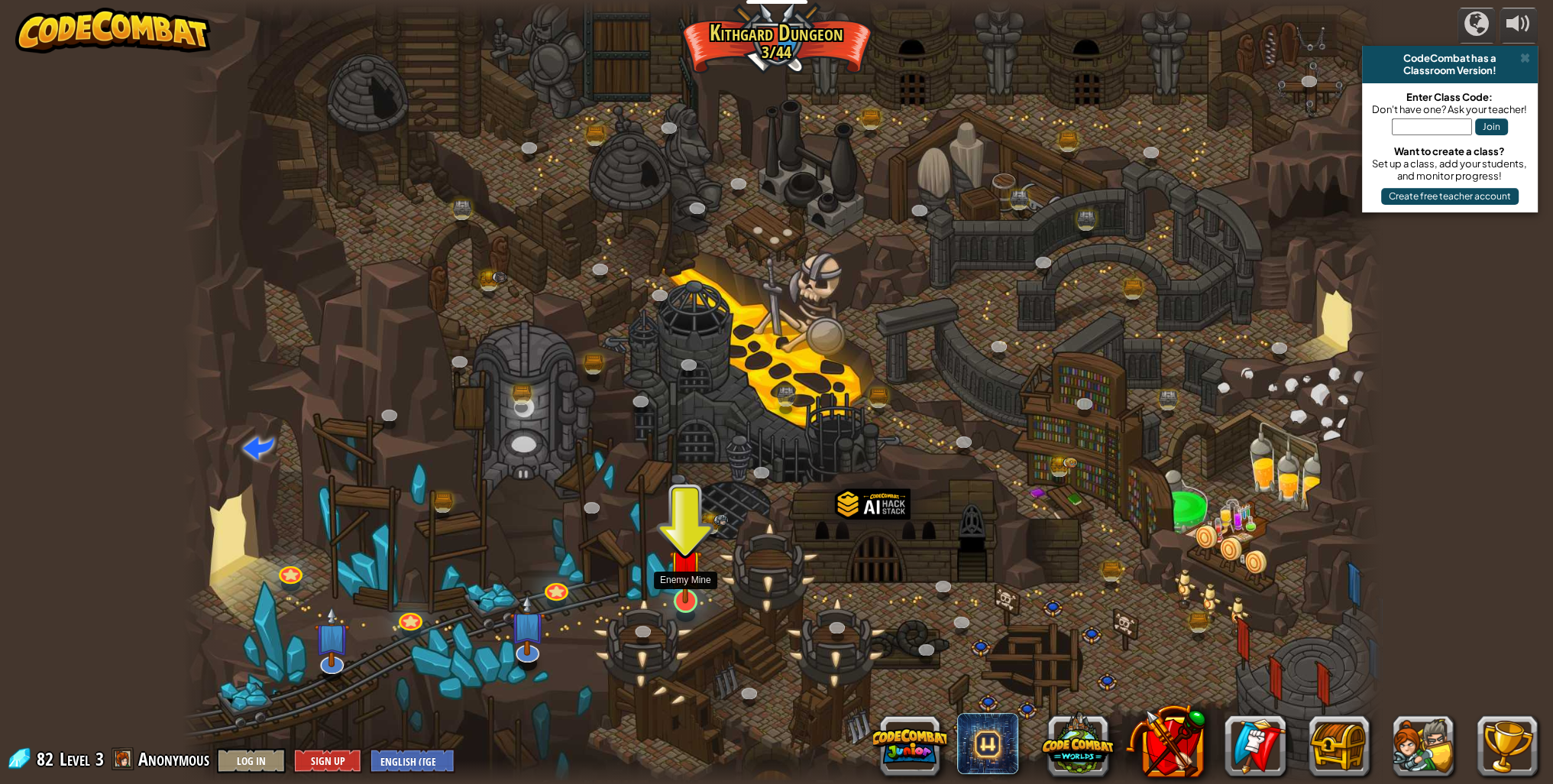
click at [690, 600] on img at bounding box center [685, 565] width 33 height 75
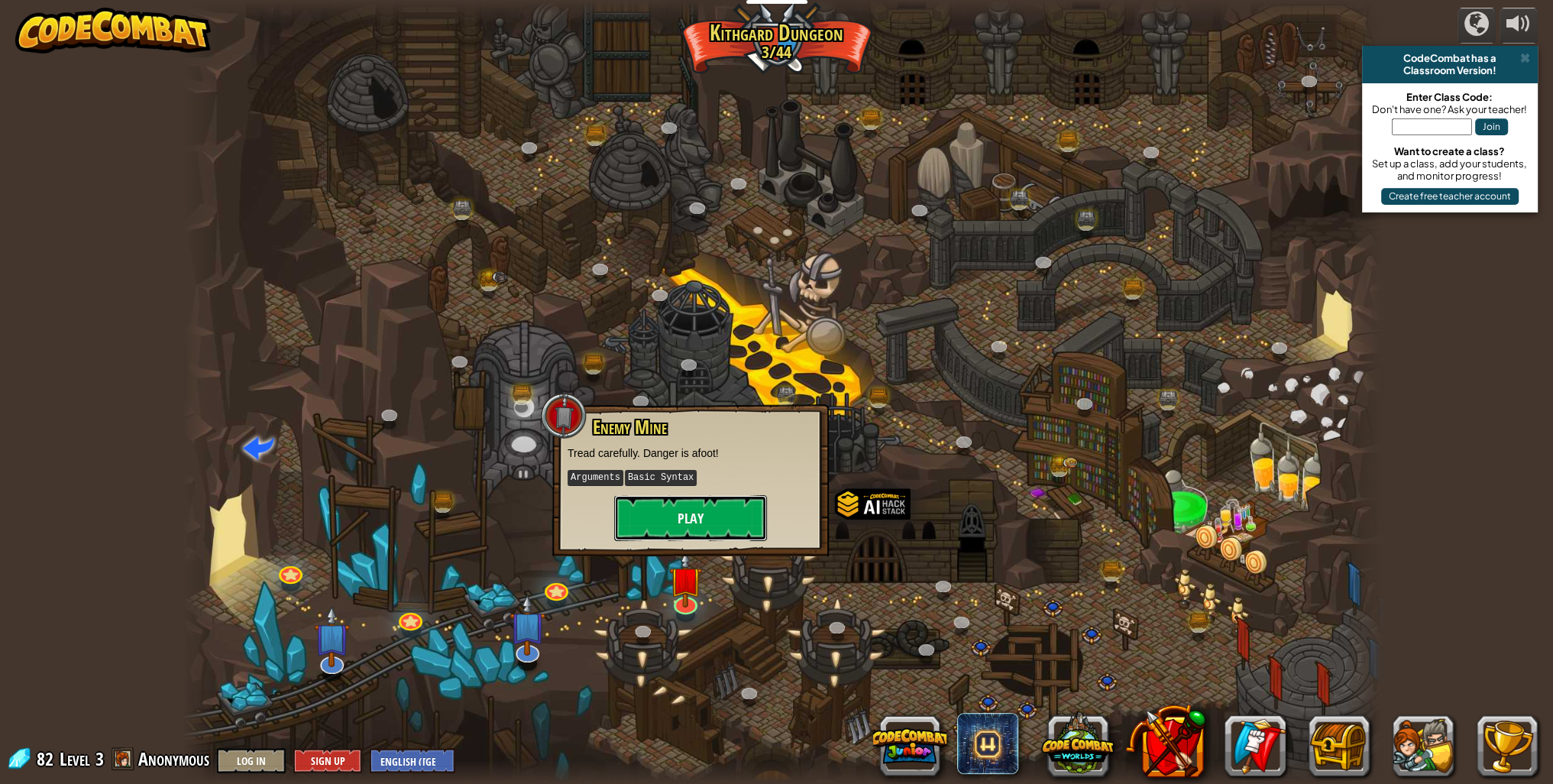
click at [702, 511] on button "Play" at bounding box center [690, 517] width 153 height 46
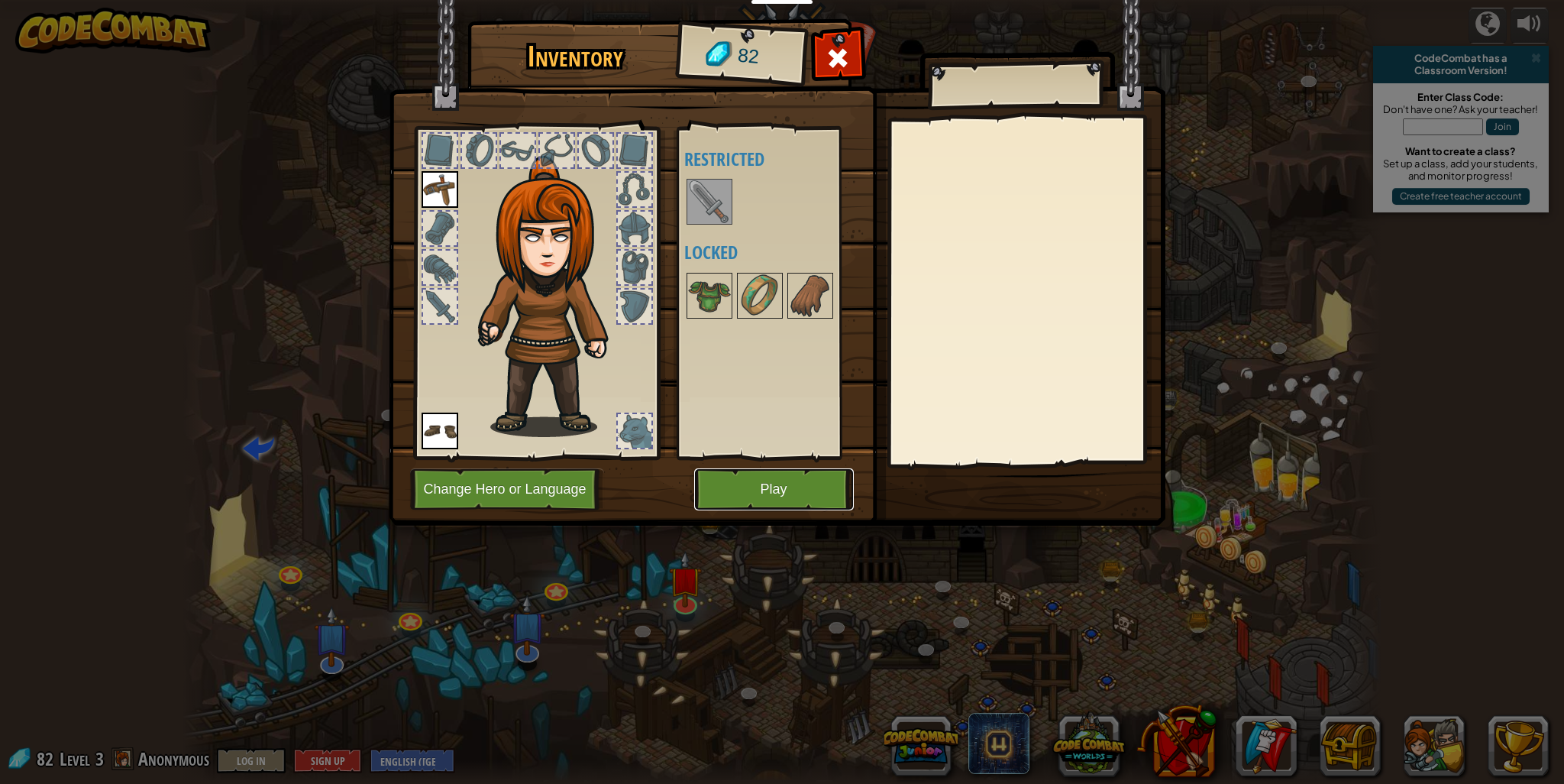
click at [758, 492] on button "Play" at bounding box center [774, 489] width 159 height 42
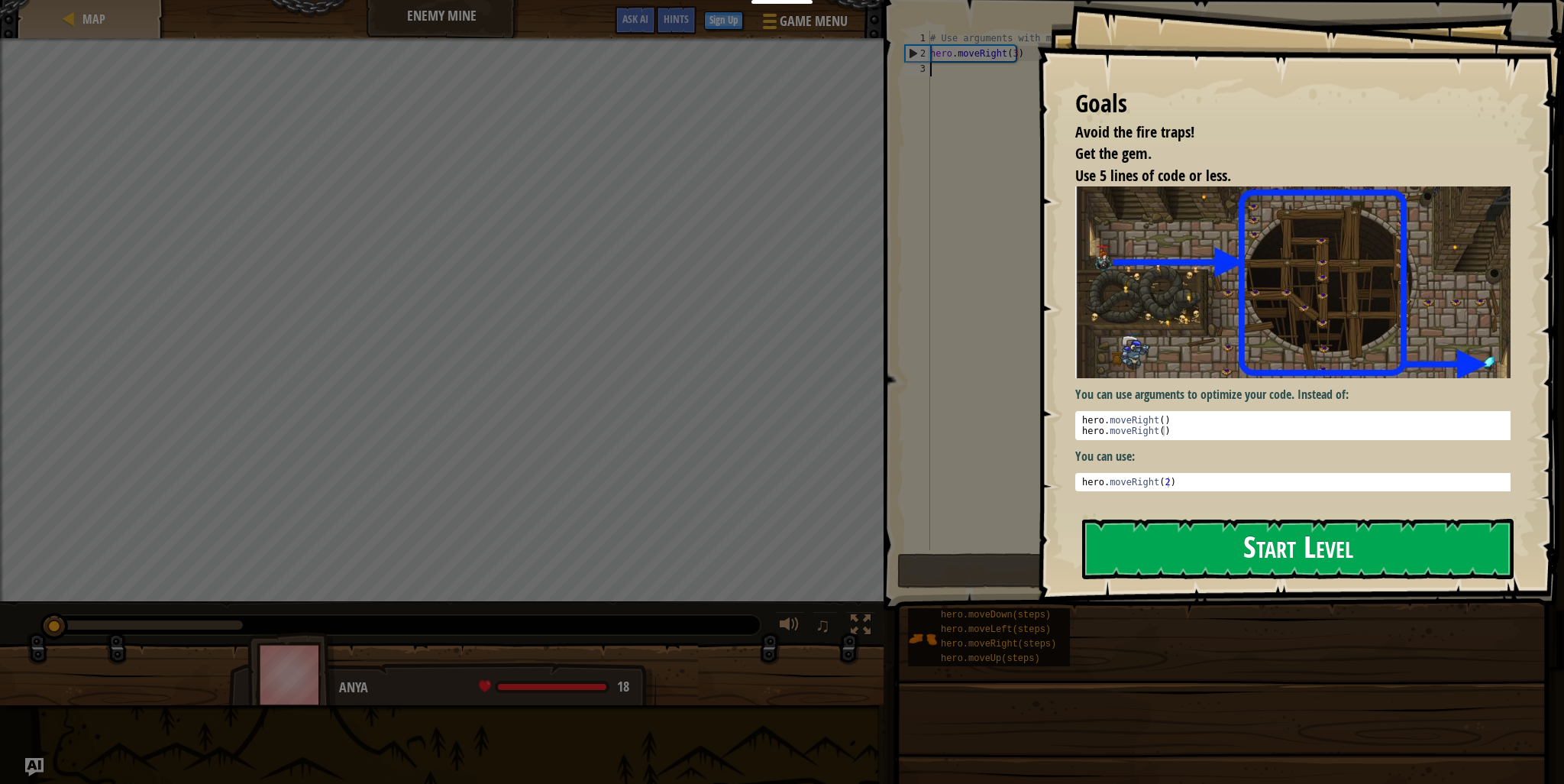
click at [1173, 546] on button "Start Level" at bounding box center [1298, 548] width 432 height 60
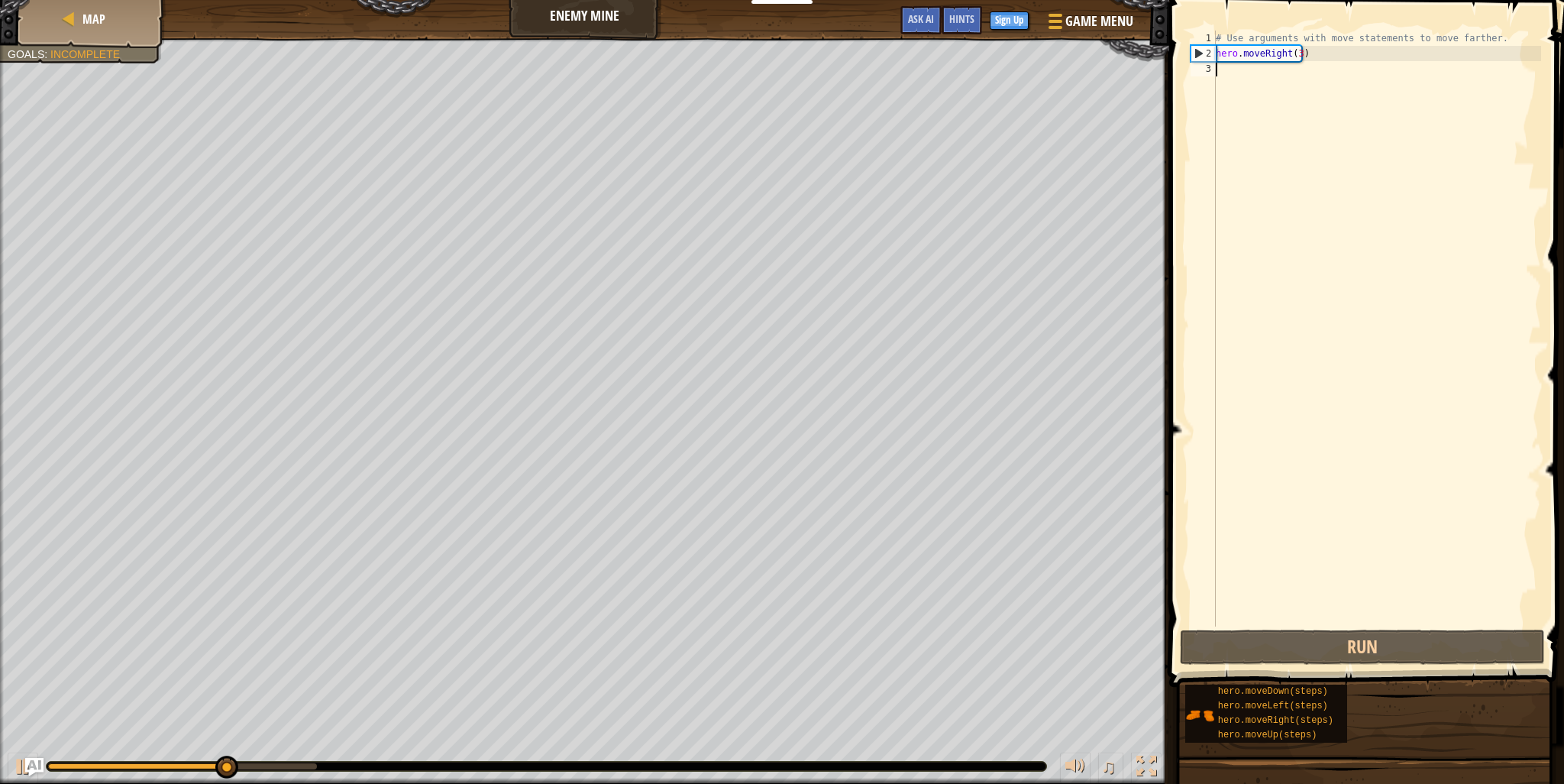
type textarea "h"
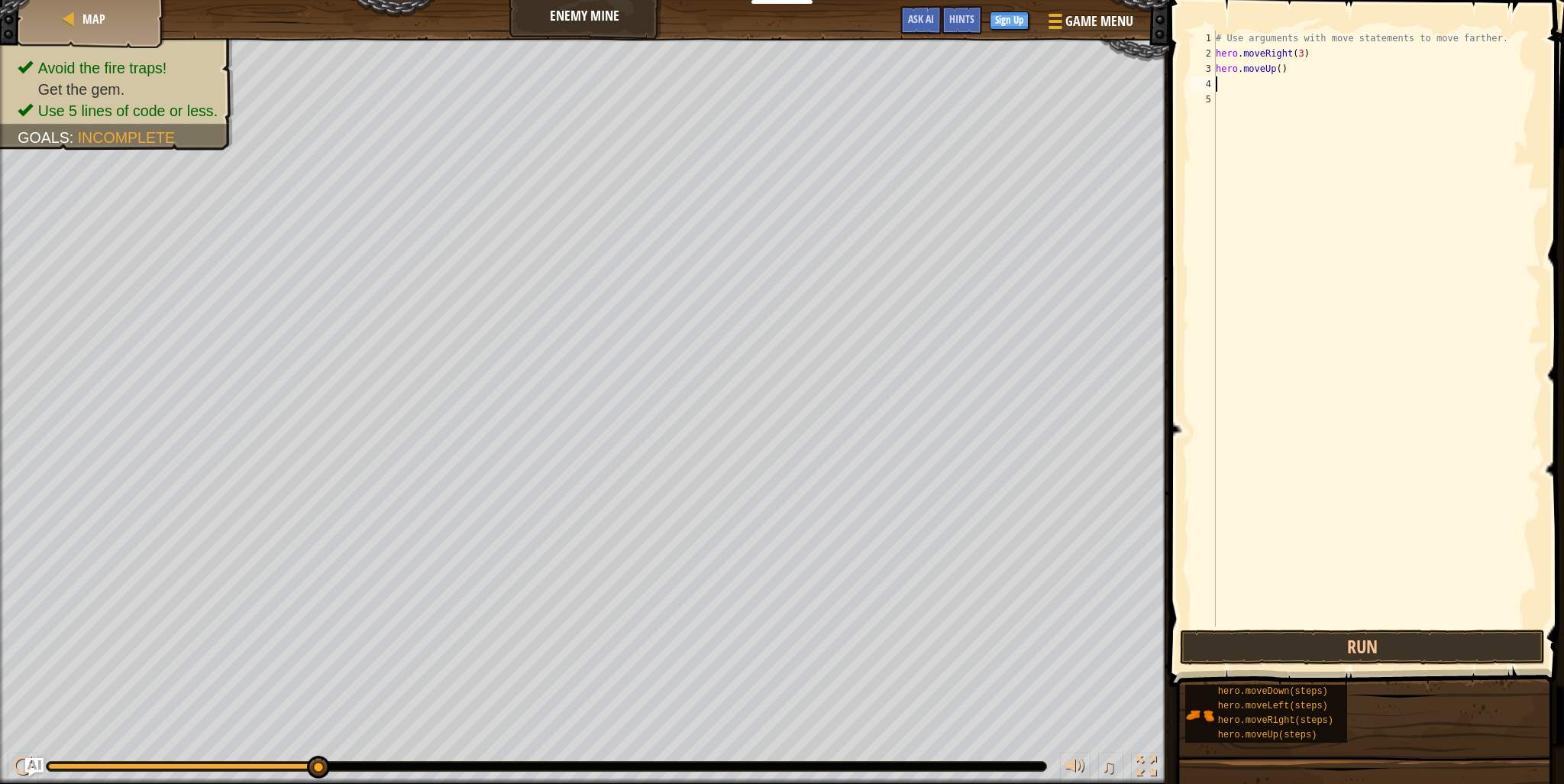
type textarea "h"
click at [1286, 103] on div "# Use arguments with move statements to move farther. hero . moveRight ( 3 ) he…" at bounding box center [1377, 343] width 329 height 626
type textarea "hero.moveDown(3)"
type textarea "h"
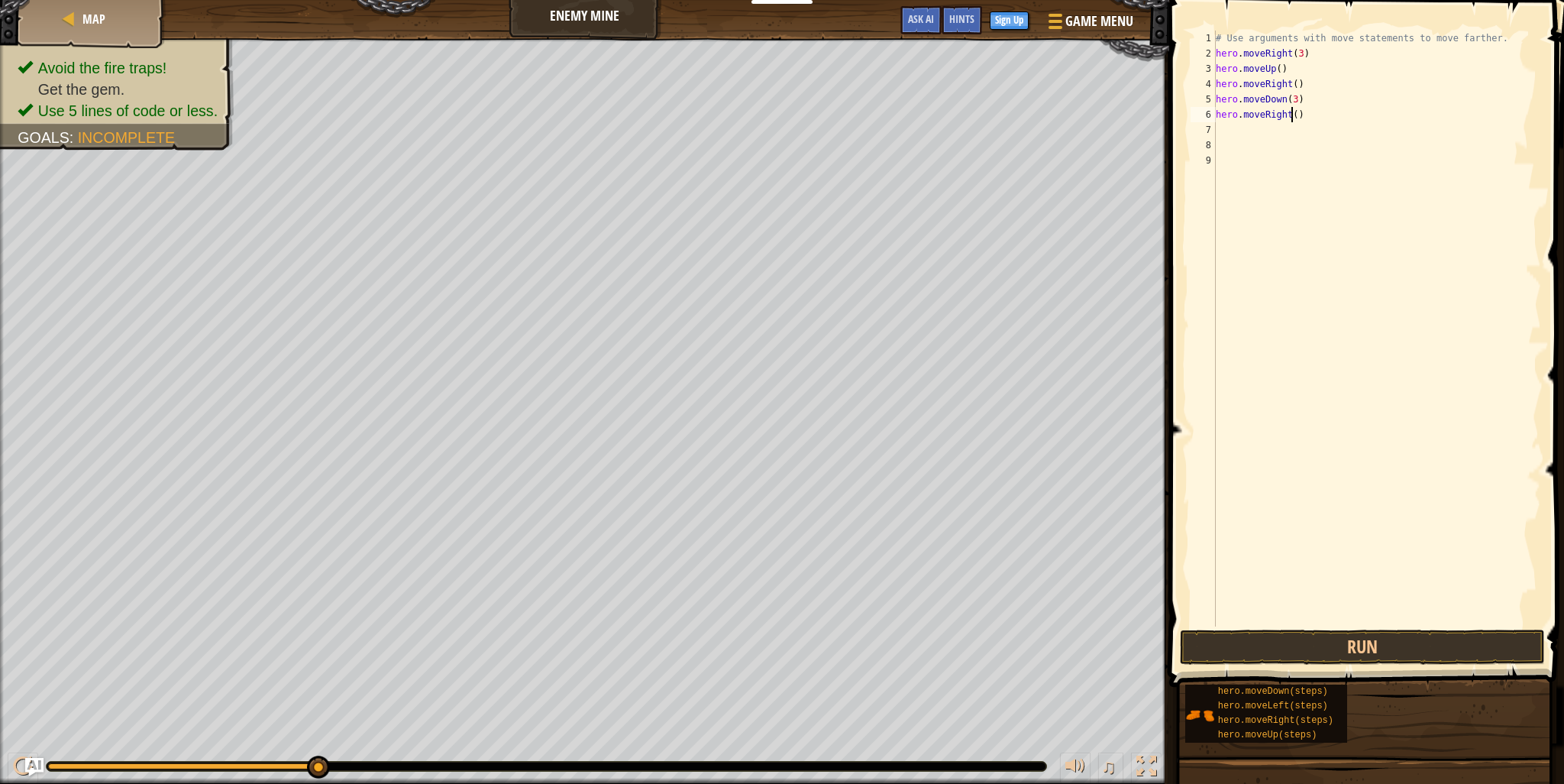
click at [1293, 118] on div "# Use arguments with move statements to move farther. hero . moveRight ( 3 ) he…" at bounding box center [1377, 343] width 329 height 626
type textarea "hero.moveRight(2)"
click at [1350, 646] on button "Run" at bounding box center [1362, 647] width 365 height 35
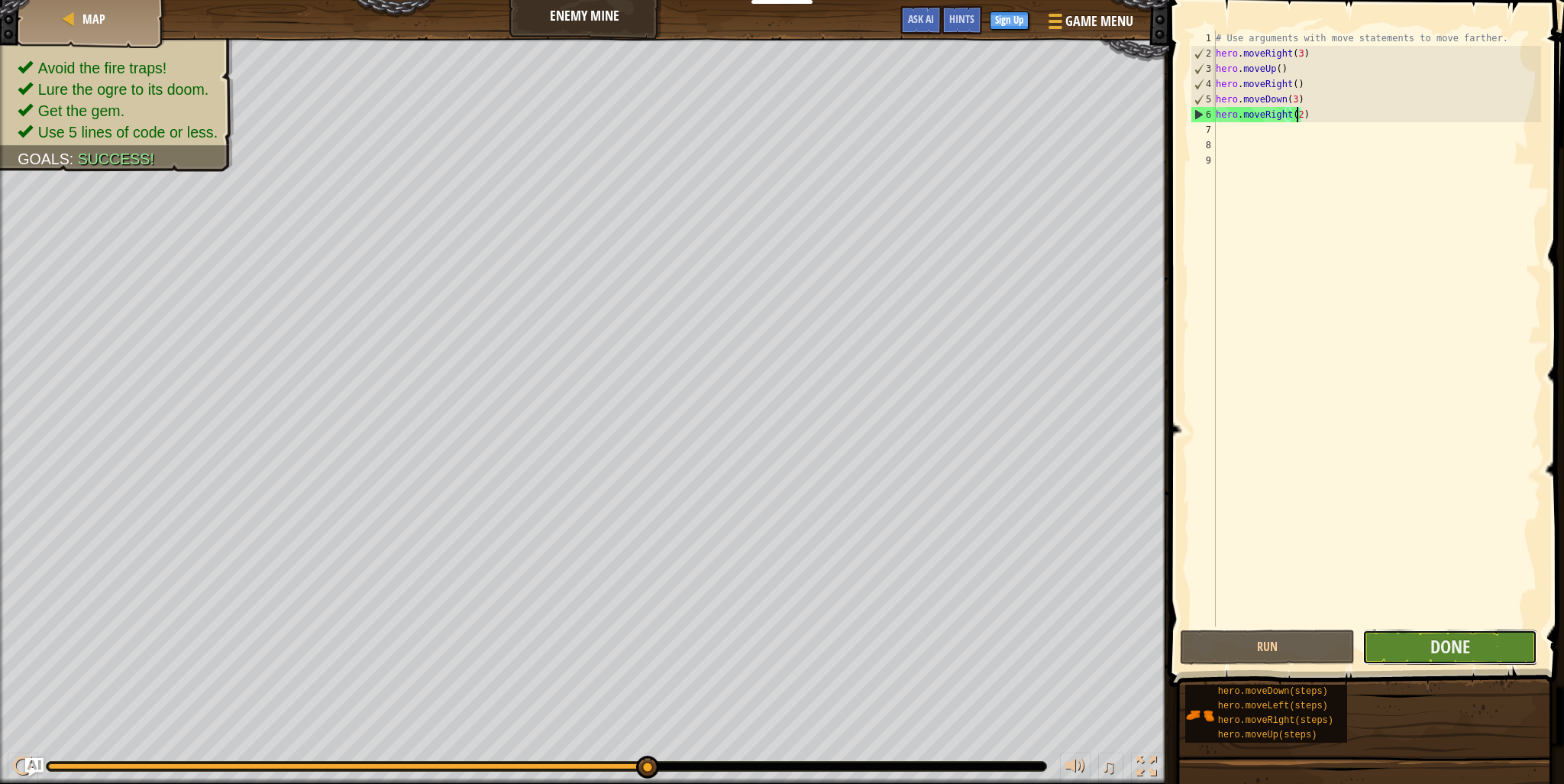
click at [1407, 656] on button "Done" at bounding box center [1450, 647] width 175 height 35
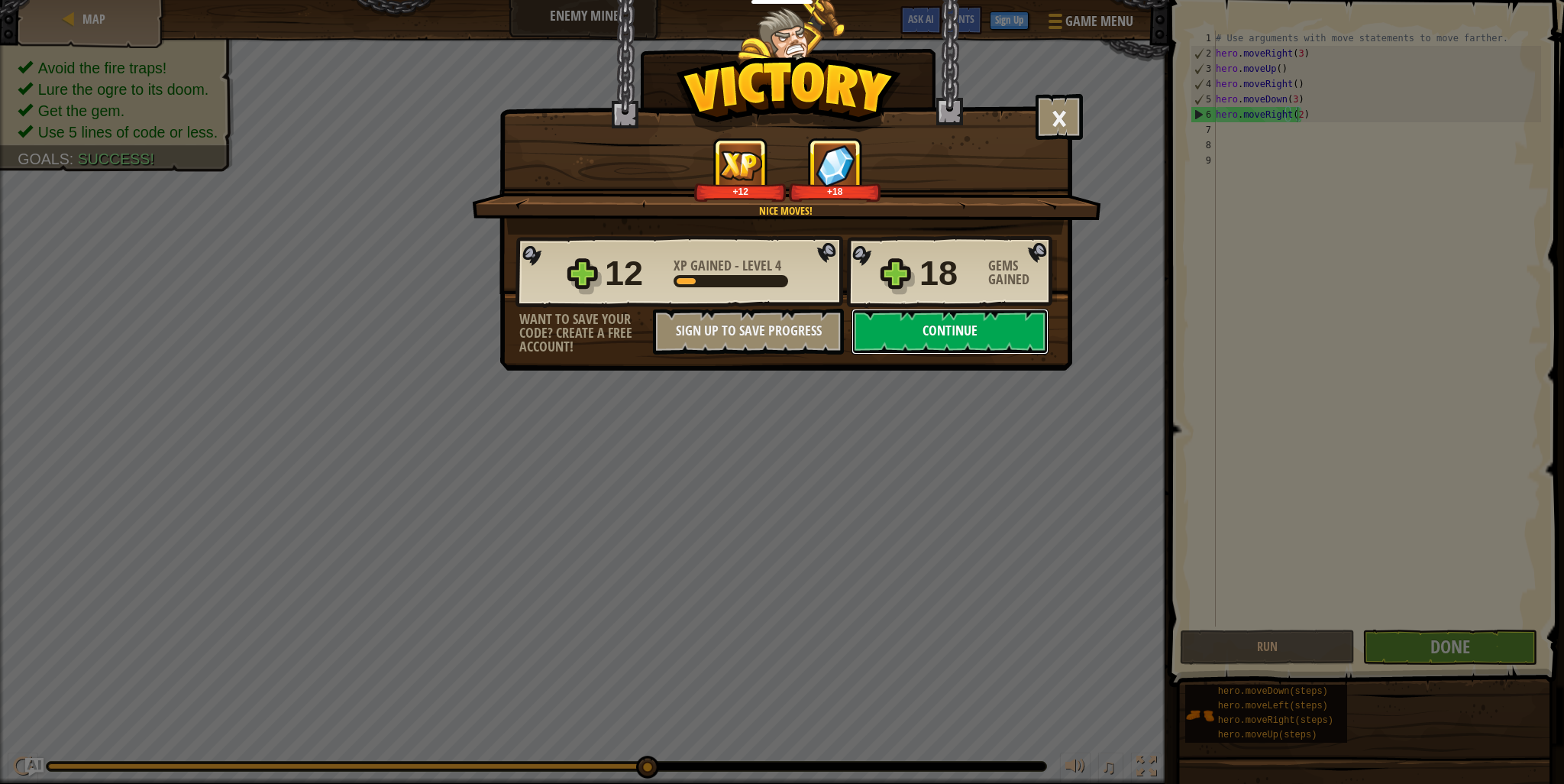
click at [996, 340] on button "Continue" at bounding box center [950, 331] width 197 height 46
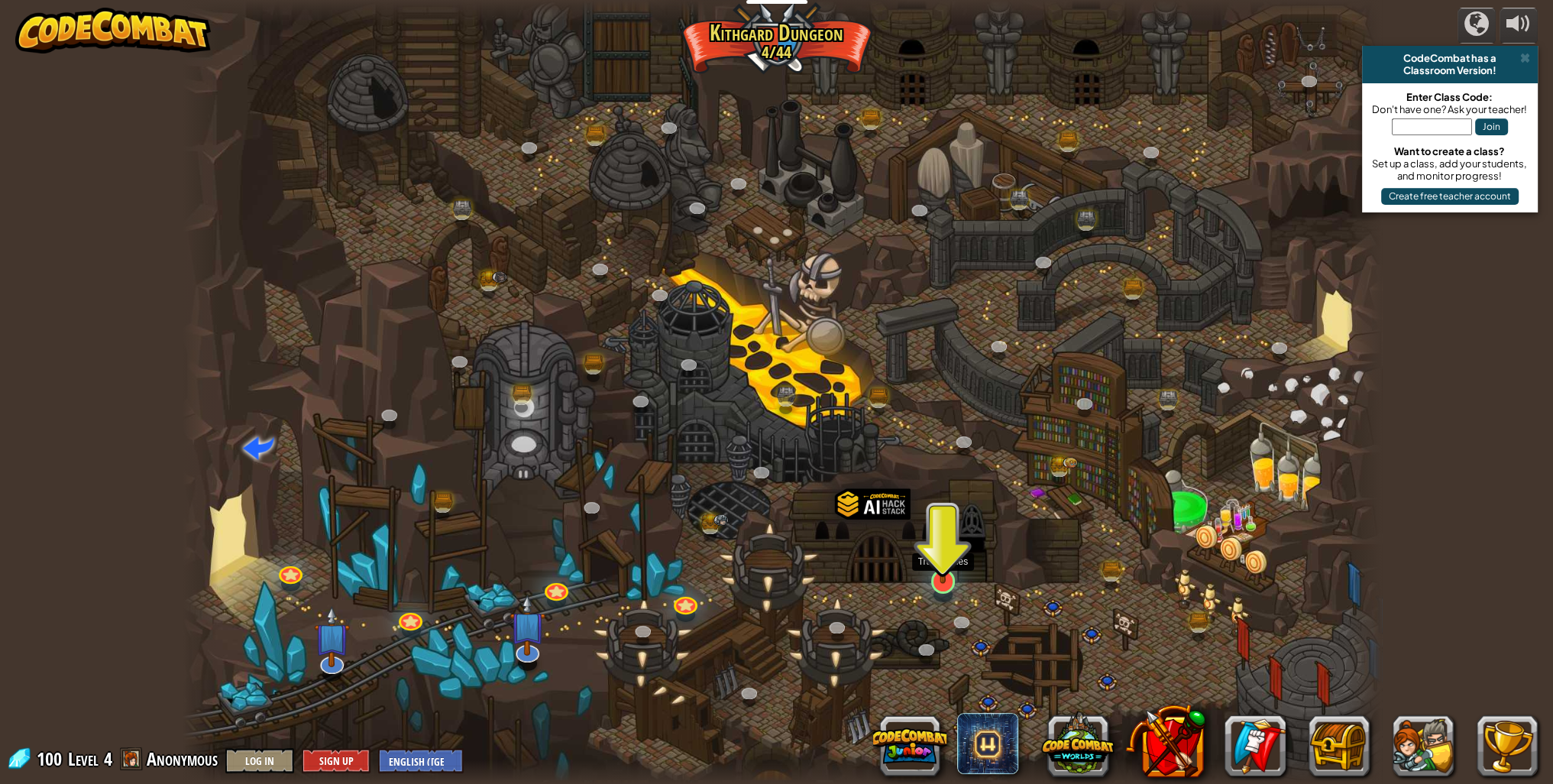
click at [956, 577] on img at bounding box center [943, 546] width 33 height 75
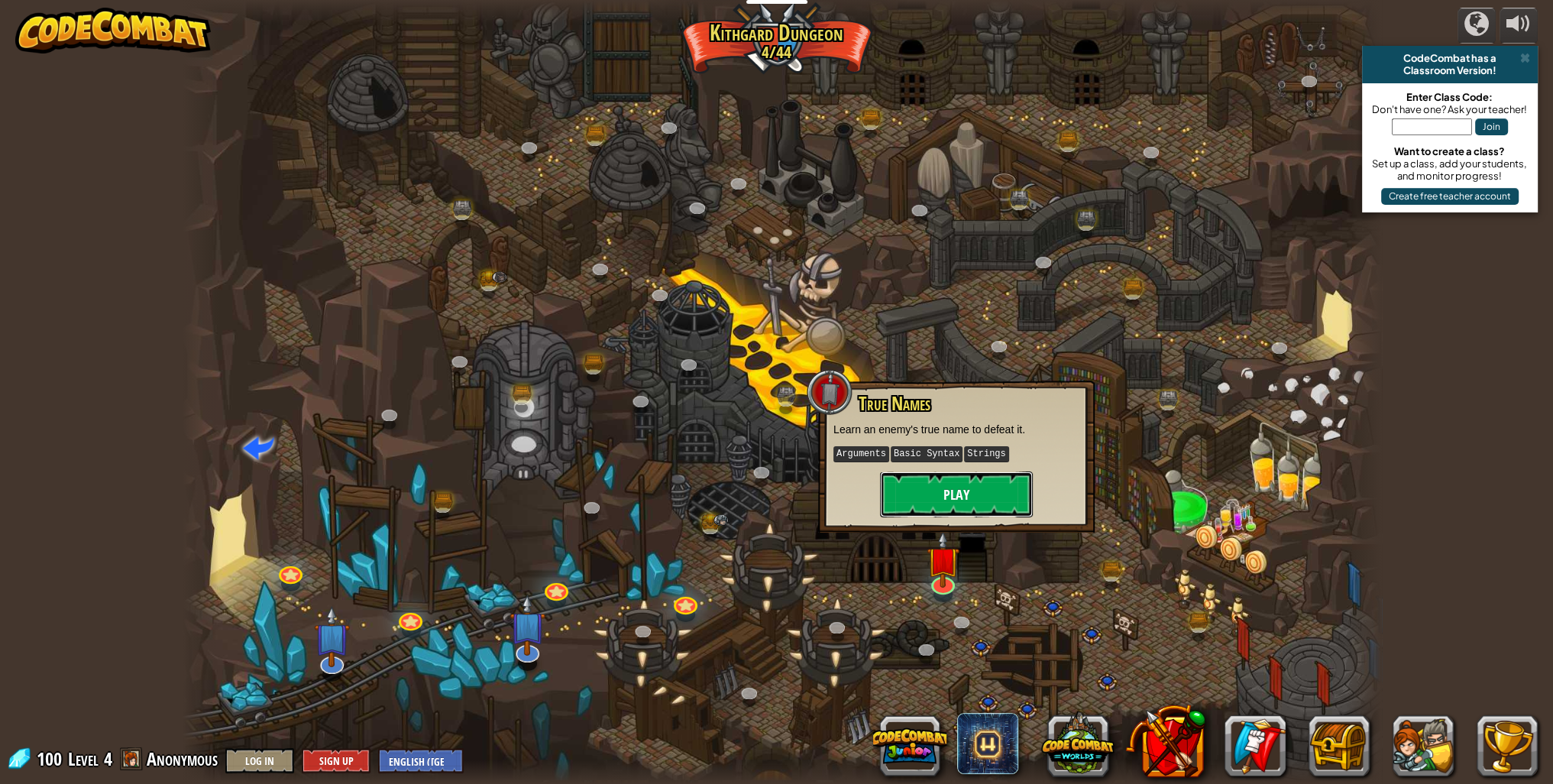
click at [975, 503] on button "Play" at bounding box center [956, 494] width 153 height 46
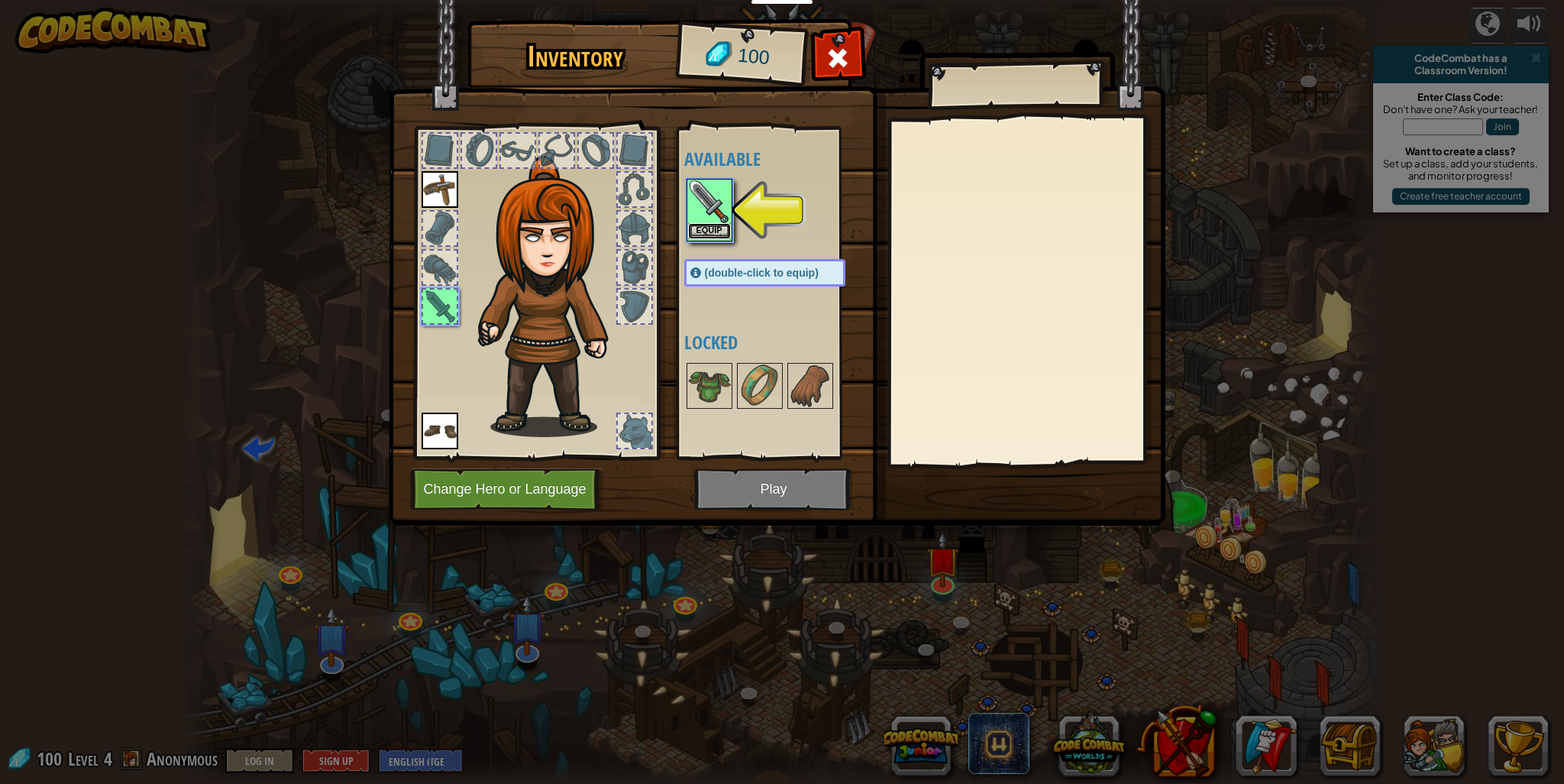
click at [714, 230] on button "Equip" at bounding box center [709, 231] width 43 height 16
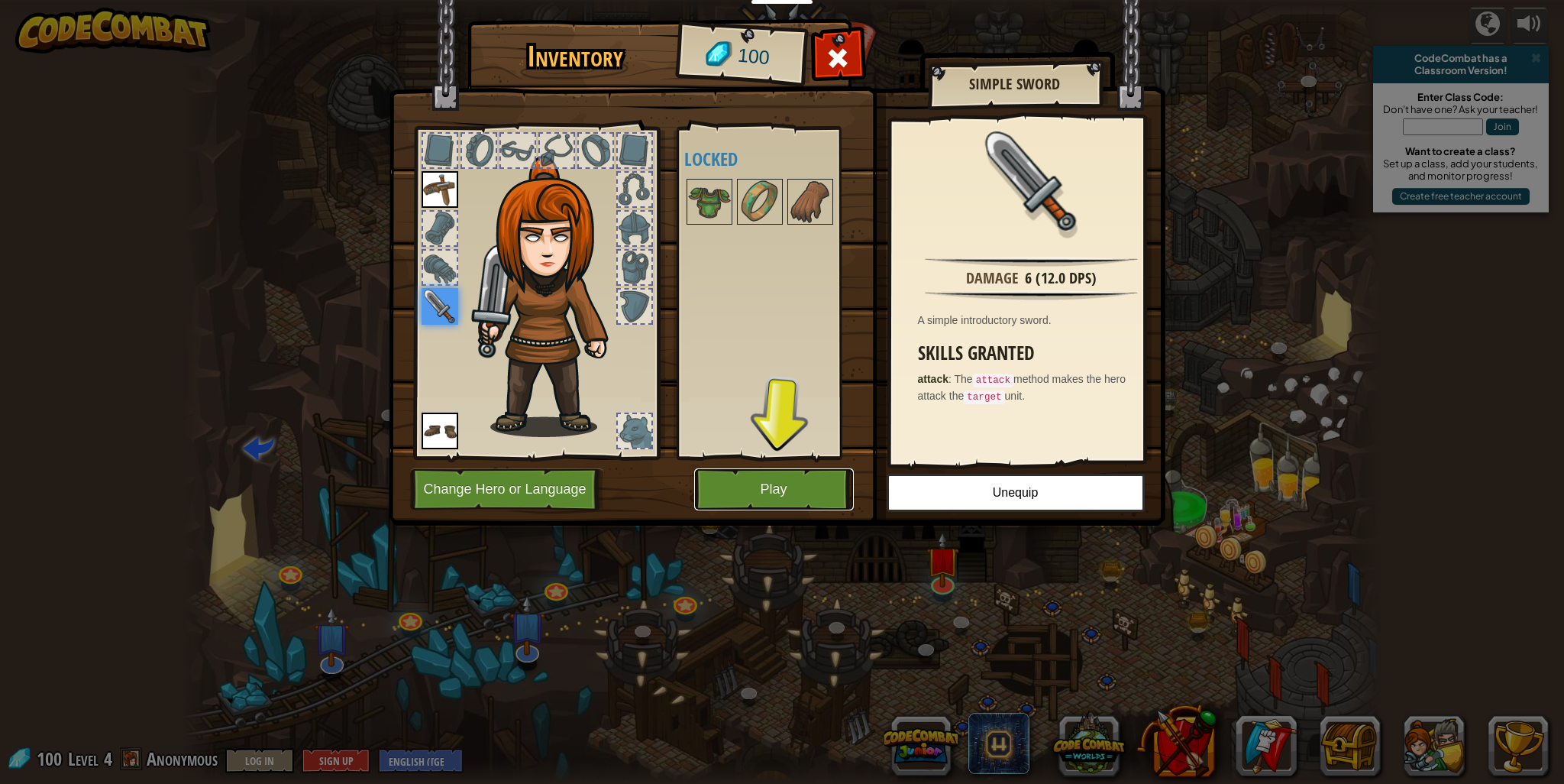
click at [787, 495] on button "Play" at bounding box center [774, 489] width 159 height 42
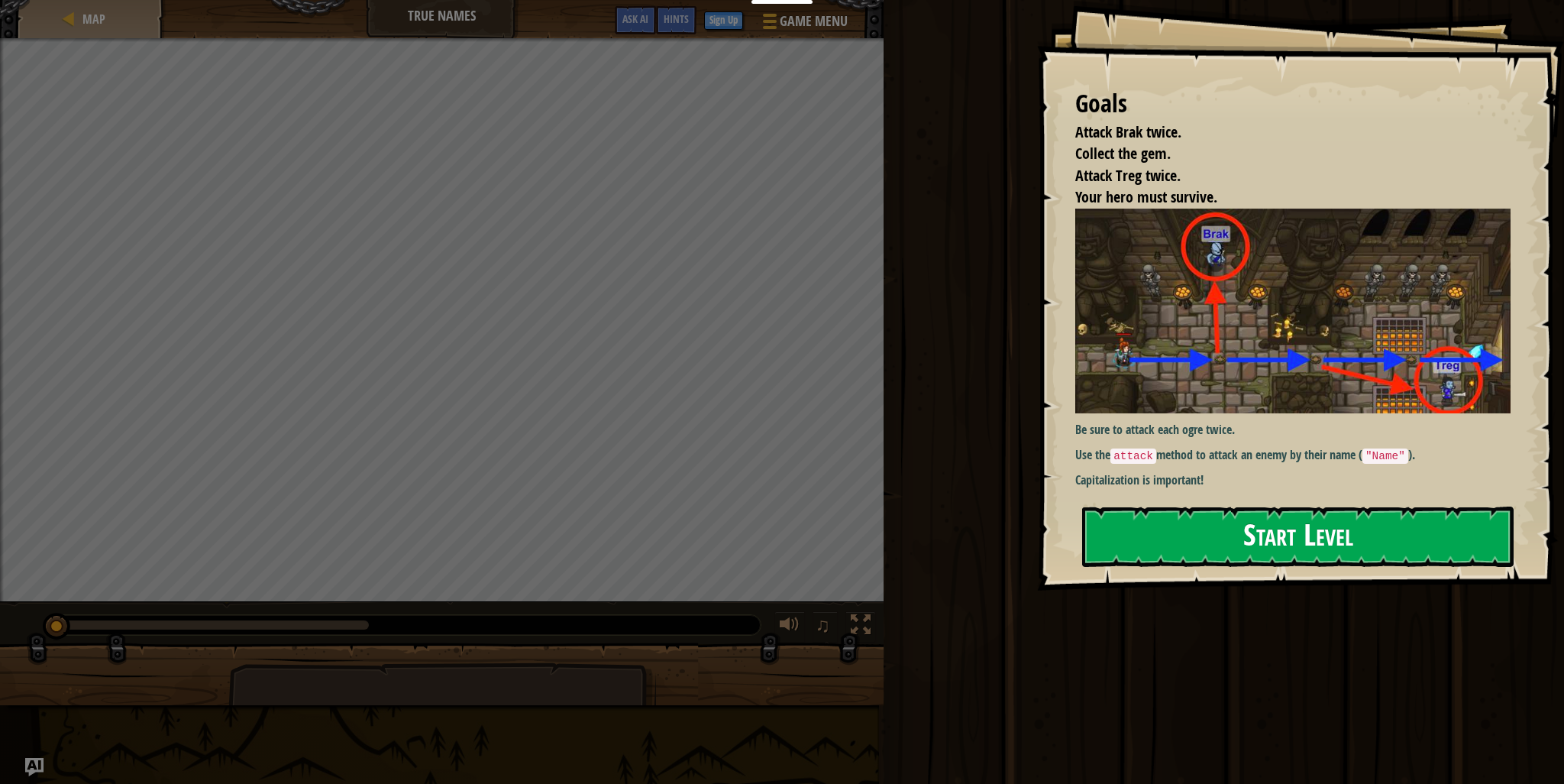
click at [1289, 531] on button "Start Level" at bounding box center [1298, 537] width 432 height 60
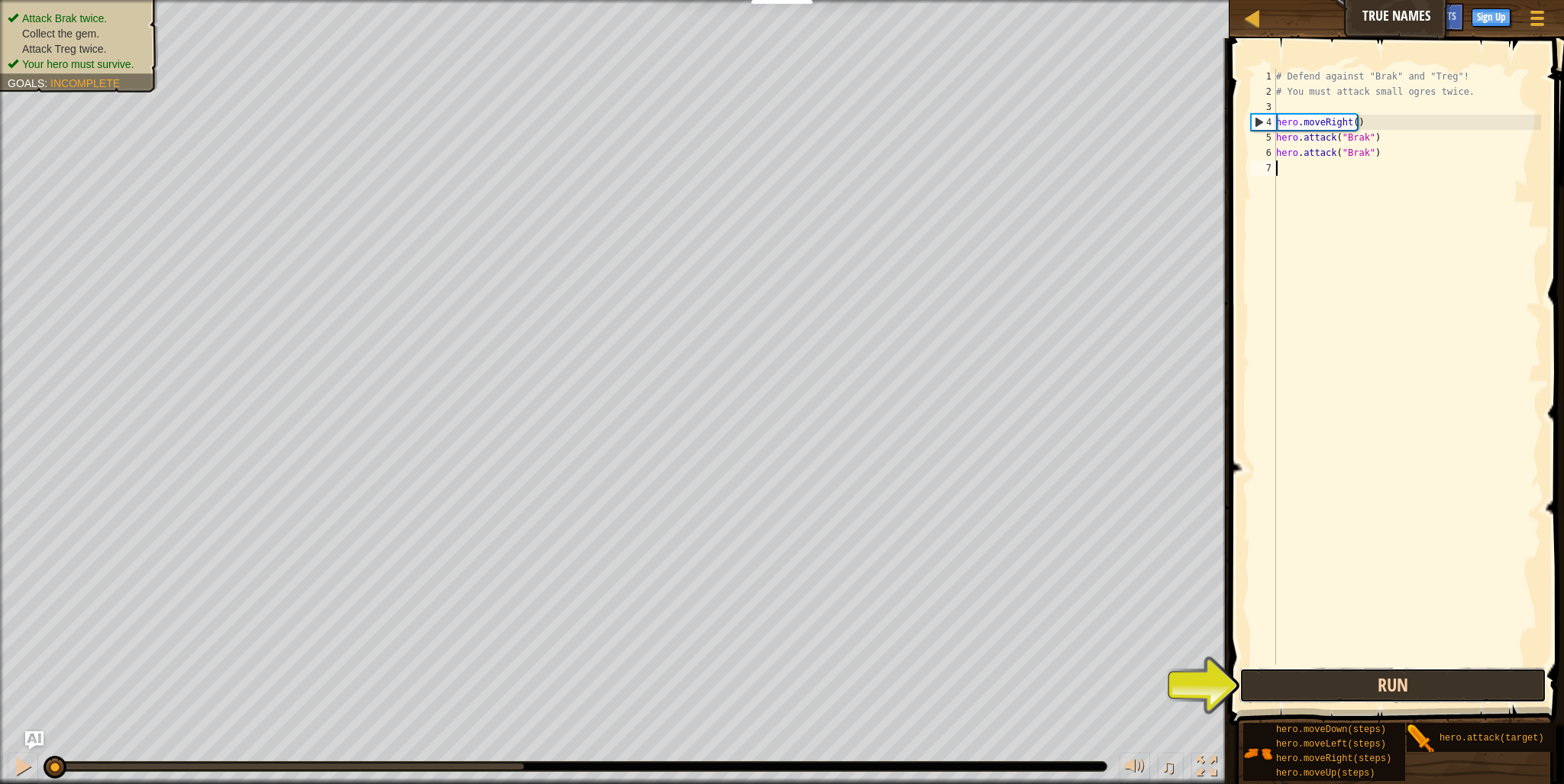
click at [1348, 683] on button "Run" at bounding box center [1393, 685] width 307 height 35
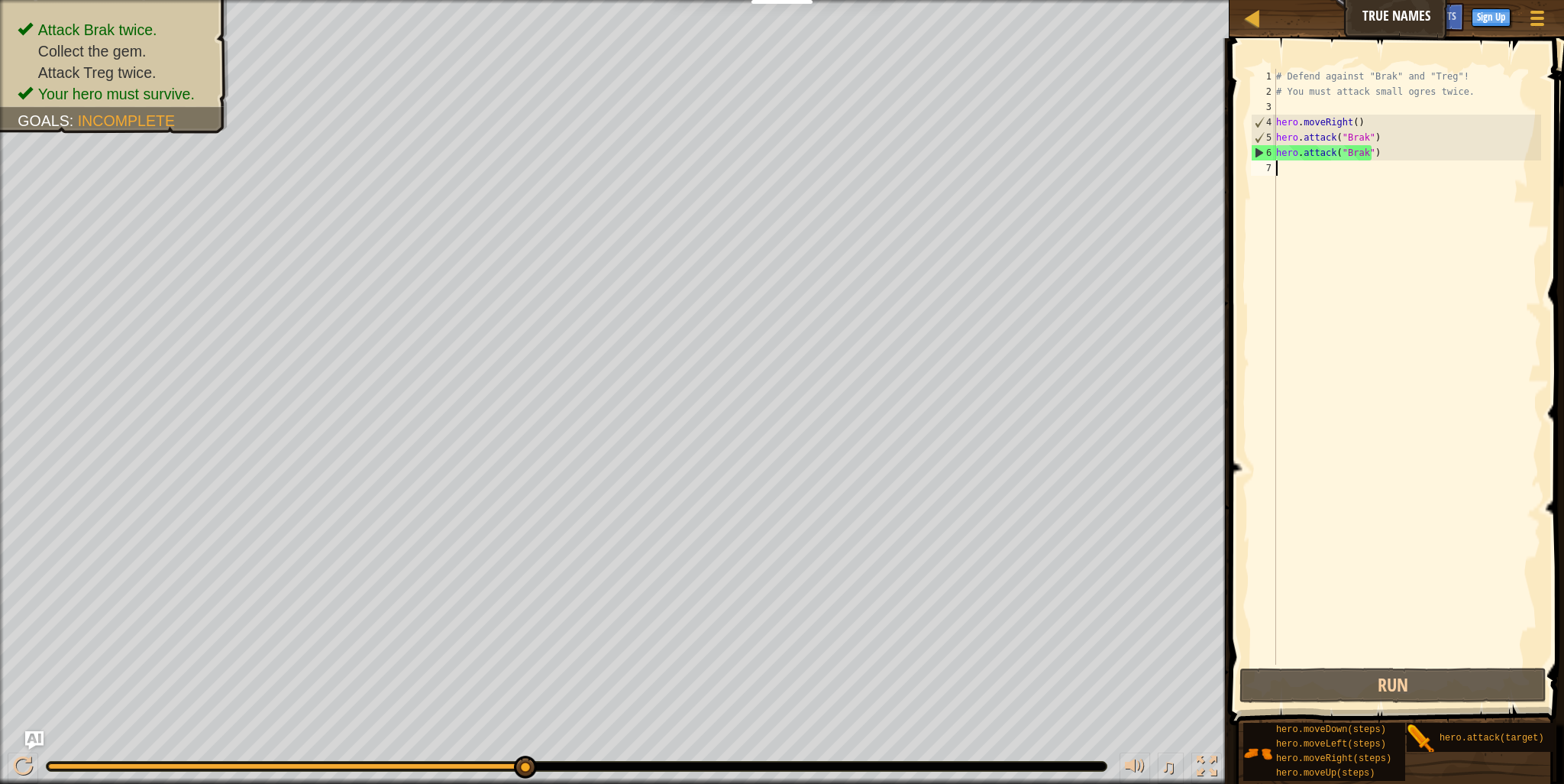
type textarea "h"
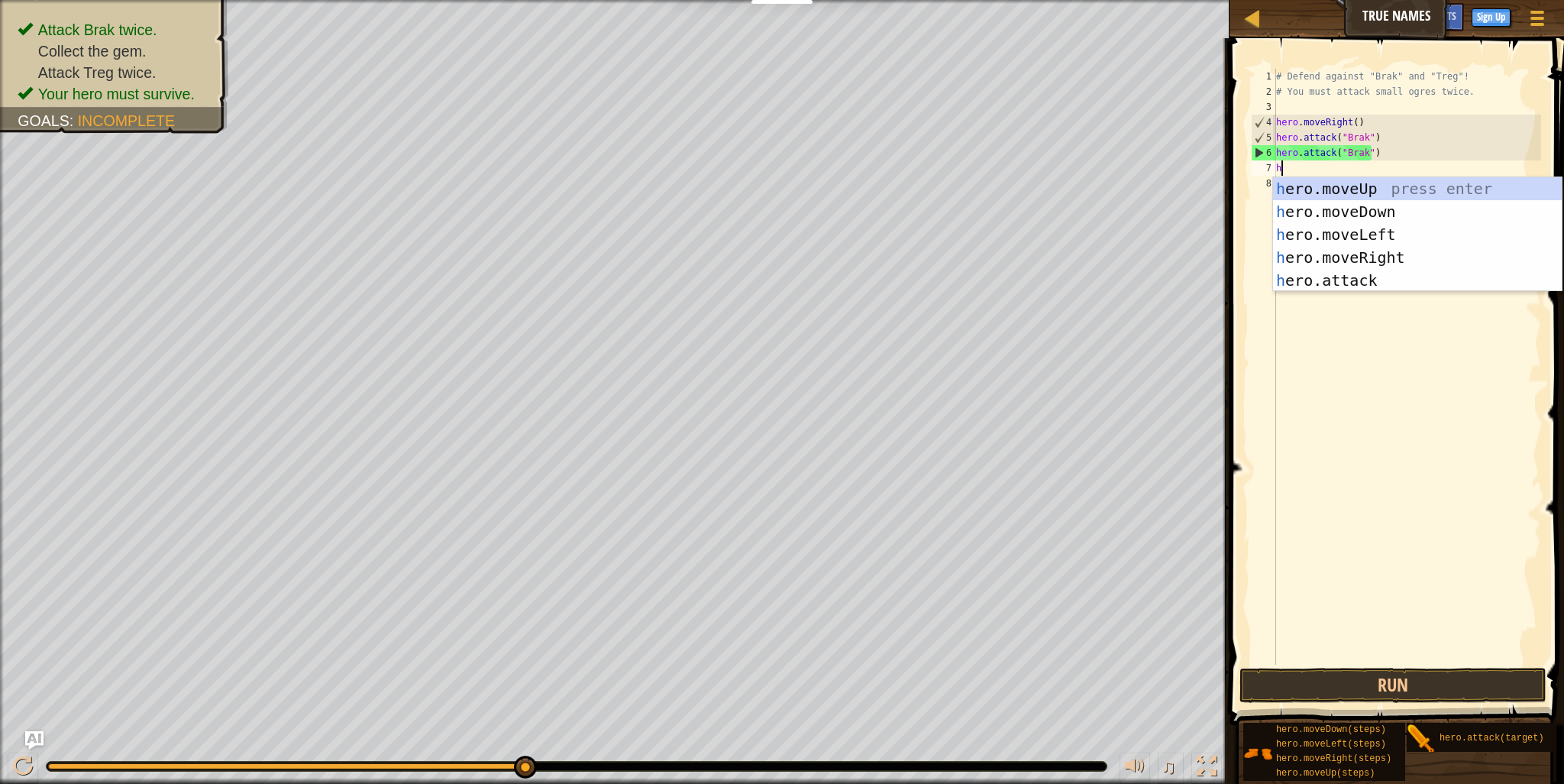
scroll to position [7, 0]
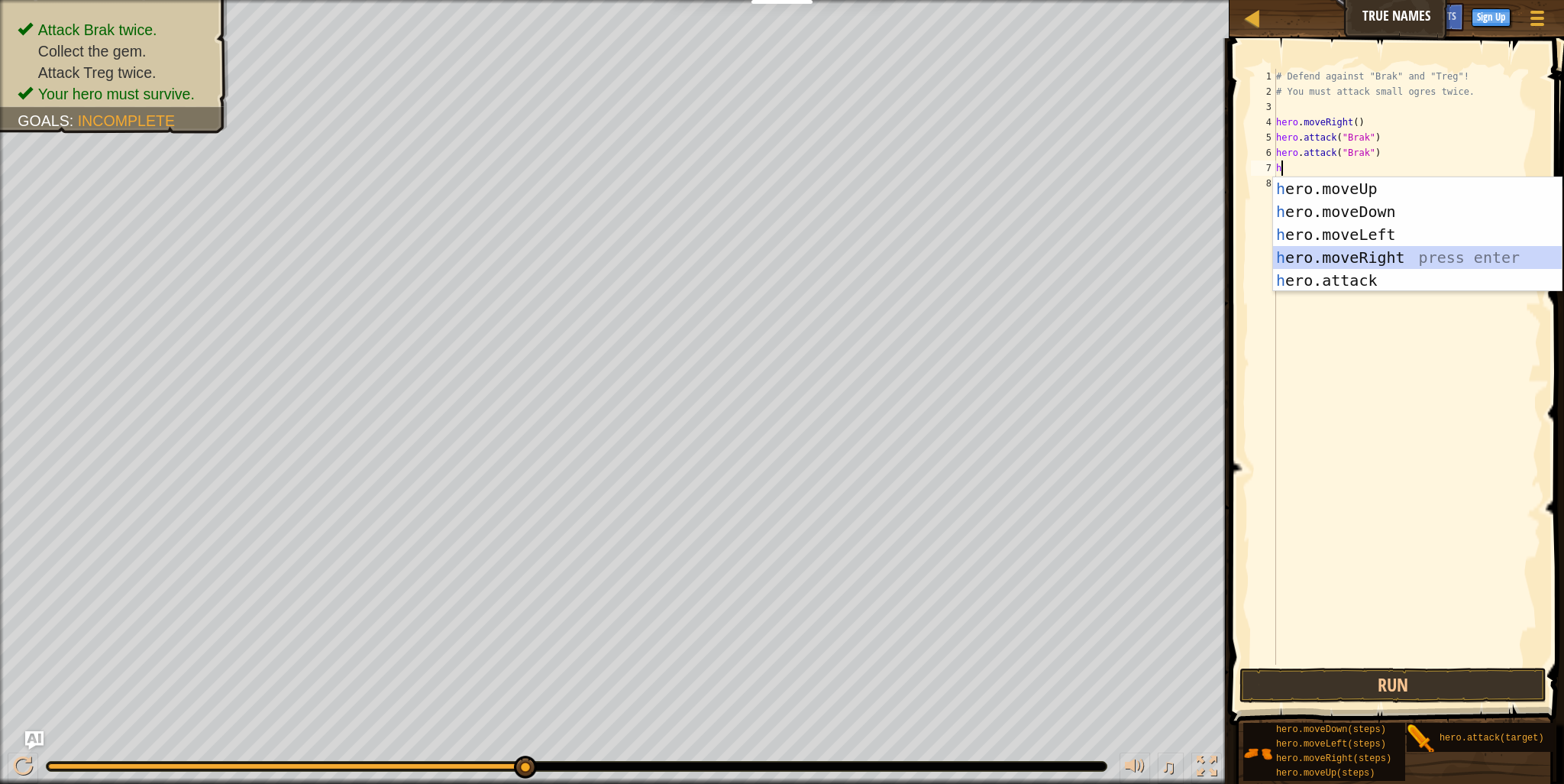
click at [1375, 257] on div "h ero.moveUp press enter h ero.moveDown press enter h ero.moveLeft press enter …" at bounding box center [1417, 257] width 288 height 160
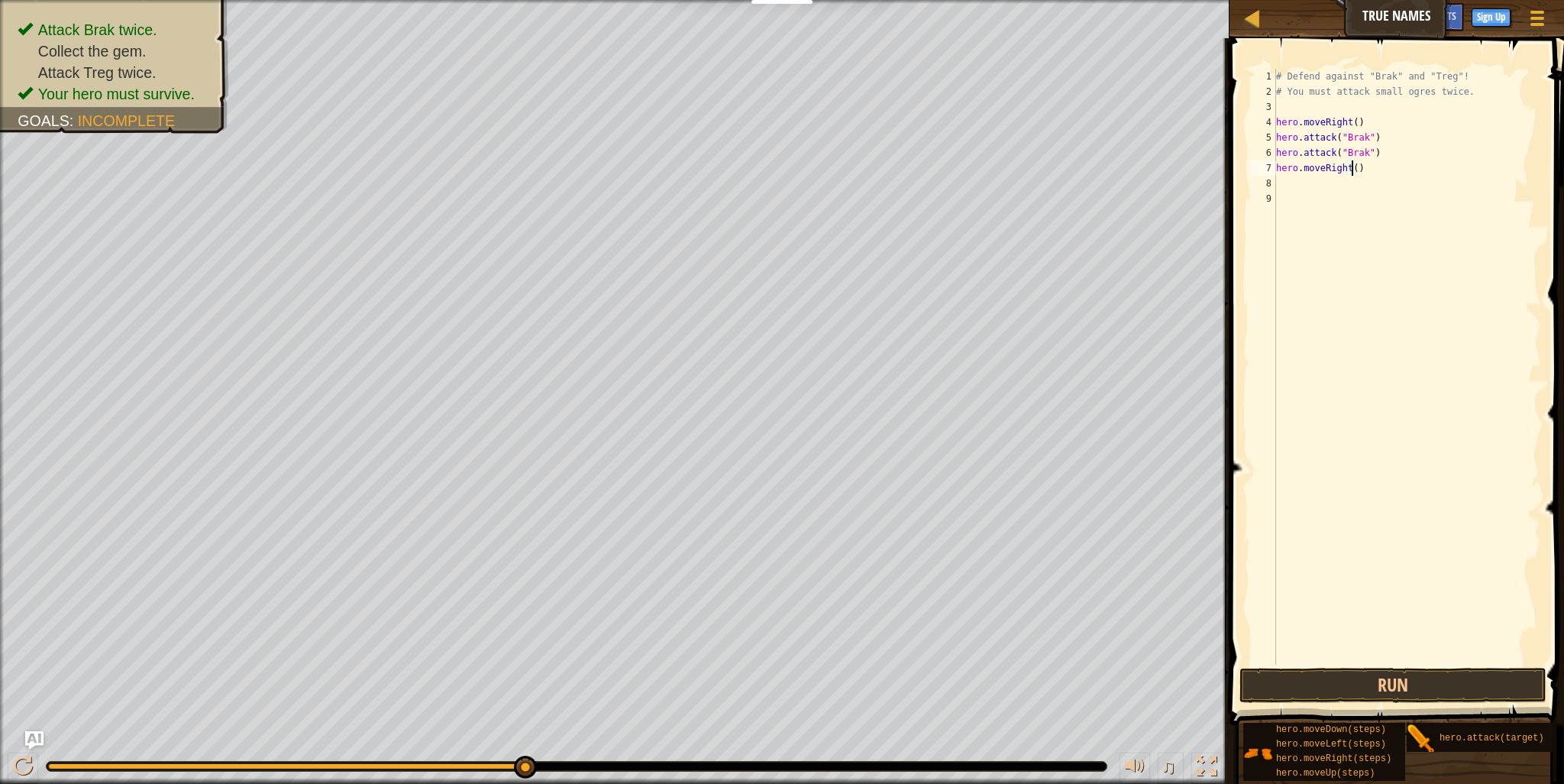
click at [1350, 164] on div "# Defend against "Brak" and "Treg"! # You must attack small ogres twice. hero .…" at bounding box center [1407, 382] width 268 height 626
type textarea "hero.moveRight(2)"
type textarea "hero.attack("Treg")"
click at [1366, 200] on div "# Defend against "Brak" and "Treg"! # You must attack small ogres twice. hero .…" at bounding box center [1410, 382] width 263 height 626
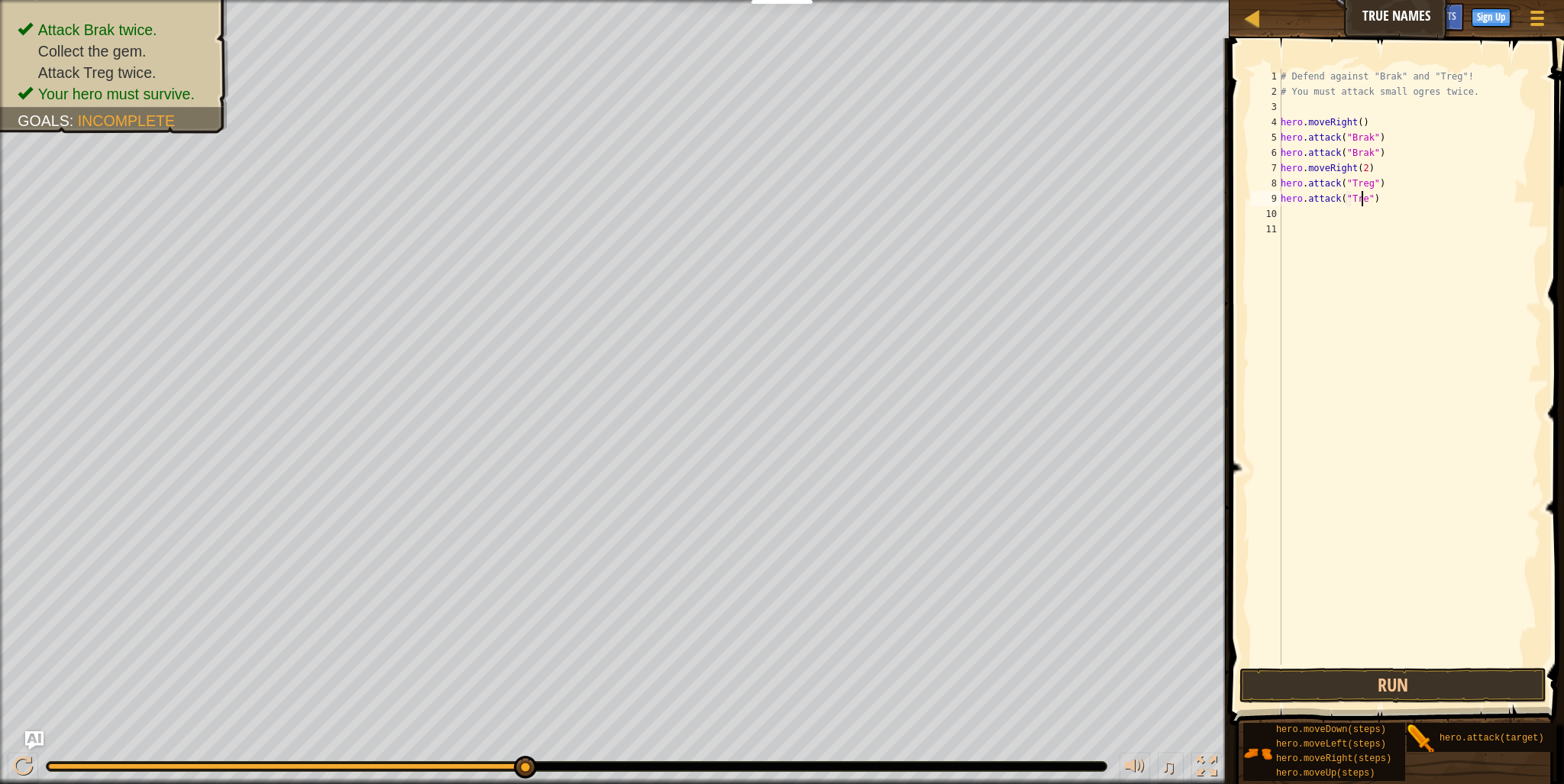
scroll to position [7, 6]
click at [1354, 171] on div "# Defend against "Brak" and "Treg"! # You must attack small ogres twice. hero .…" at bounding box center [1410, 382] width 263 height 626
click at [1362, 164] on div "# Defend against "Brak" and "Treg"! # You must attack small ogres twice. hero .…" at bounding box center [1410, 382] width 263 height 626
type textarea "hero.moveRight()"
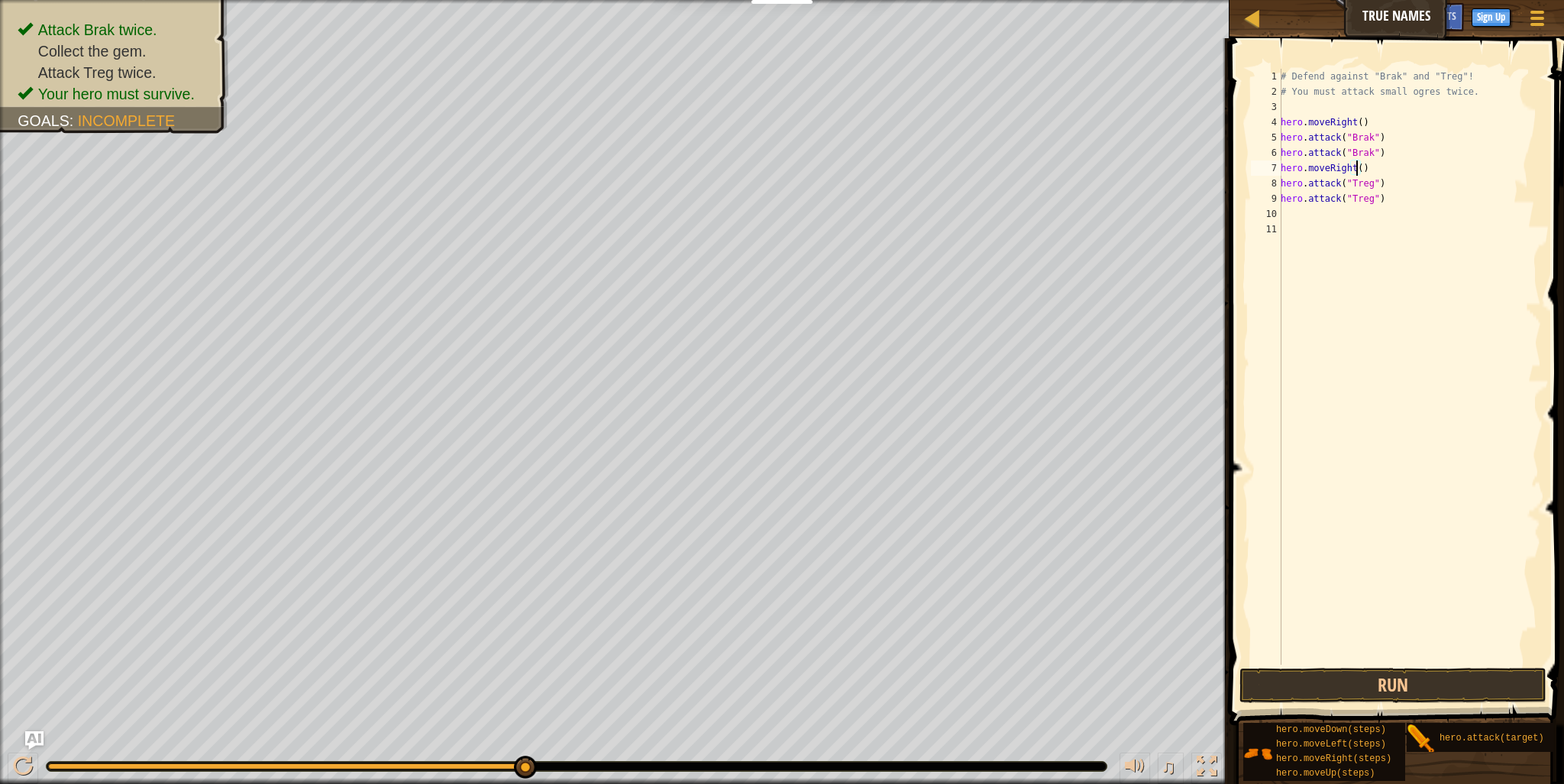
click at [1385, 217] on div "# Defend against "Brak" and "Treg"! # You must attack small ogres twice. hero .…" at bounding box center [1410, 382] width 263 height 626
click at [1426, 673] on button "Run" at bounding box center [1393, 685] width 307 height 35
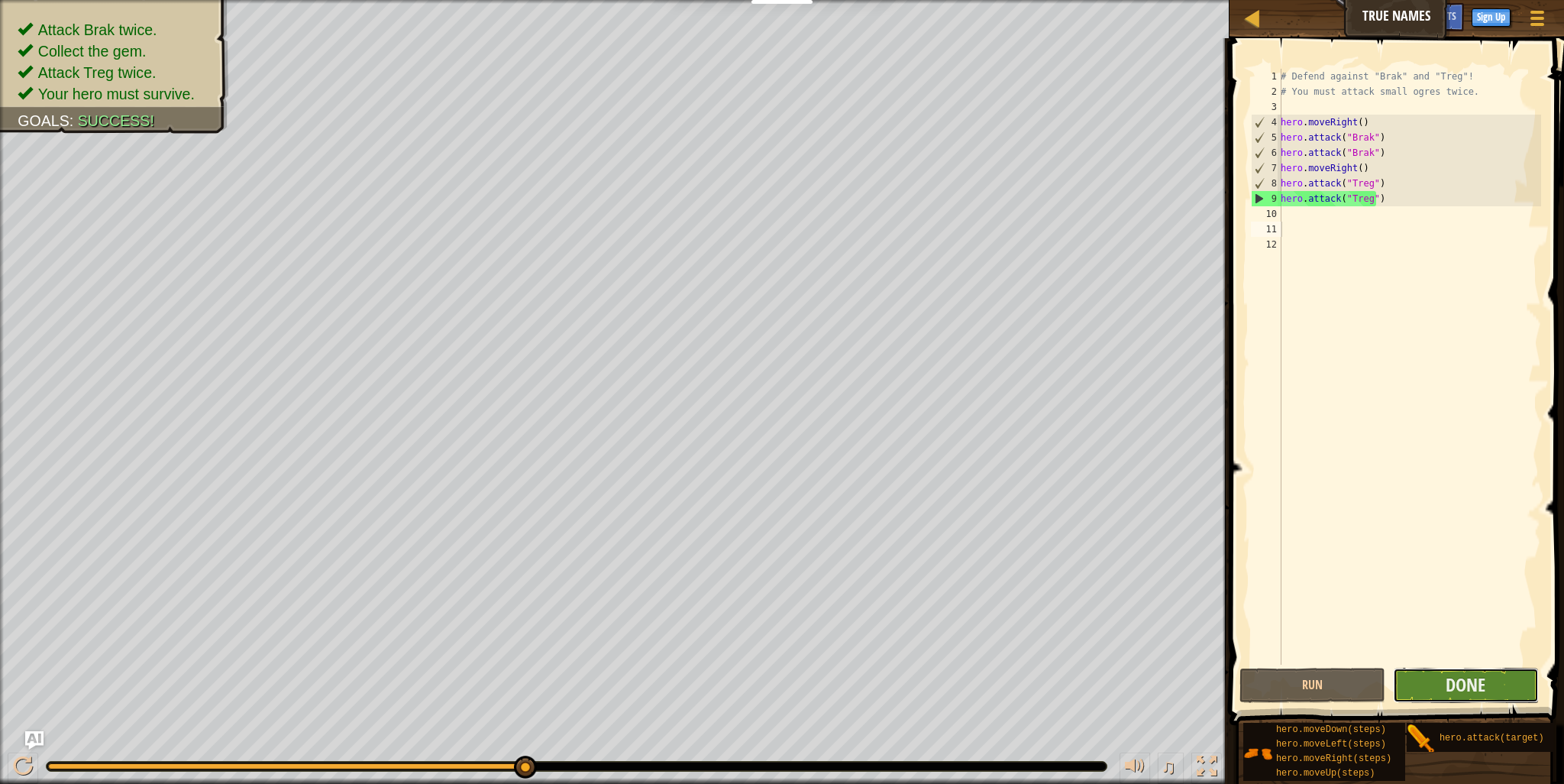
click at [1435, 667] on button "Done" at bounding box center [1466, 685] width 146 height 35
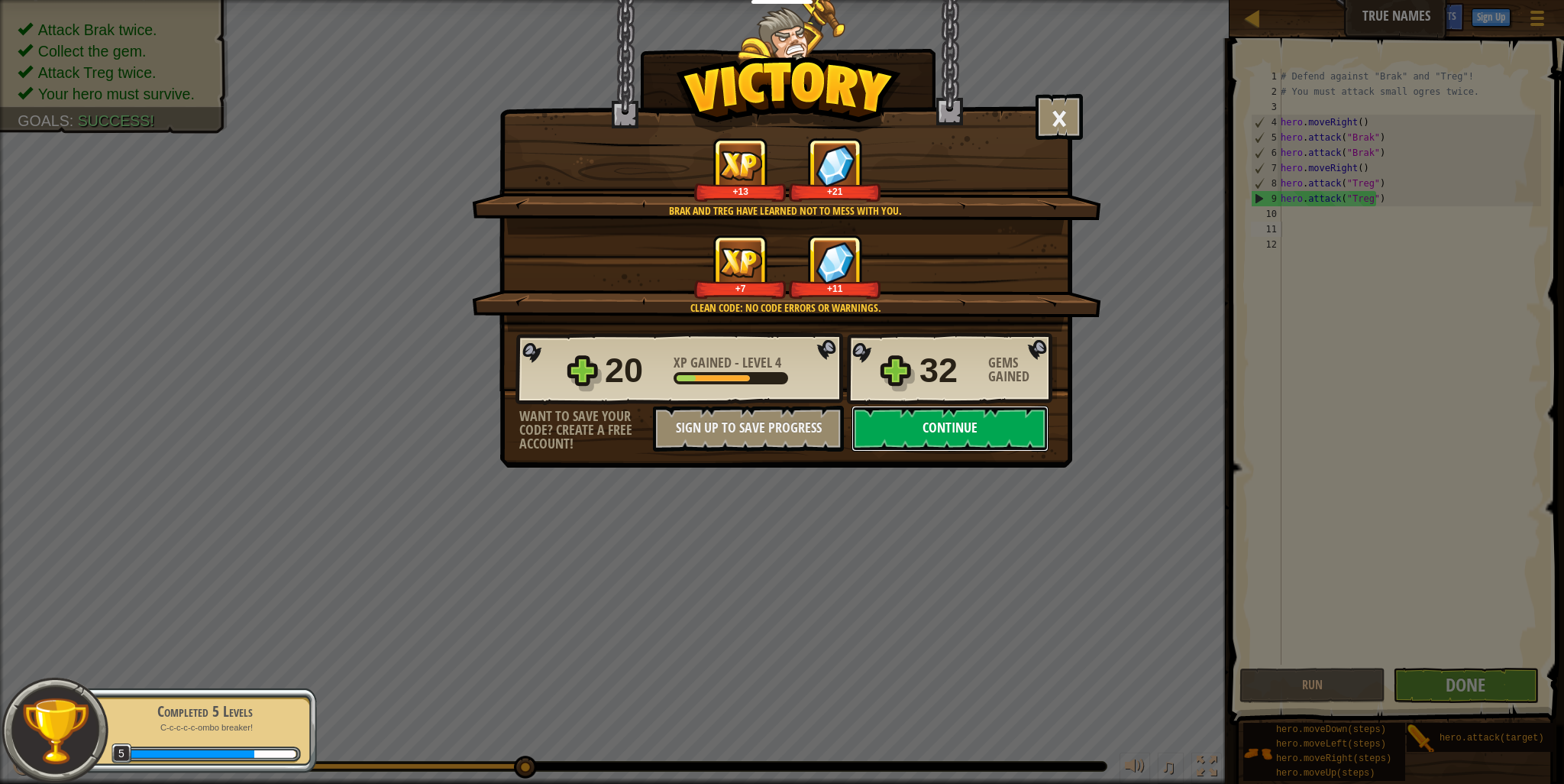
click at [969, 428] on button "Continue" at bounding box center [950, 428] width 197 height 46
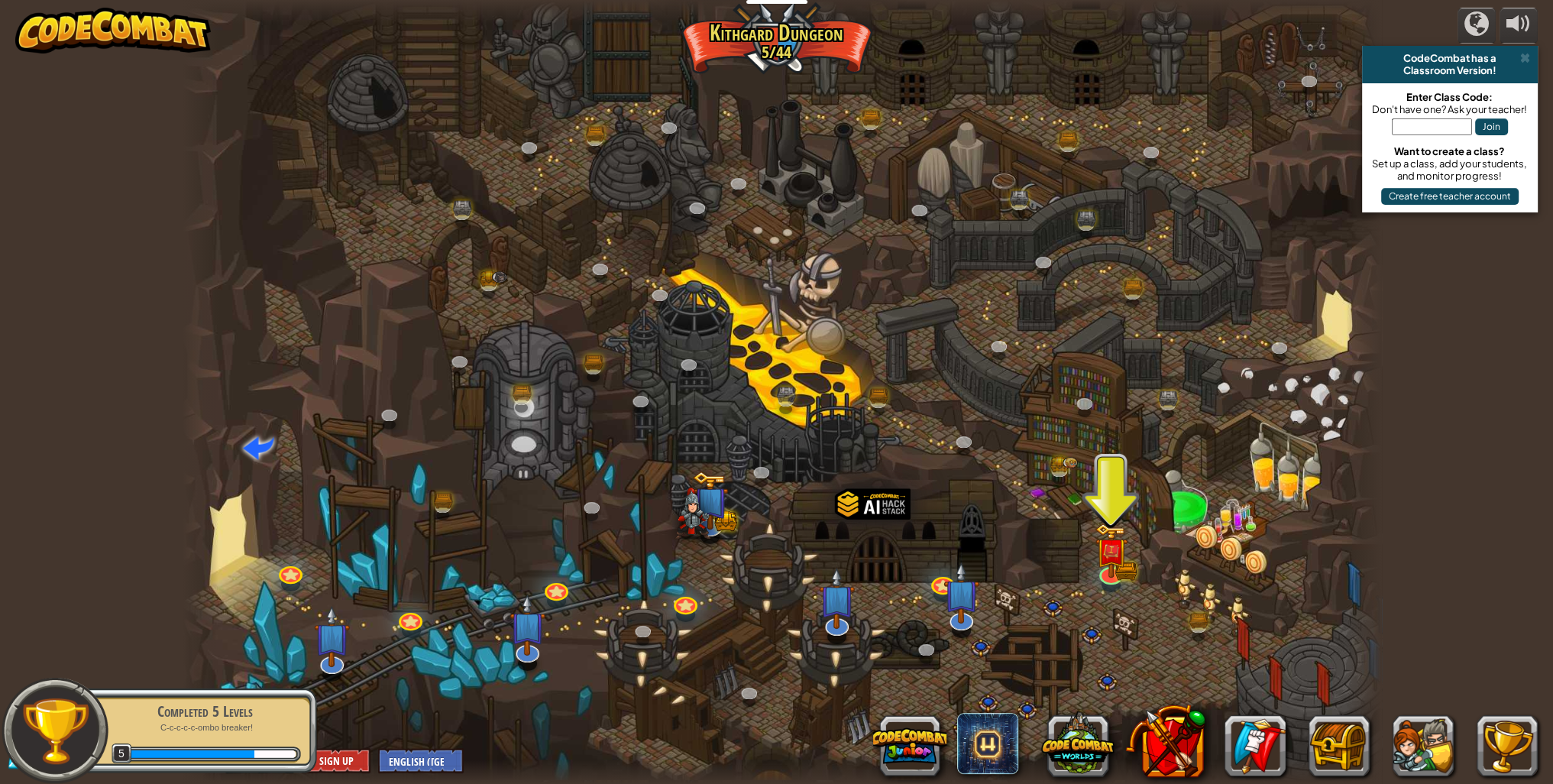
click at [1130, 553] on div at bounding box center [782, 392] width 1199 height 784
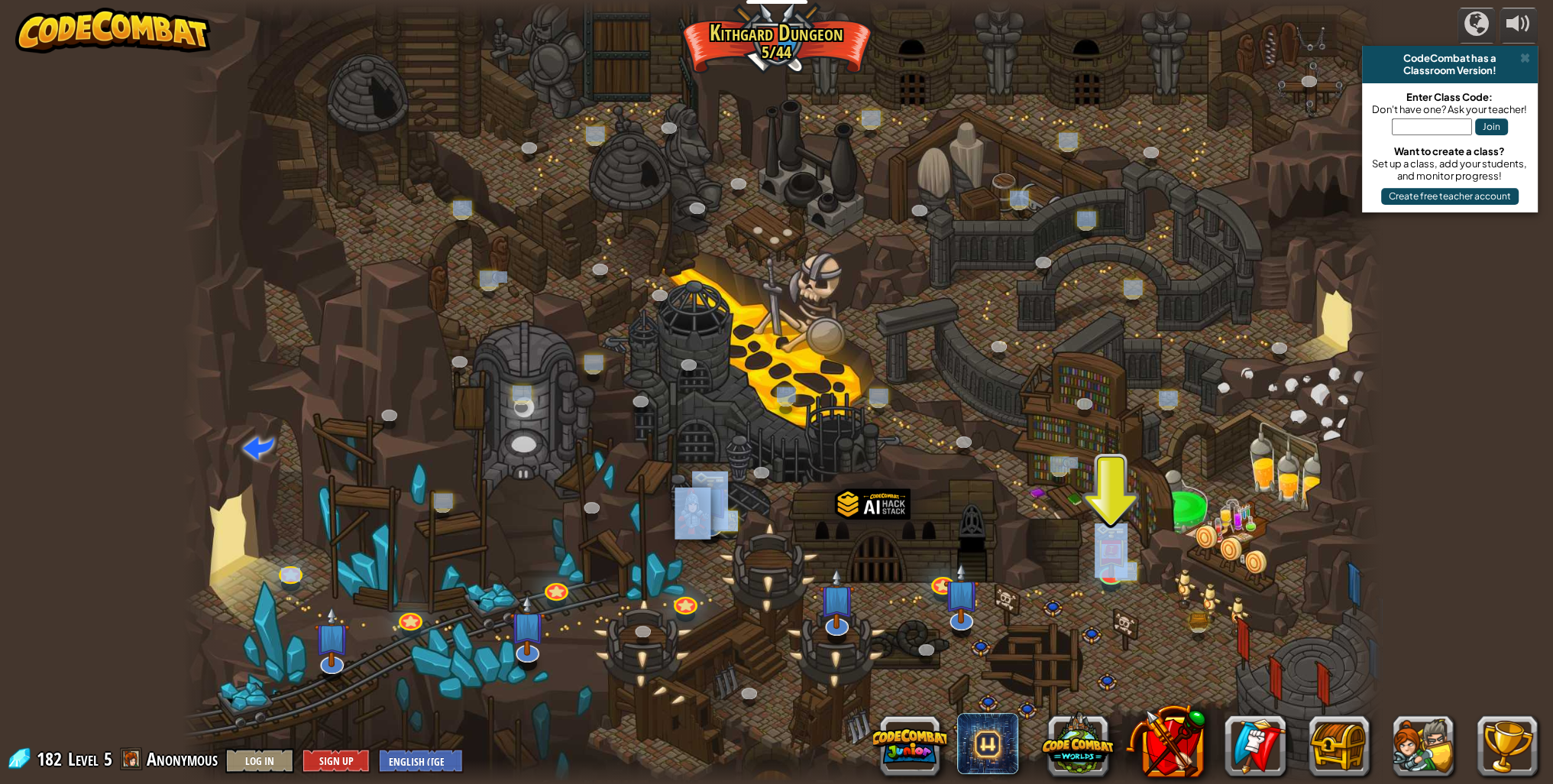
click at [1124, 579] on div "Twisted Canyon (Locked) Challenge: collect the most gold using all the programm…" at bounding box center [782, 392] width 1199 height 784
click at [1116, 566] on img at bounding box center [1110, 537] width 33 height 73
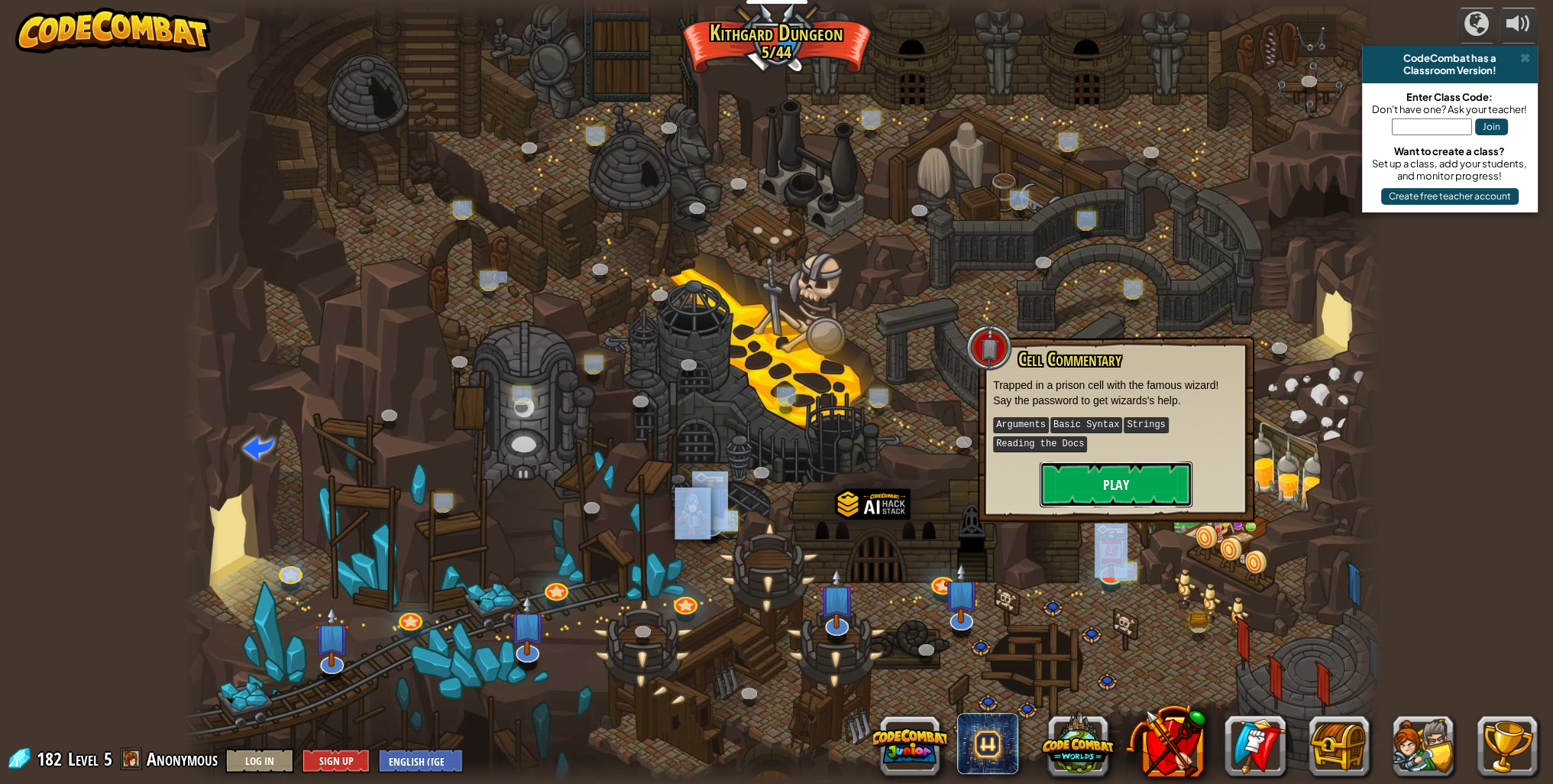
click at [1118, 478] on button "Play" at bounding box center [1116, 484] width 153 height 46
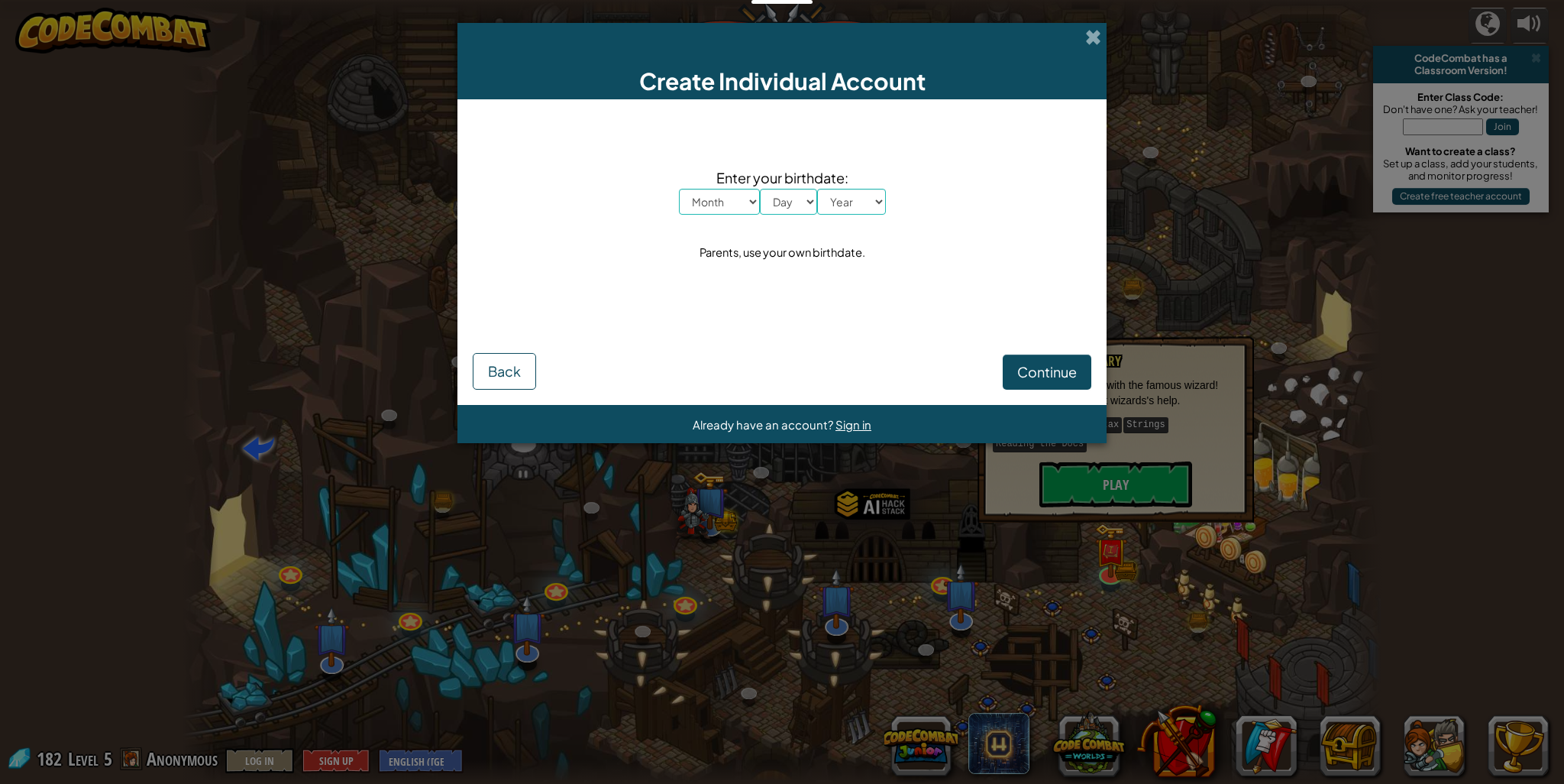
click at [730, 183] on span "Enter your birthdate:" at bounding box center [782, 178] width 207 height 22
click at [721, 202] on select "Month January February March April May June July August September October Novem…" at bounding box center [720, 201] width 81 height 26
select select "9"
click at [679, 189] on select "Month January February March April May June July August September October Novem…" at bounding box center [720, 201] width 81 height 26
click at [774, 206] on select "Day 1 2 3 4 5 6 7 8 9 10 11 12 13 14 15 16 17 18 19 20 21 22 23 24 25 26 27 28 …" at bounding box center [788, 201] width 57 height 26
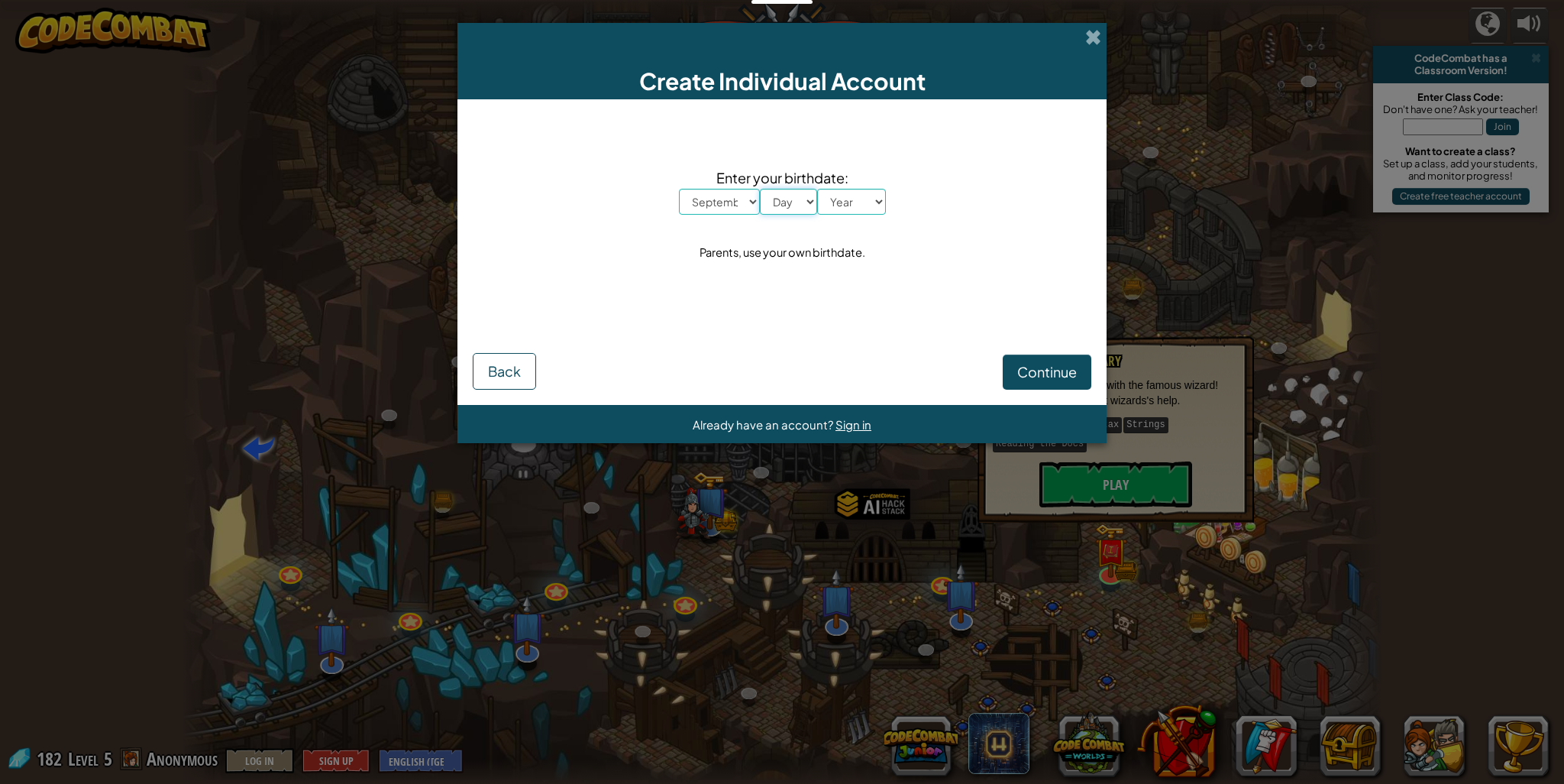
select select "27"
click at [760, 189] on select "Day 1 2 3 4 5 6 7 8 9 10 11 12 13 14 15 16 17 18 19 20 21 22 23 24 25 26 27 28 …" at bounding box center [788, 201] width 57 height 26
click at [837, 193] on select "Year [DATE] 2024 2023 2022 2021 2020 2019 2018 2017 2016 2015 2014 2013 2012 20…" at bounding box center [852, 201] width 69 height 26
click at [860, 199] on select "Year [DATE] 2024 2023 2022 2021 2020 2019 2018 2017 2016 2015 2014 2013 2012 20…" at bounding box center [852, 201] width 69 height 26
select select "1995"
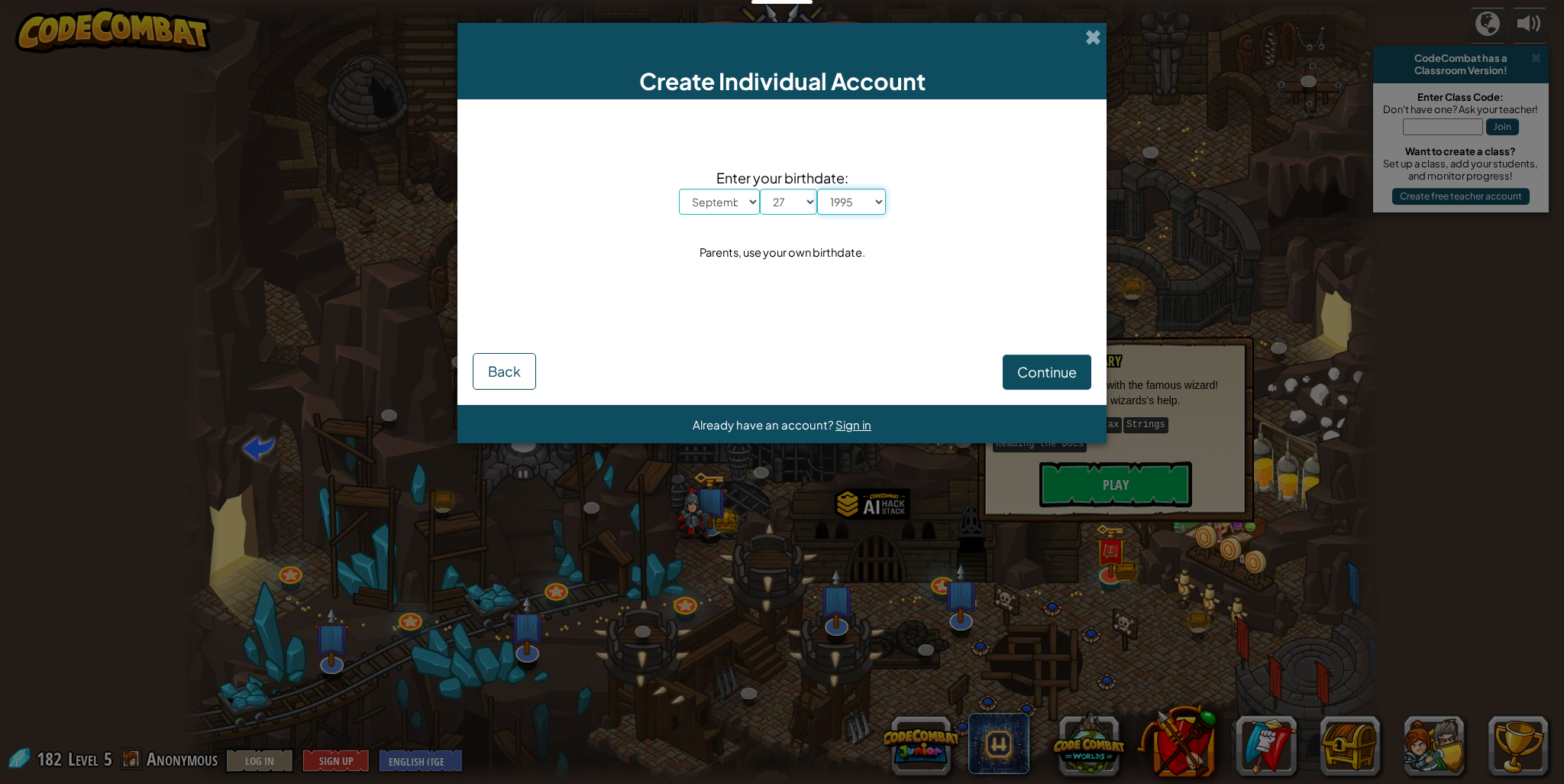
click at [818, 189] on select "Year [DATE] 2024 2023 2022 2021 2020 2019 2018 2017 2016 2015 2014 2013 2012 20…" at bounding box center [852, 201] width 69 height 26
click at [1021, 378] on span "Continue" at bounding box center [1047, 371] width 60 height 18
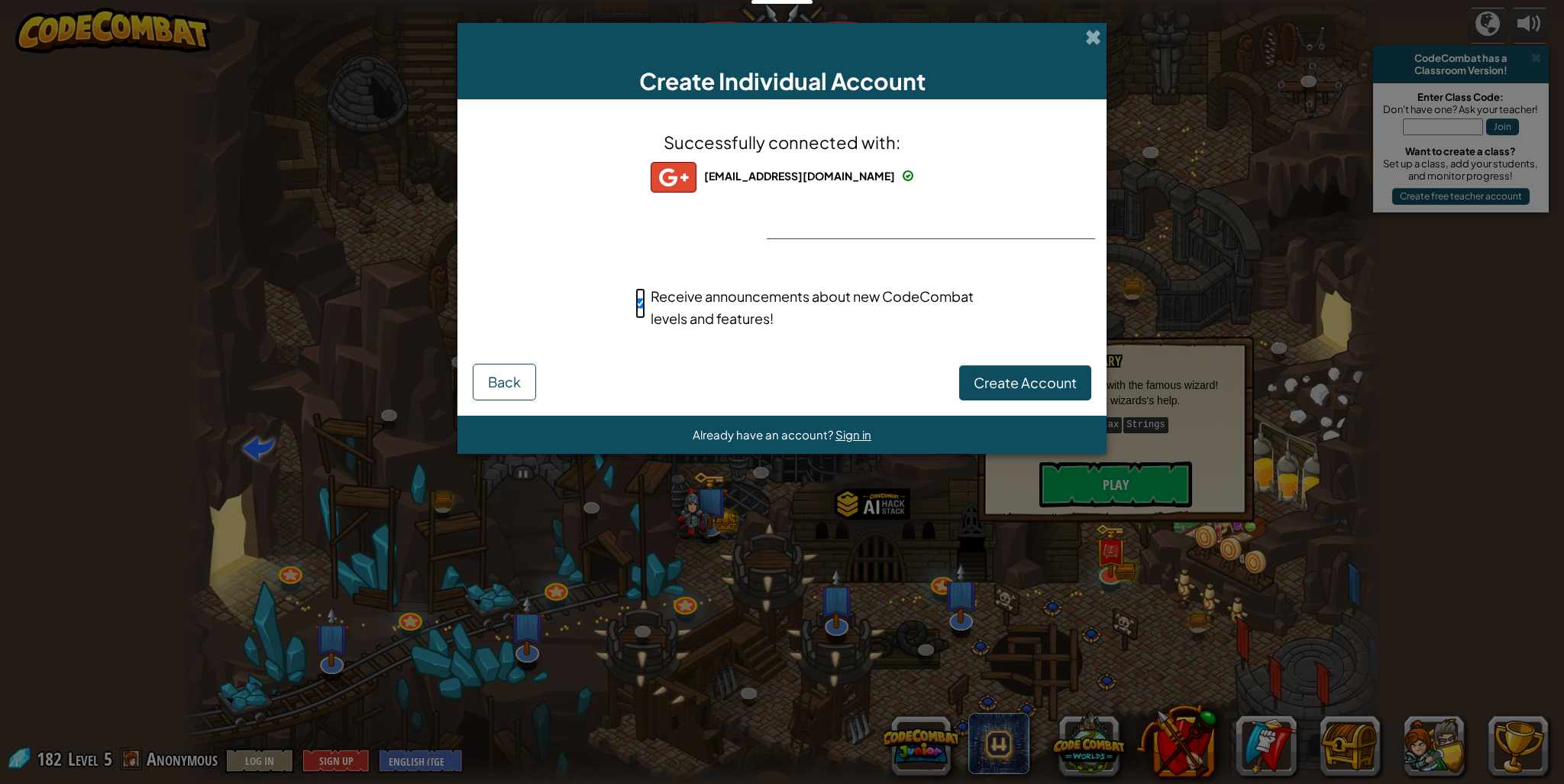
click at [637, 303] on input "Receive announcements about new CodeCombat levels and features!" at bounding box center [641, 303] width 10 height 30
checkbox input "false"
click at [993, 373] on span "Create Account" at bounding box center [1025, 382] width 103 height 18
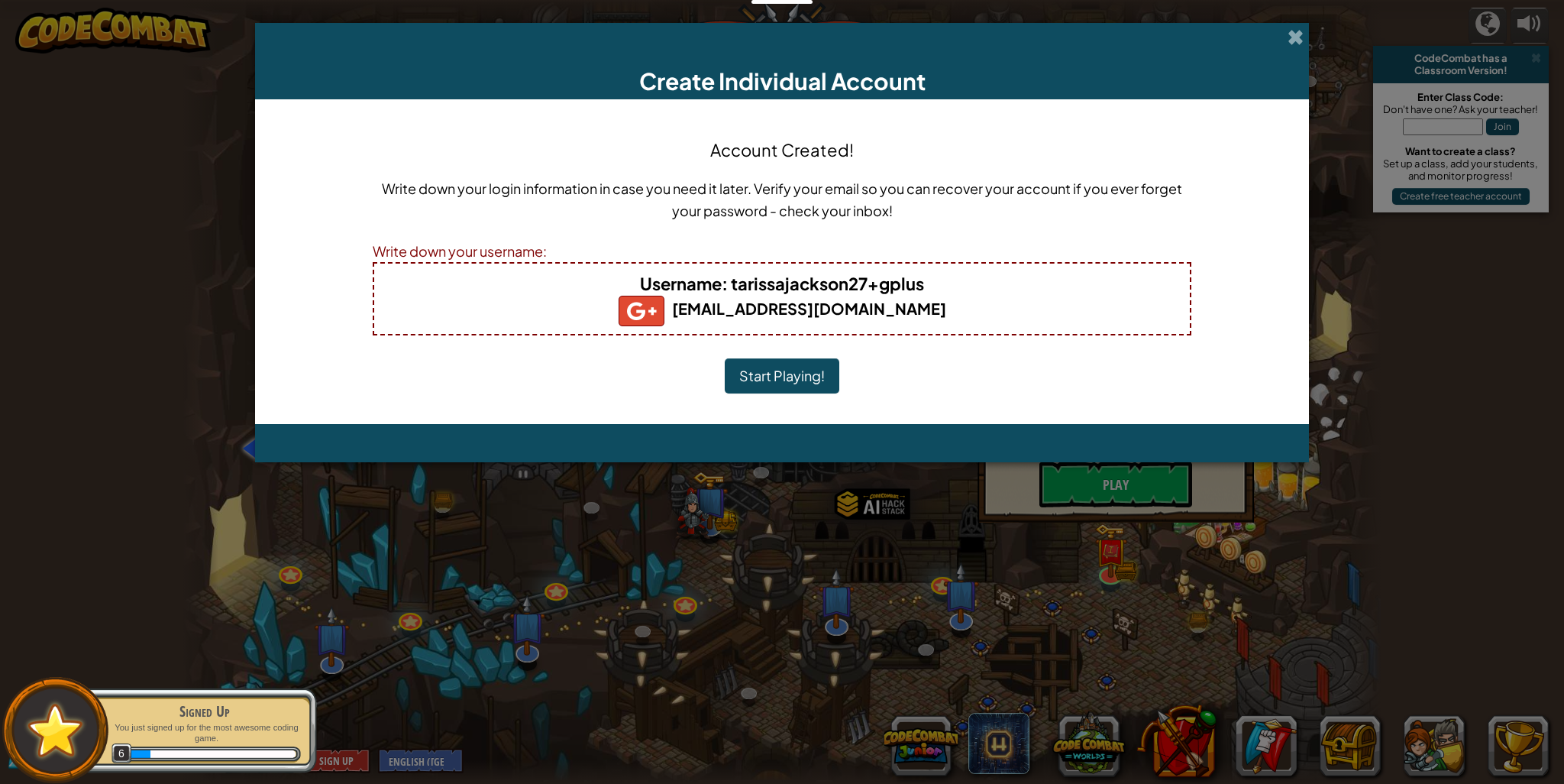
click at [581, 289] on h4 "Username : tarissajackson27+gplus" at bounding box center [782, 283] width 785 height 24
click at [801, 283] on b "Username : tarissajackson27+gplus" at bounding box center [782, 283] width 284 height 22
drag, startPoint x: 956, startPoint y: 278, endPoint x: 732, endPoint y: 282, distance: 224.0
click at [732, 282] on h4 "Username : tarissajackson27+gplus" at bounding box center [782, 283] width 785 height 24
click at [969, 310] on h5 "[EMAIL_ADDRESS][DOMAIN_NAME]" at bounding box center [782, 310] width 785 height 30
